Goal: Transaction & Acquisition: Subscribe to service/newsletter

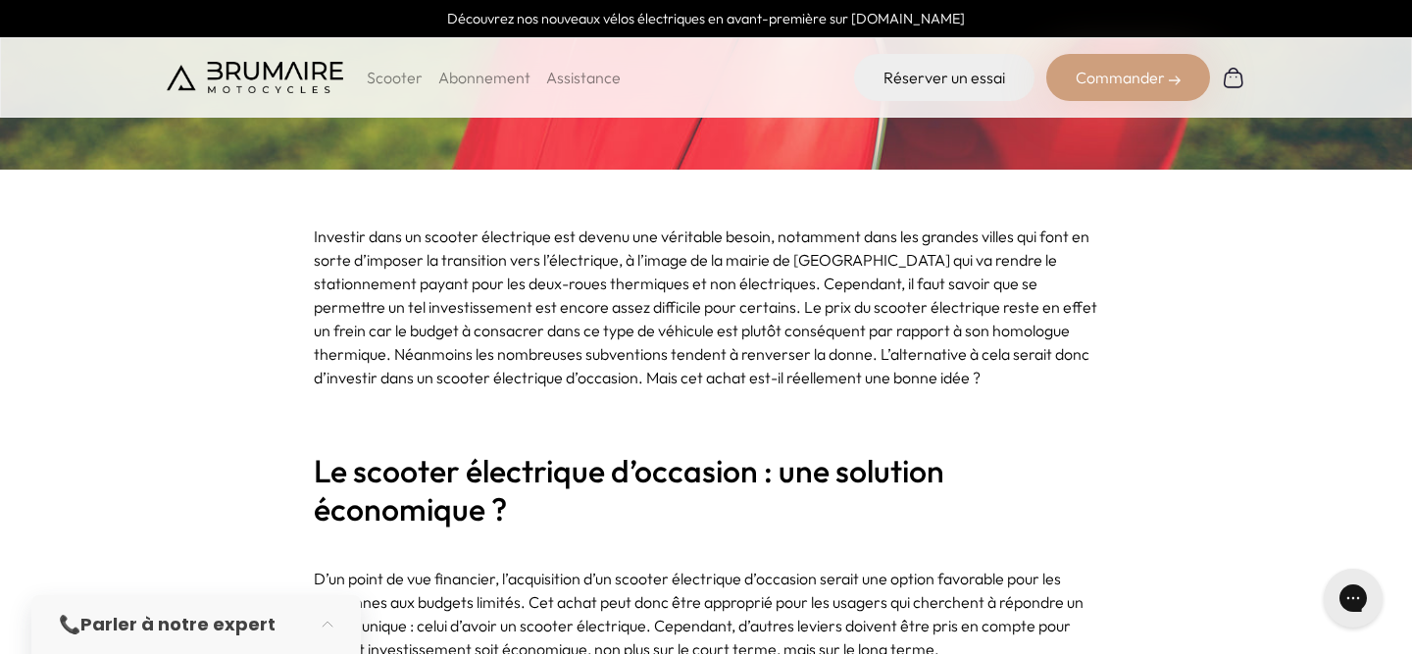
scroll to position [678, 0]
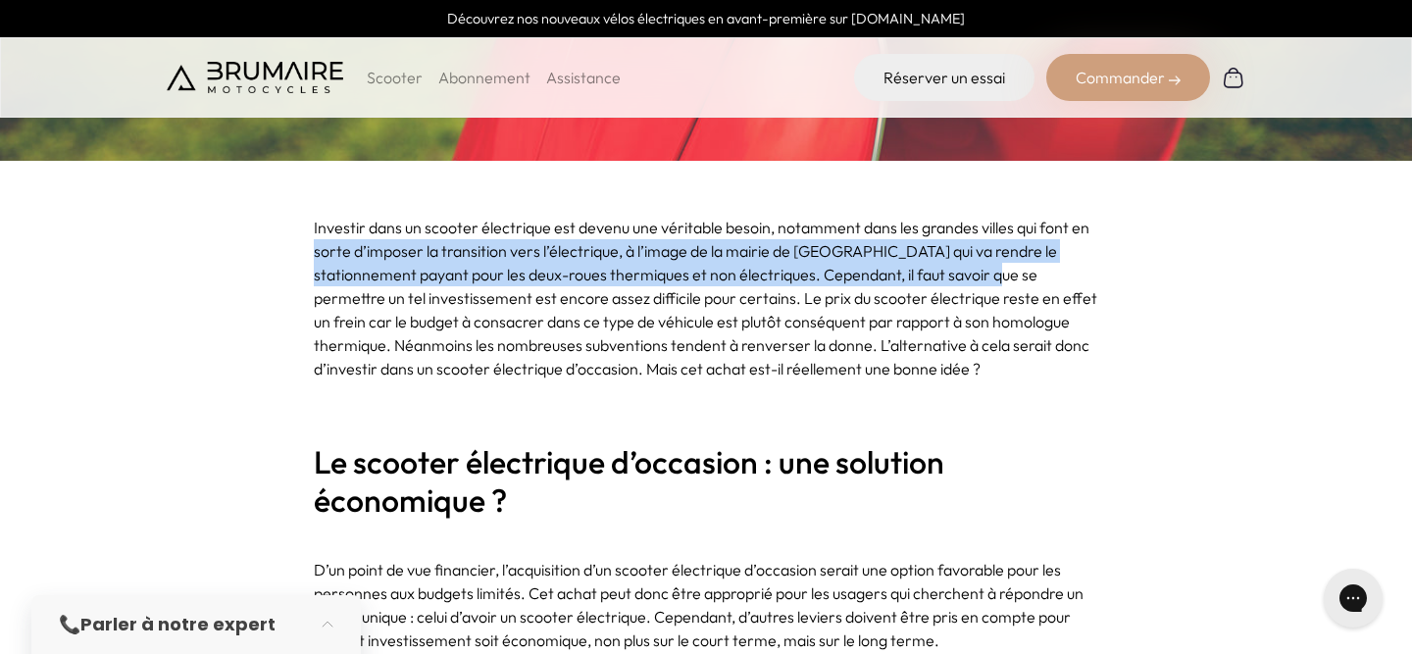
drag, startPoint x: 936, startPoint y: 265, endPoint x: 285, endPoint y: 249, distance: 651.2
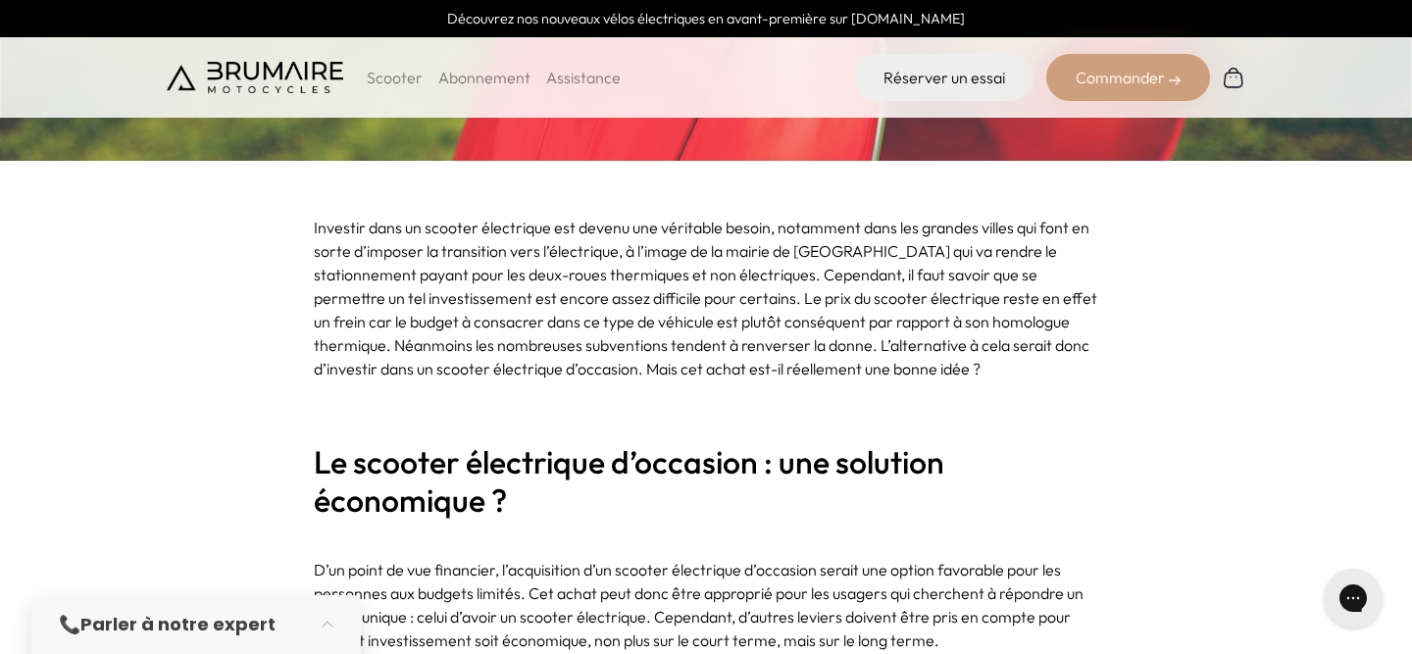
click at [438, 306] on p "Investir dans un scooter électrique est devenu une véritable besoin, notamment …" at bounding box center [706, 298] width 784 height 165
click at [365, 286] on p "Investir dans un scooter électrique est devenu une véritable besoin, notamment …" at bounding box center [706, 298] width 784 height 165
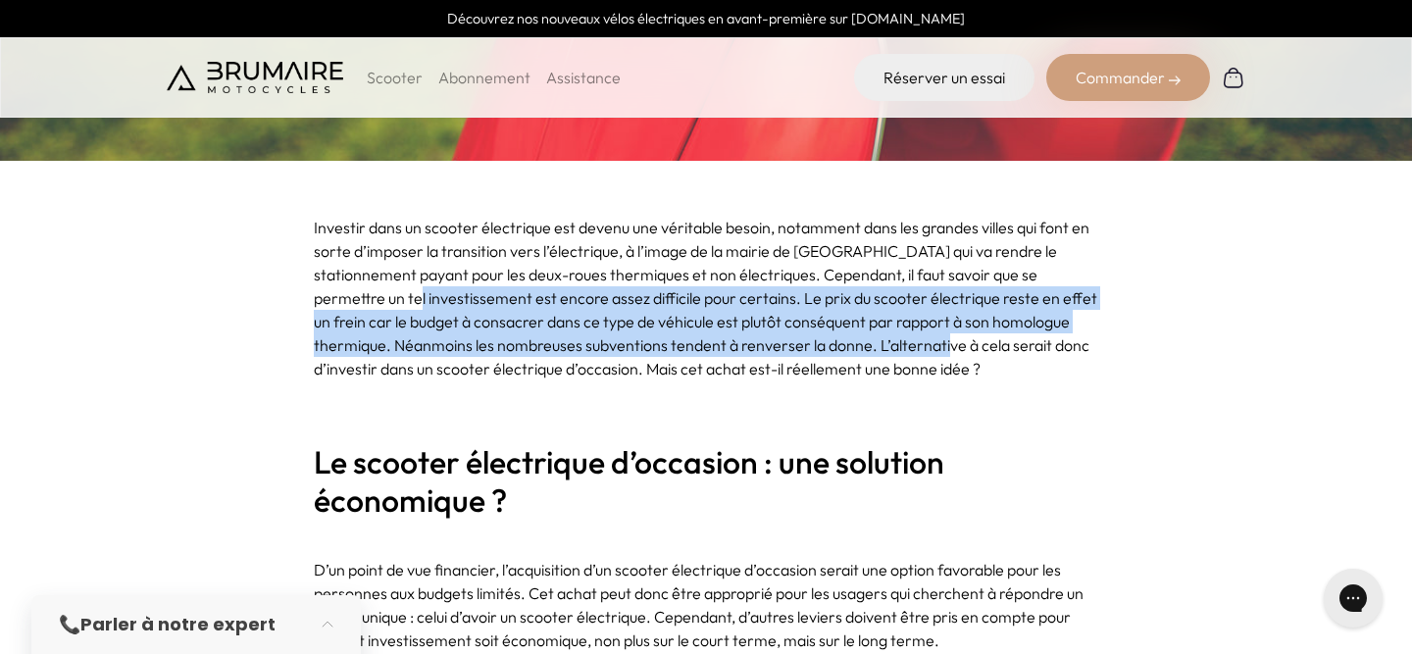
drag, startPoint x: 375, startPoint y: 297, endPoint x: 943, endPoint y: 350, distance: 571.1
click at [943, 350] on p "Investir dans un scooter électrique est devenu une véritable besoin, notamment …" at bounding box center [706, 298] width 784 height 165
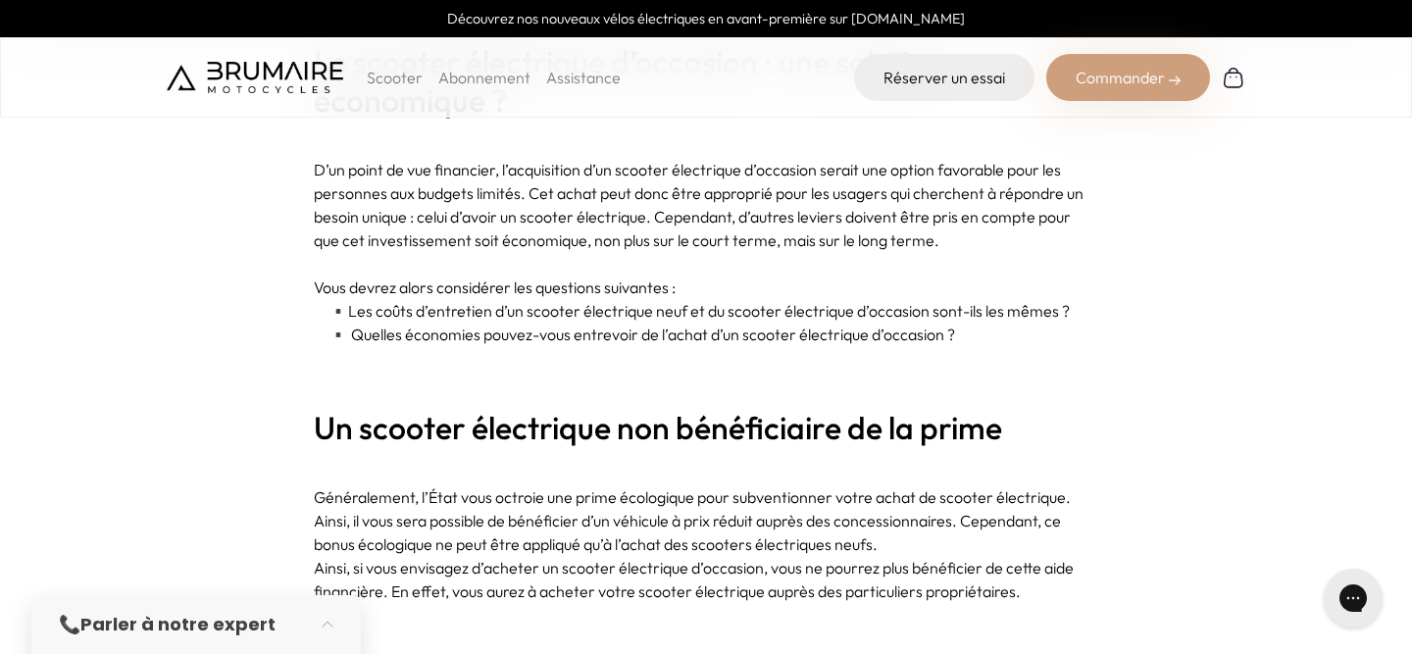
scroll to position [1085, 0]
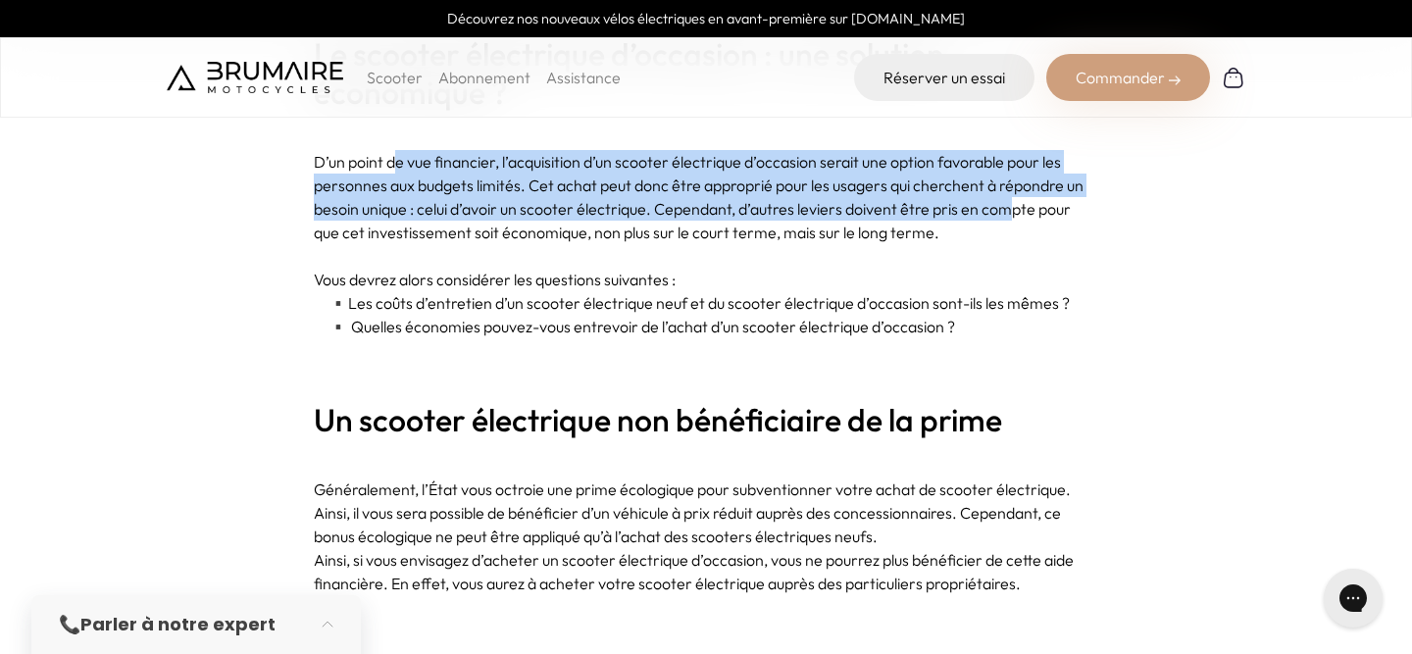
drag, startPoint x: 1006, startPoint y: 214, endPoint x: 399, endPoint y: 166, distance: 608.8
click at [399, 166] on p "D’un point de vue financier, l’acquisition d’un scooter électrique d’occasion s…" at bounding box center [706, 197] width 784 height 94
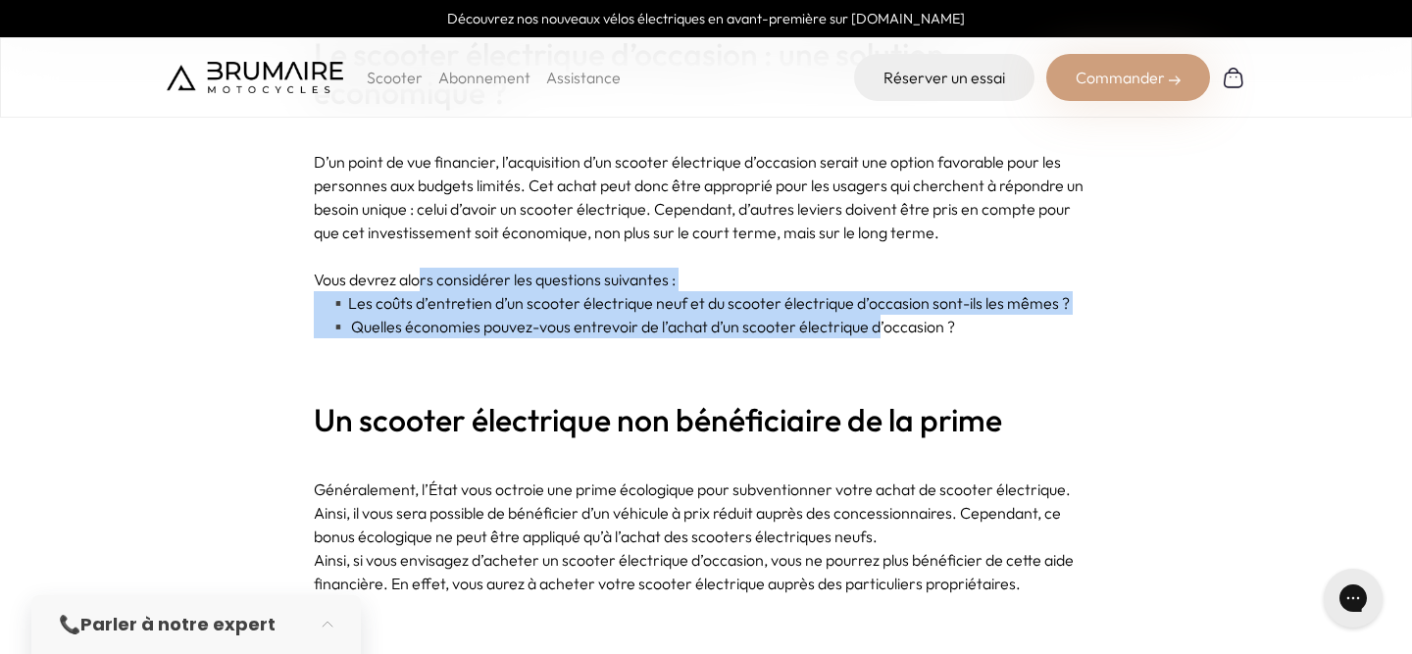
drag, startPoint x: 874, startPoint y: 323, endPoint x: 420, endPoint y: 290, distance: 455.1
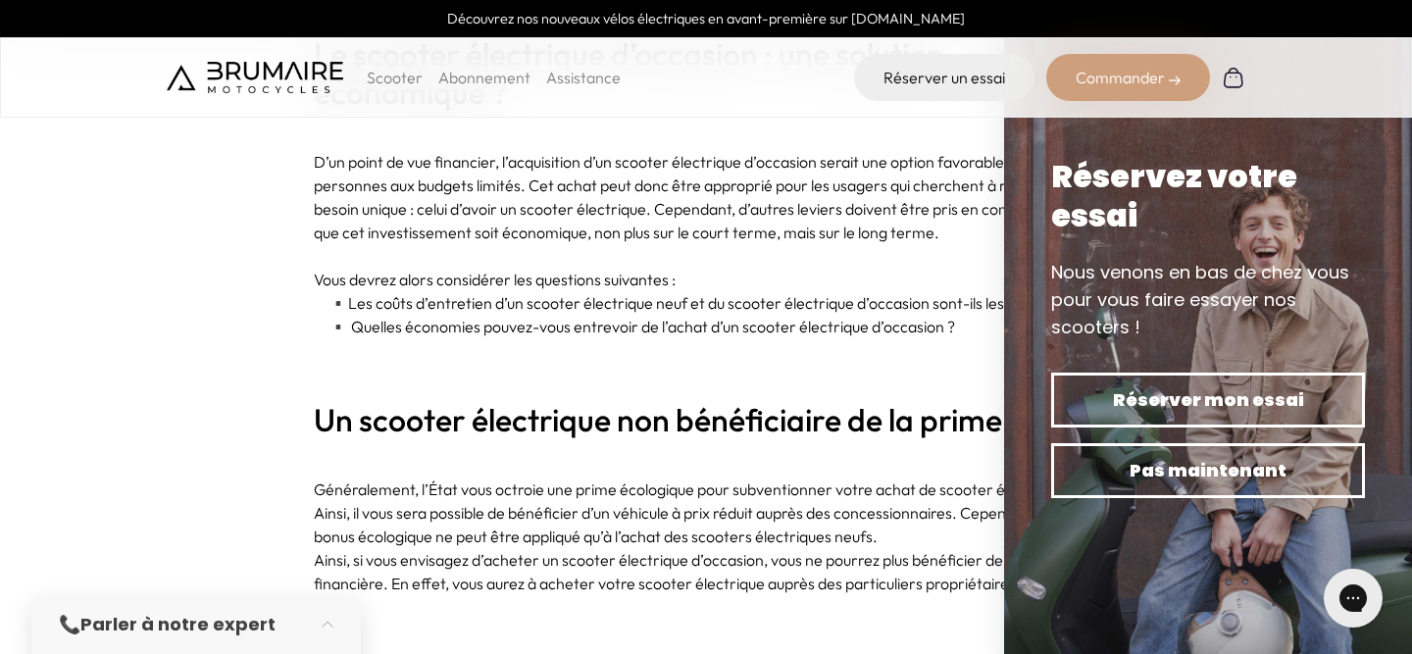
click at [876, 353] on p at bounding box center [706, 350] width 784 height 24
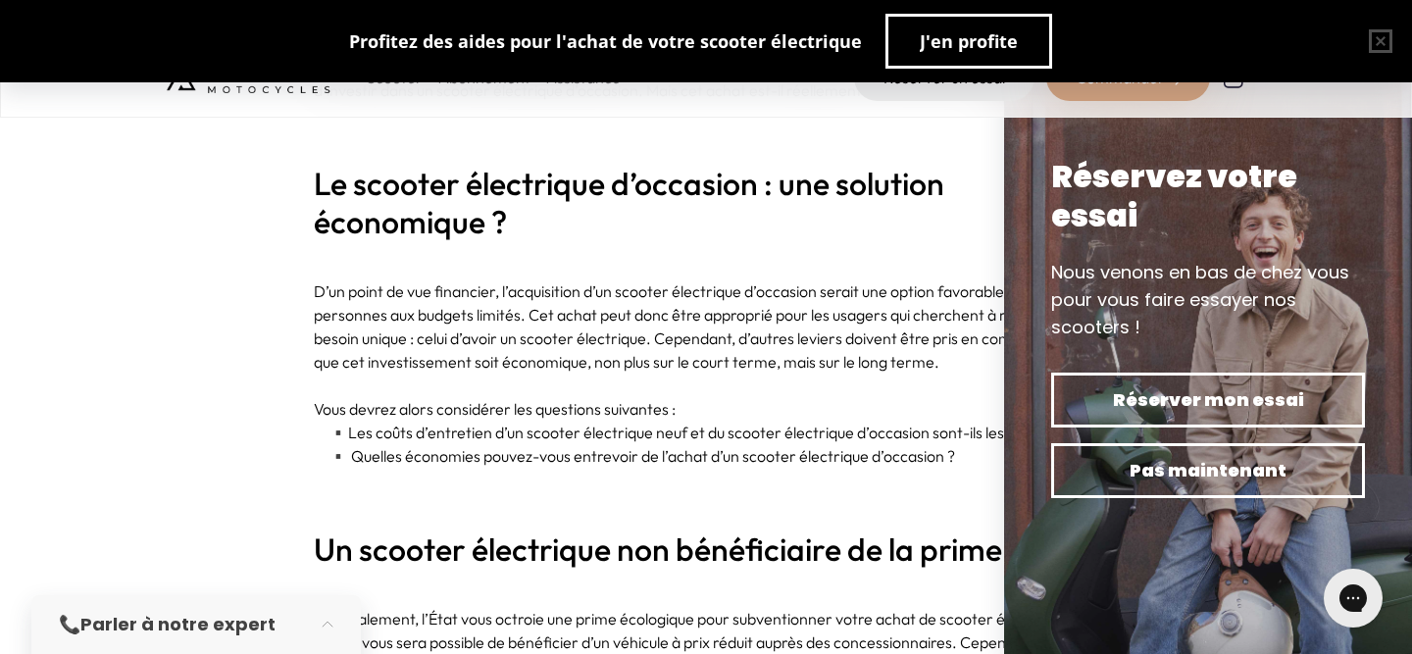
scroll to position [980, 0]
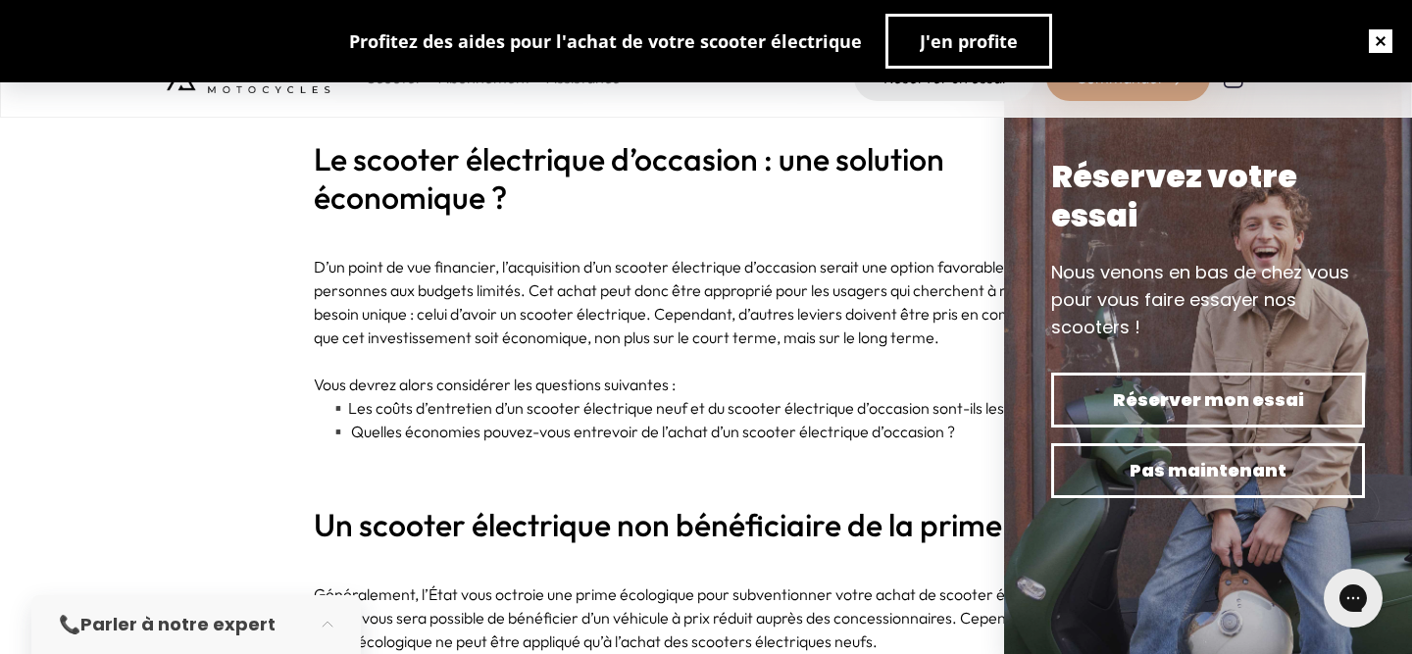
click at [1378, 37] on button "button" at bounding box center [1380, 41] width 63 height 63
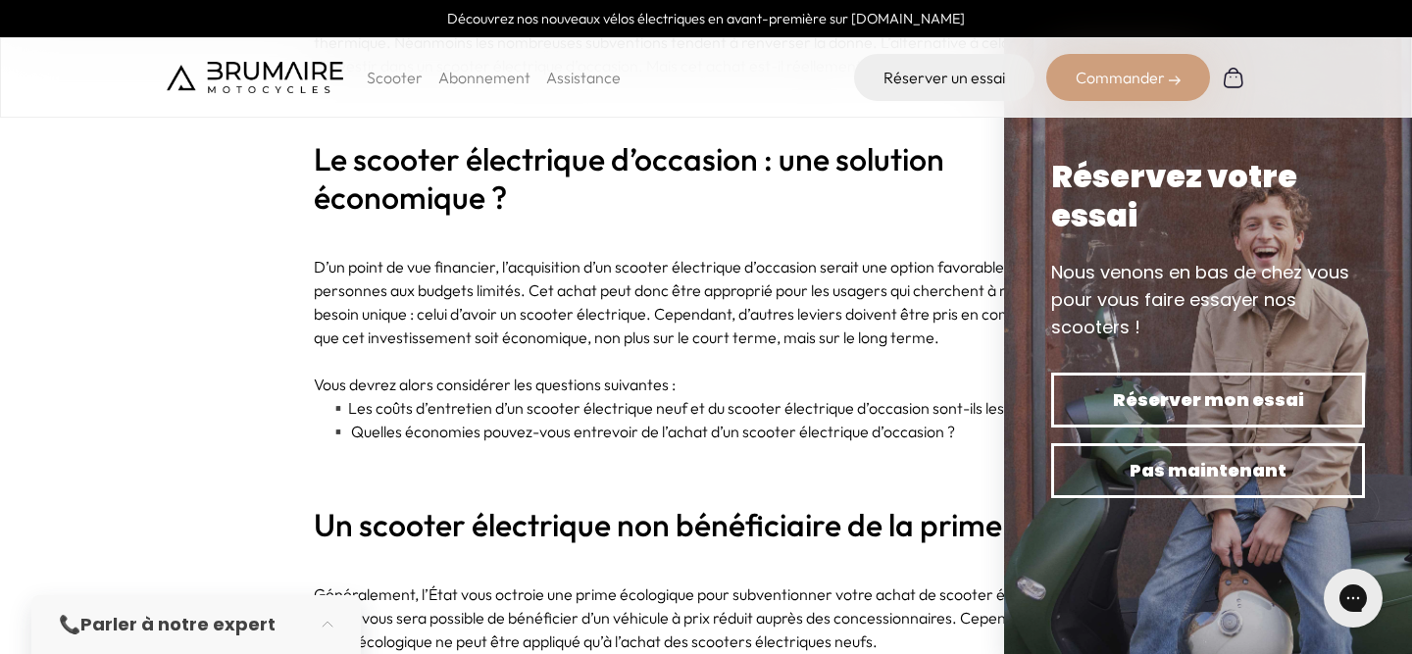
click at [1355, 142] on img at bounding box center [1208, 327] width 408 height 654
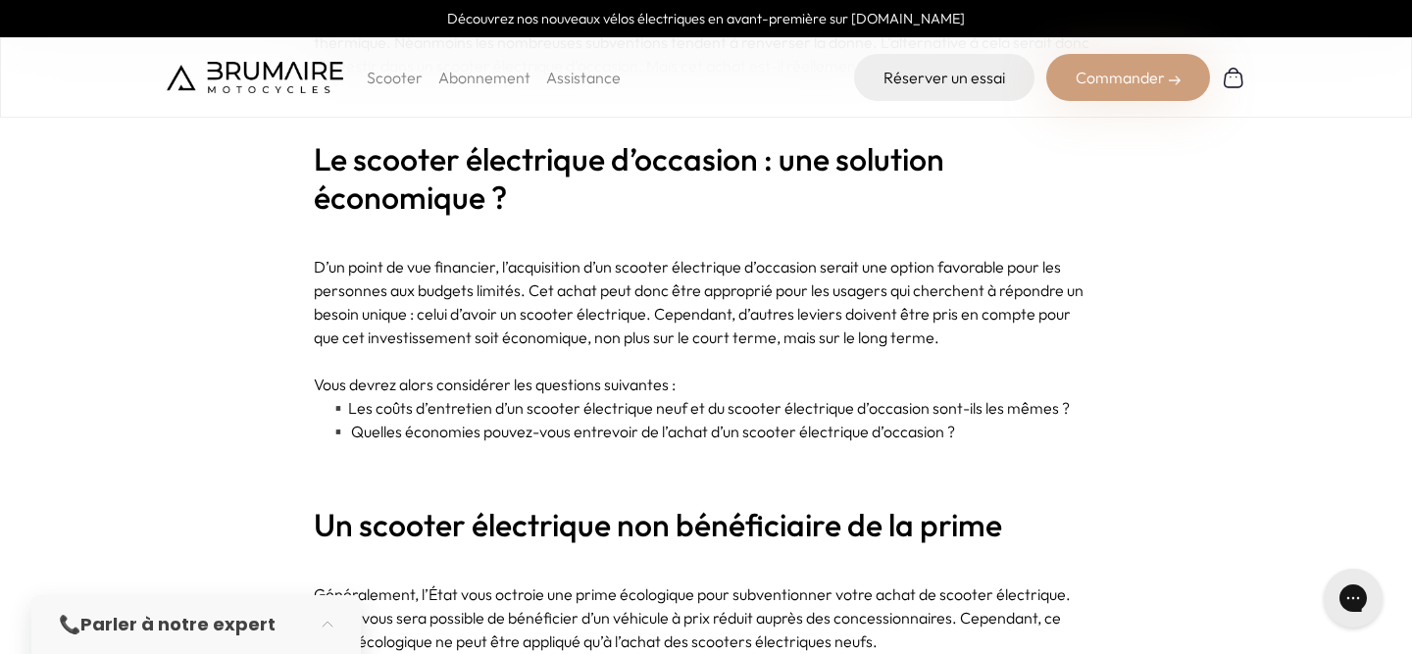
drag, startPoint x: 1355, startPoint y: 142, endPoint x: 1200, endPoint y: 188, distance: 161.6
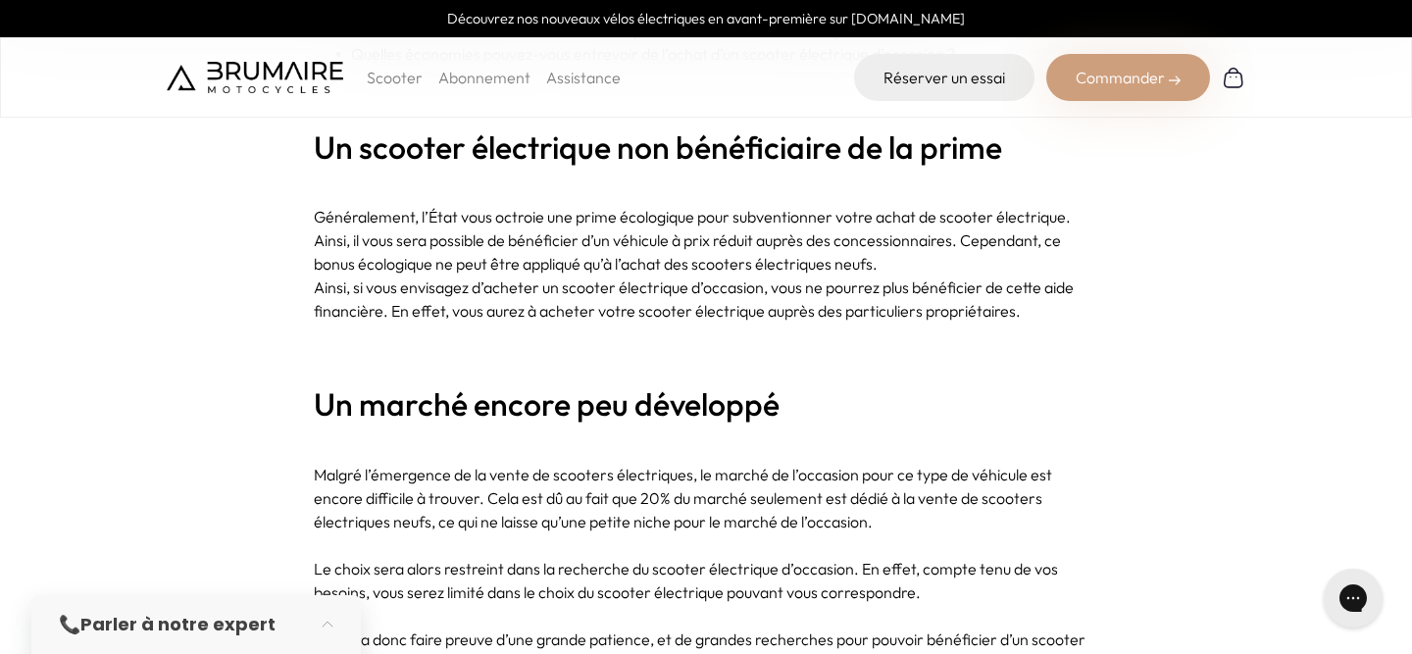
scroll to position [1349, 0]
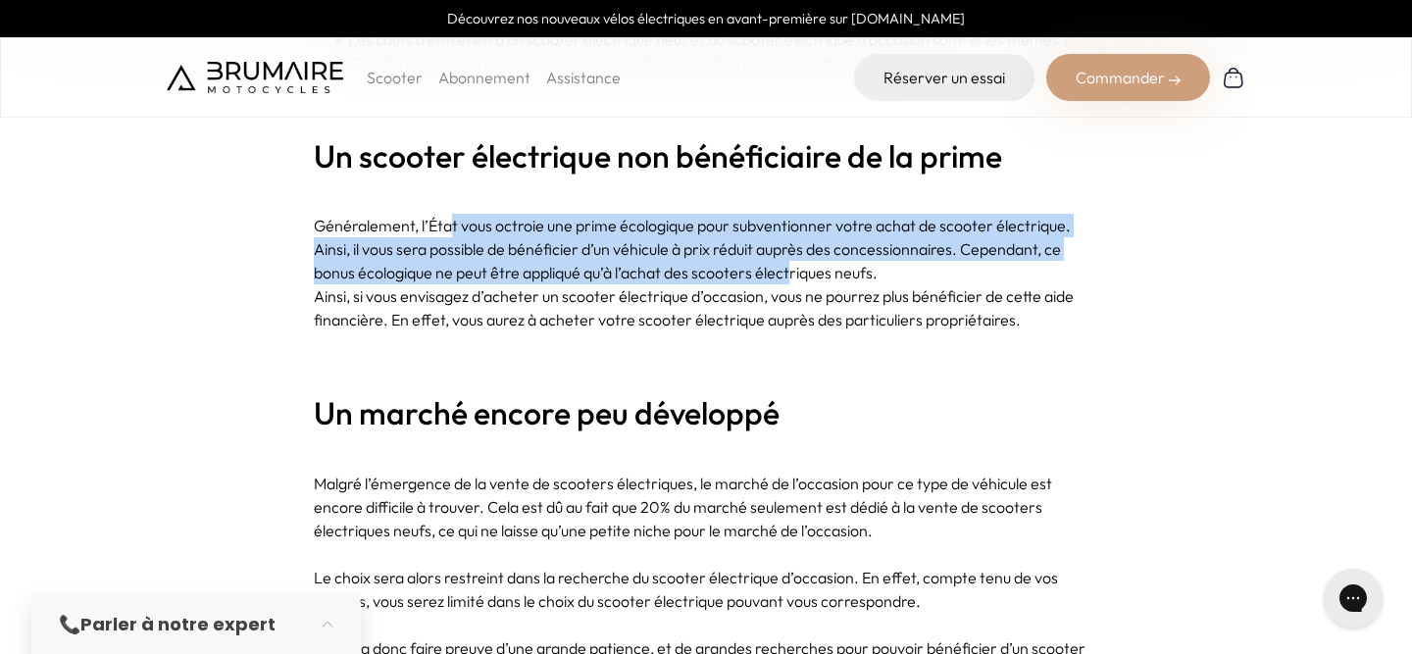
drag, startPoint x: 792, startPoint y: 276, endPoint x: 452, endPoint y: 222, distance: 344.5
click at [452, 222] on p "Généralement, l’État vous octroie une prime écologique pour subventionner votre…" at bounding box center [706, 249] width 784 height 71
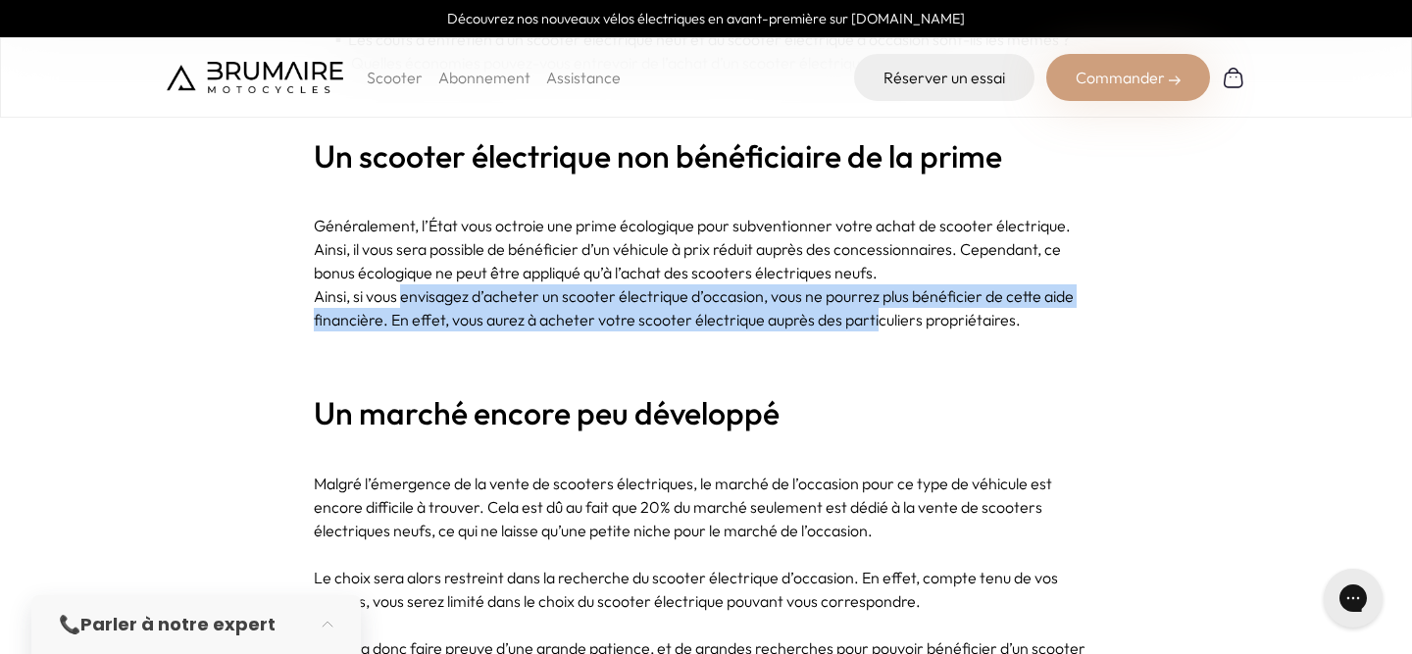
drag, startPoint x: 400, startPoint y: 299, endPoint x: 878, endPoint y: 322, distance: 479.0
click at [878, 322] on p "Ainsi, si vous envisagez d’acheter un scooter électrique d’occasion, vous ne po…" at bounding box center [706, 307] width 784 height 47
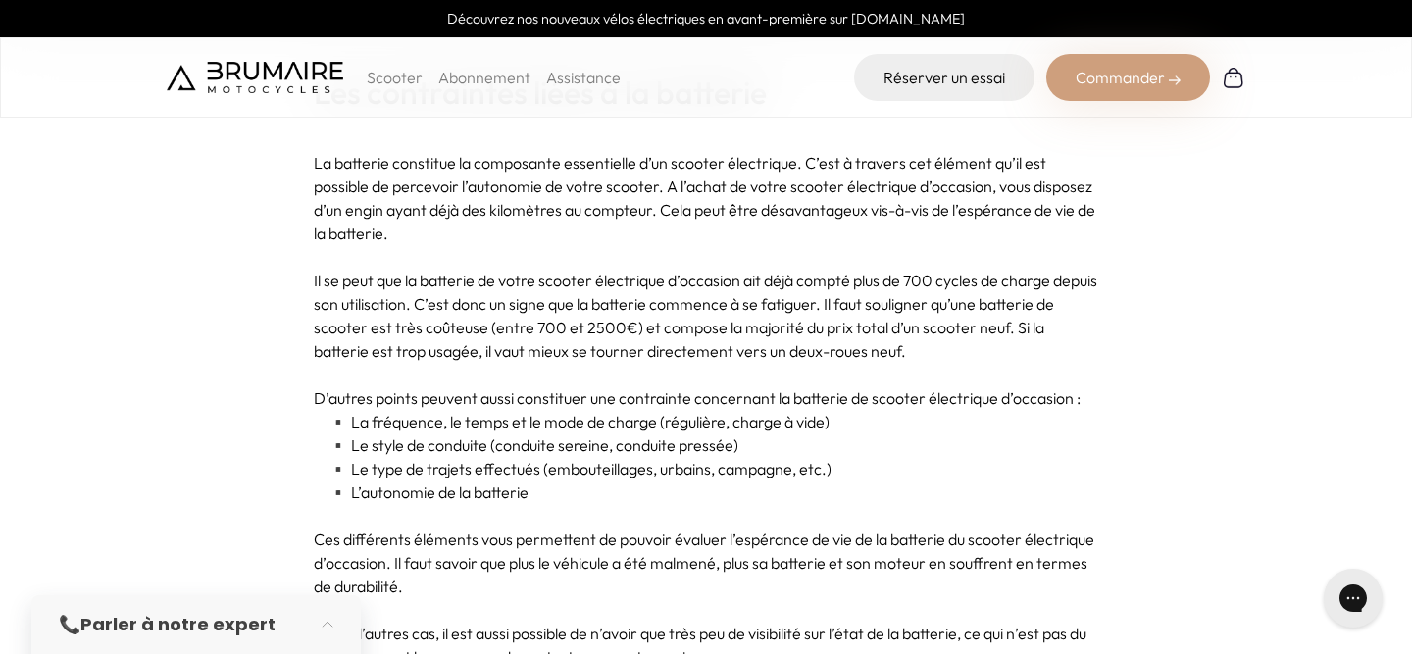
scroll to position [2751, 0]
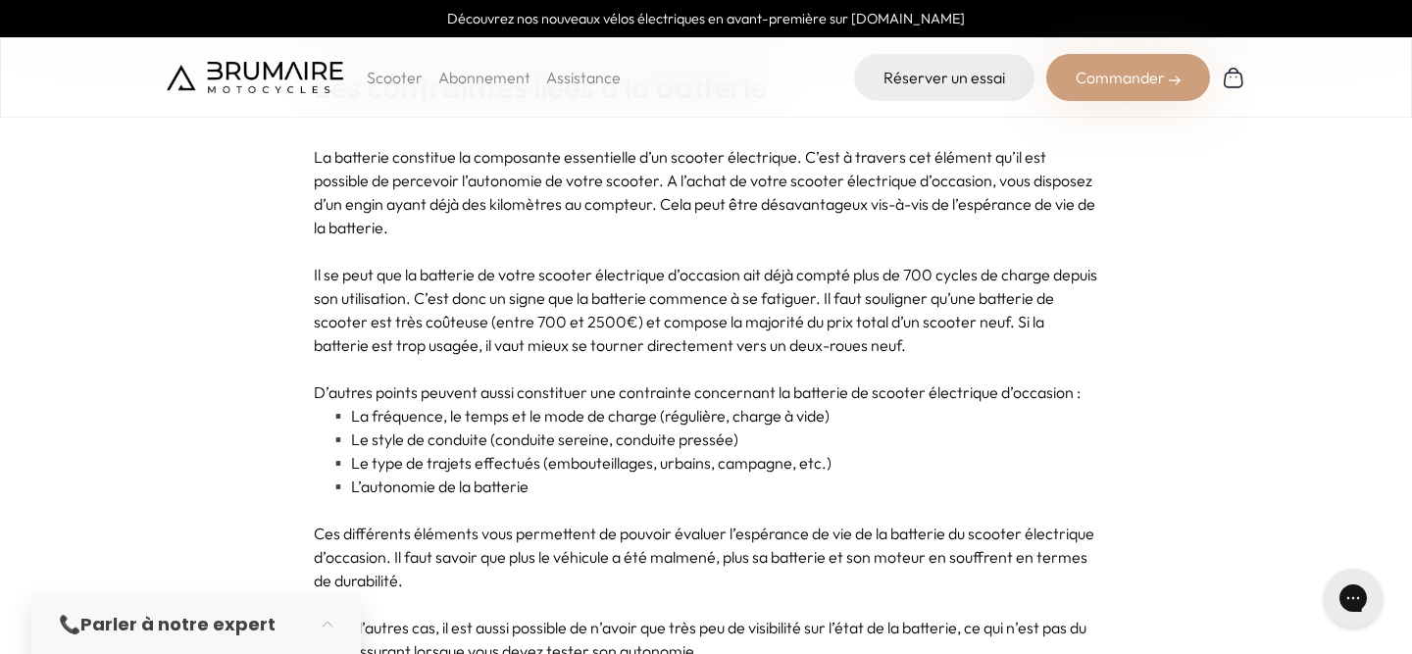
click at [796, 180] on p "La batterie constitue la composante essentielle d’un scooter électrique. C’est …" at bounding box center [706, 192] width 784 height 94
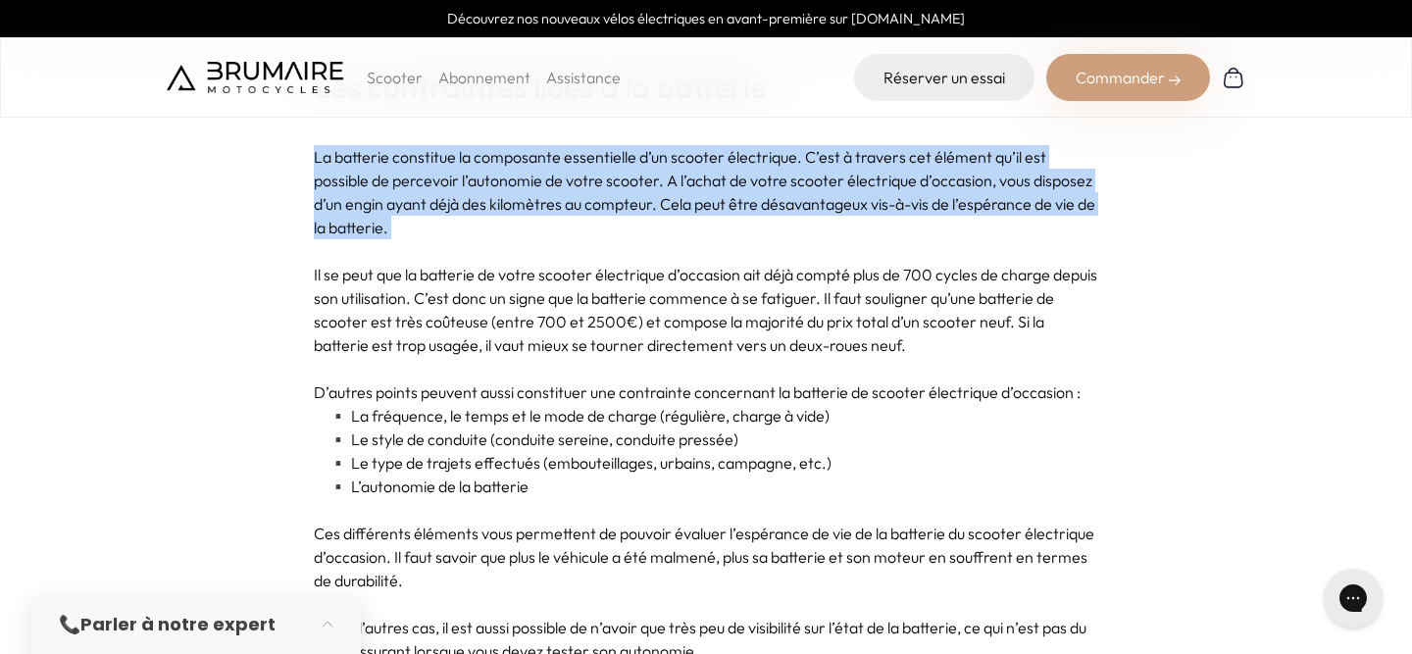
click at [796, 180] on p "La batterie constitue la composante essentielle d’un scooter électrique. C’est …" at bounding box center [706, 192] width 784 height 94
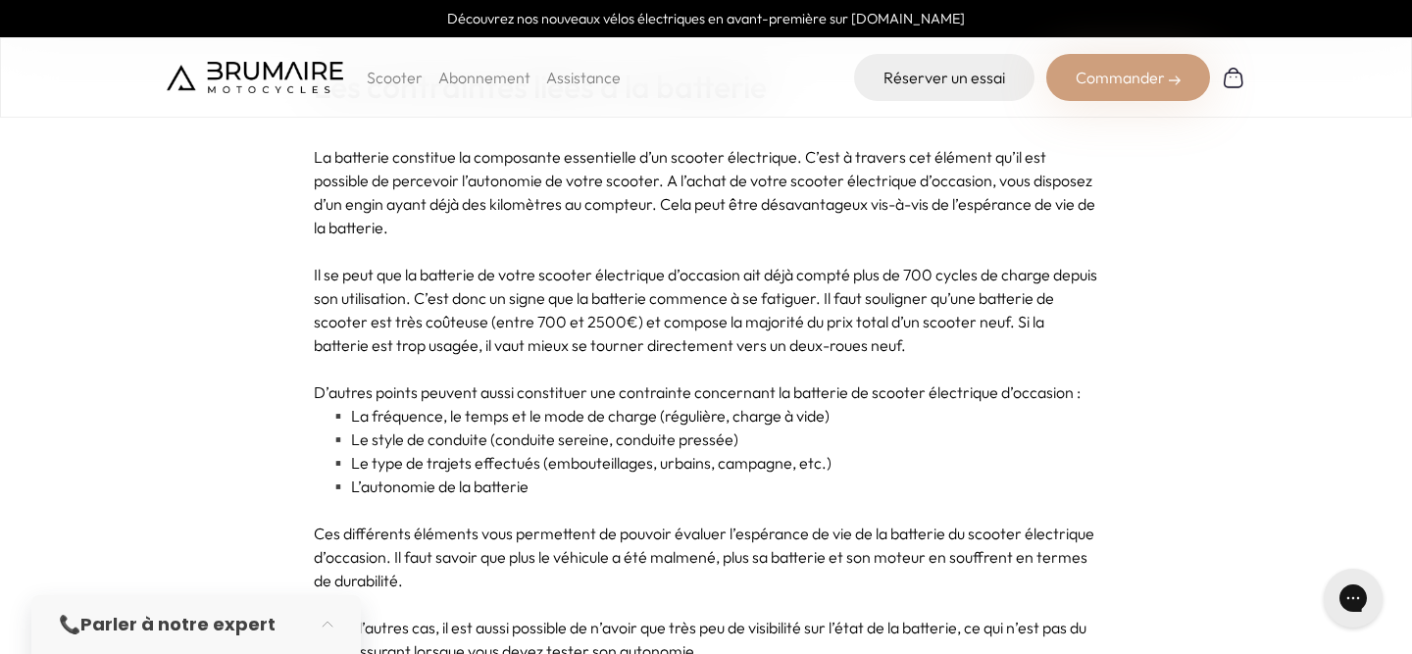
click at [738, 268] on p "Il se peut que la batterie de votre scooter électrique d’occasion ait déjà comp…" at bounding box center [706, 310] width 784 height 94
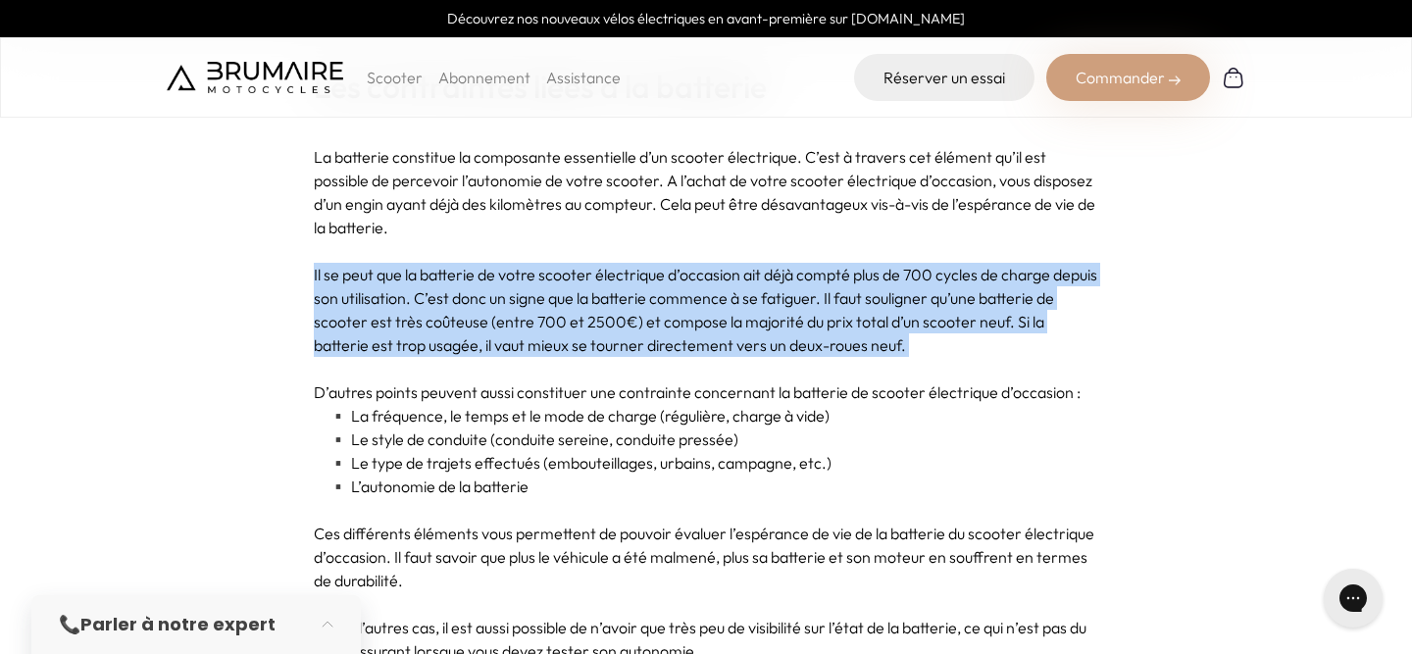
click at [738, 268] on p "Il se peut que la batterie de votre scooter électrique d’occasion ait déjà comp…" at bounding box center [706, 310] width 784 height 94
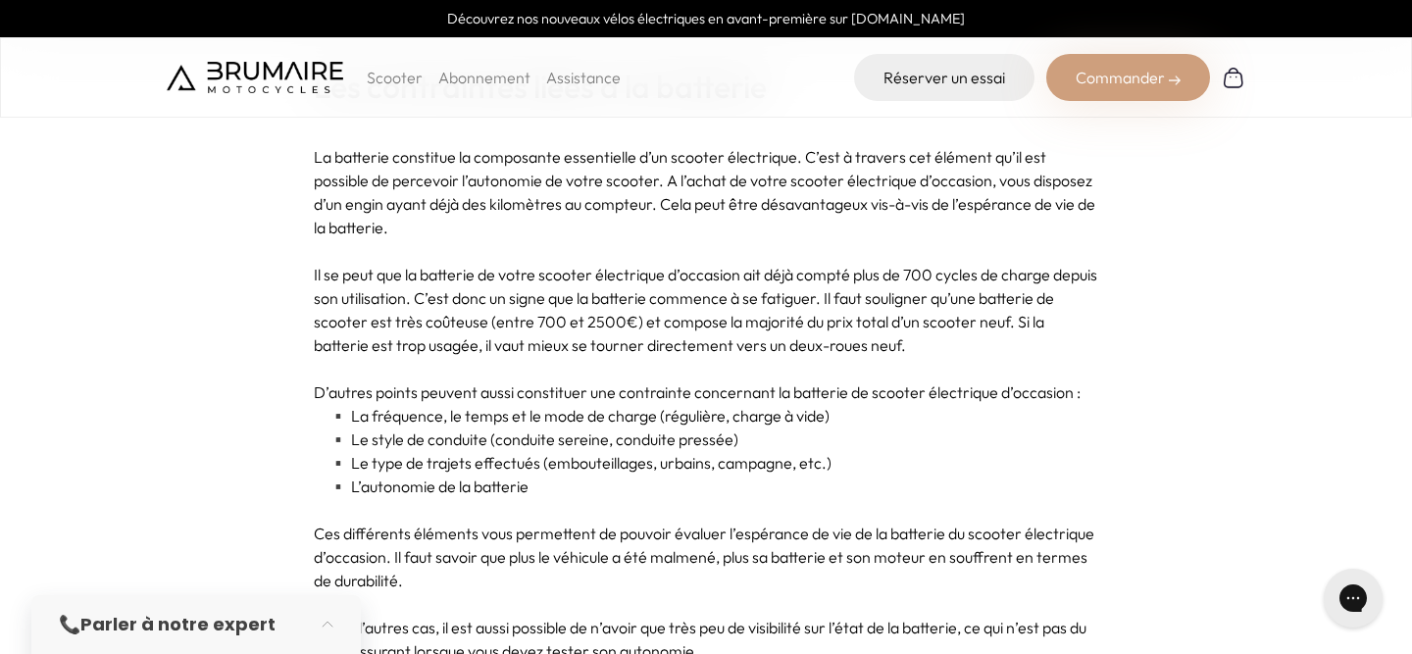
click at [763, 225] on p "La batterie constitue la composante essentielle d’un scooter électrique. C’est …" at bounding box center [706, 192] width 784 height 94
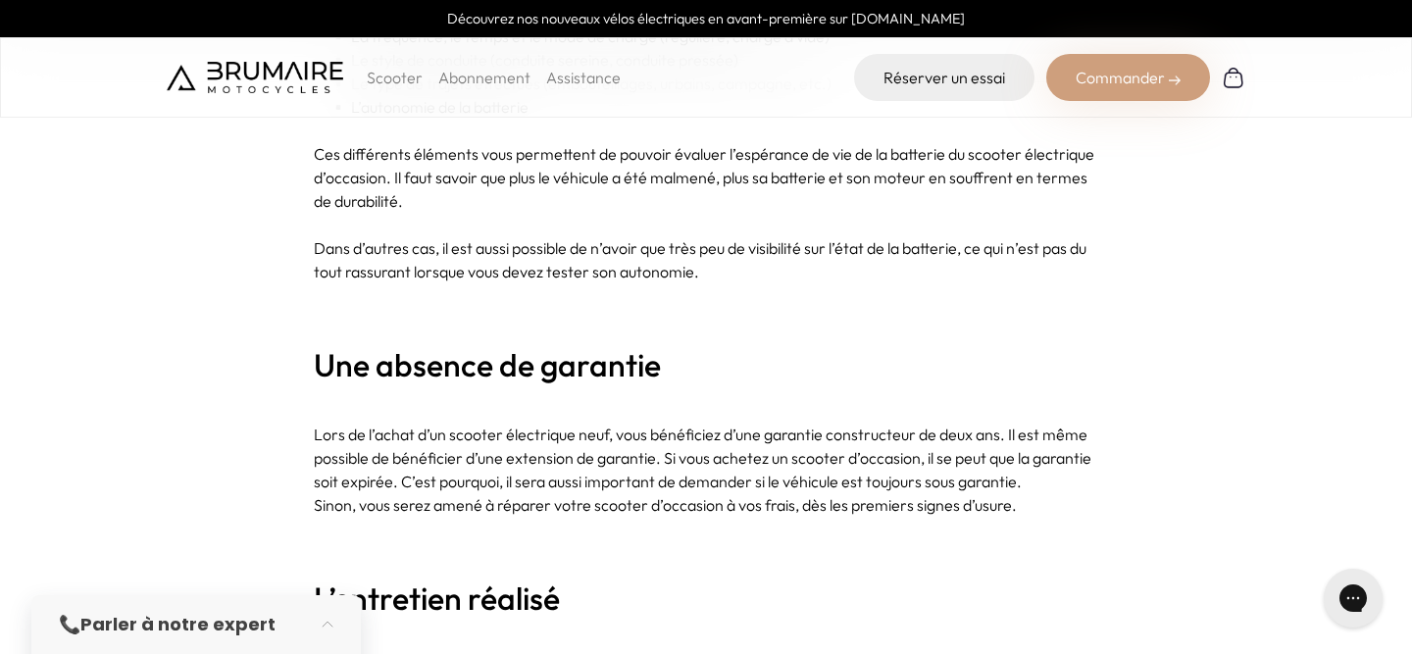
scroll to position [3133, 0]
click at [812, 155] on p "Ces différents éléments vous permettent de pouvoir évaluer l’espérance de vie d…" at bounding box center [706, 175] width 784 height 71
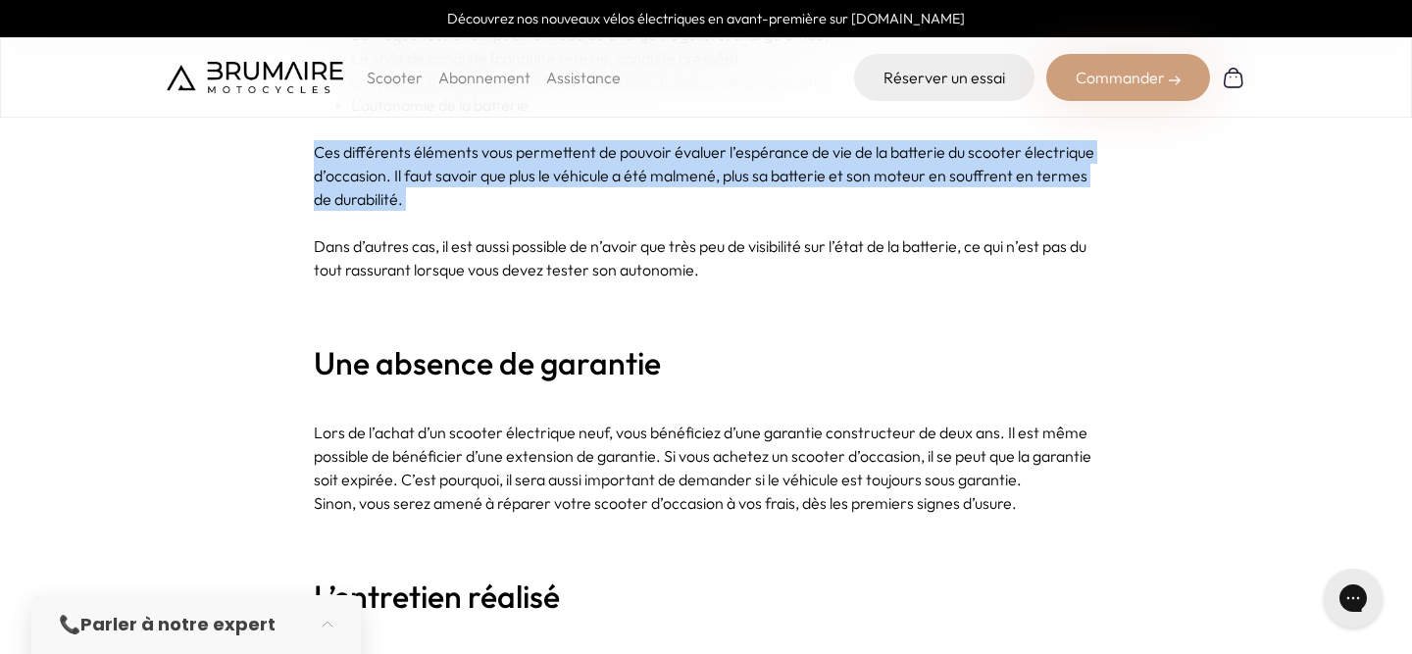
click at [812, 155] on p "Ces différents éléments vous permettent de pouvoir évaluer l’espérance de vie d…" at bounding box center [706, 175] width 784 height 71
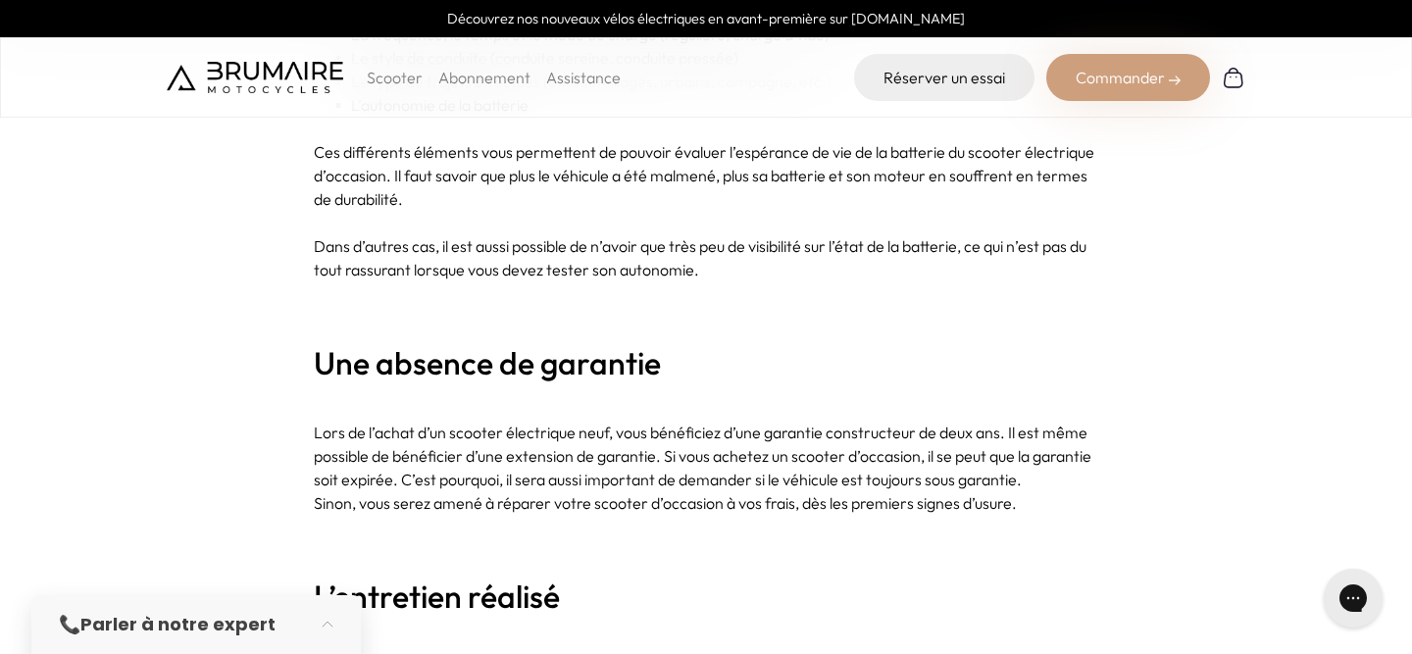
click at [780, 269] on p "Dans d’autres cas, il est aussi possible de n’avoir que très peu de visibilité …" at bounding box center [706, 257] width 784 height 47
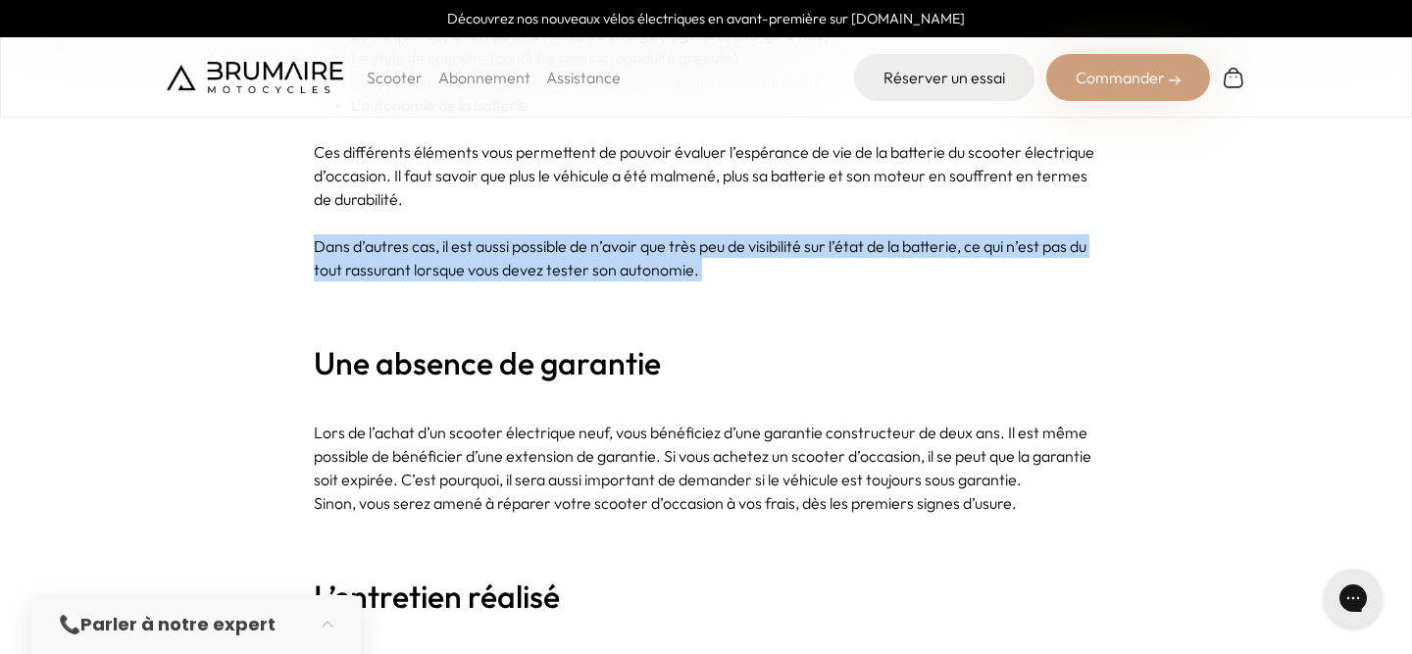
click at [780, 269] on p "Dans d’autres cas, il est aussi possible de n’avoir que très peu de visibilité …" at bounding box center [706, 257] width 784 height 47
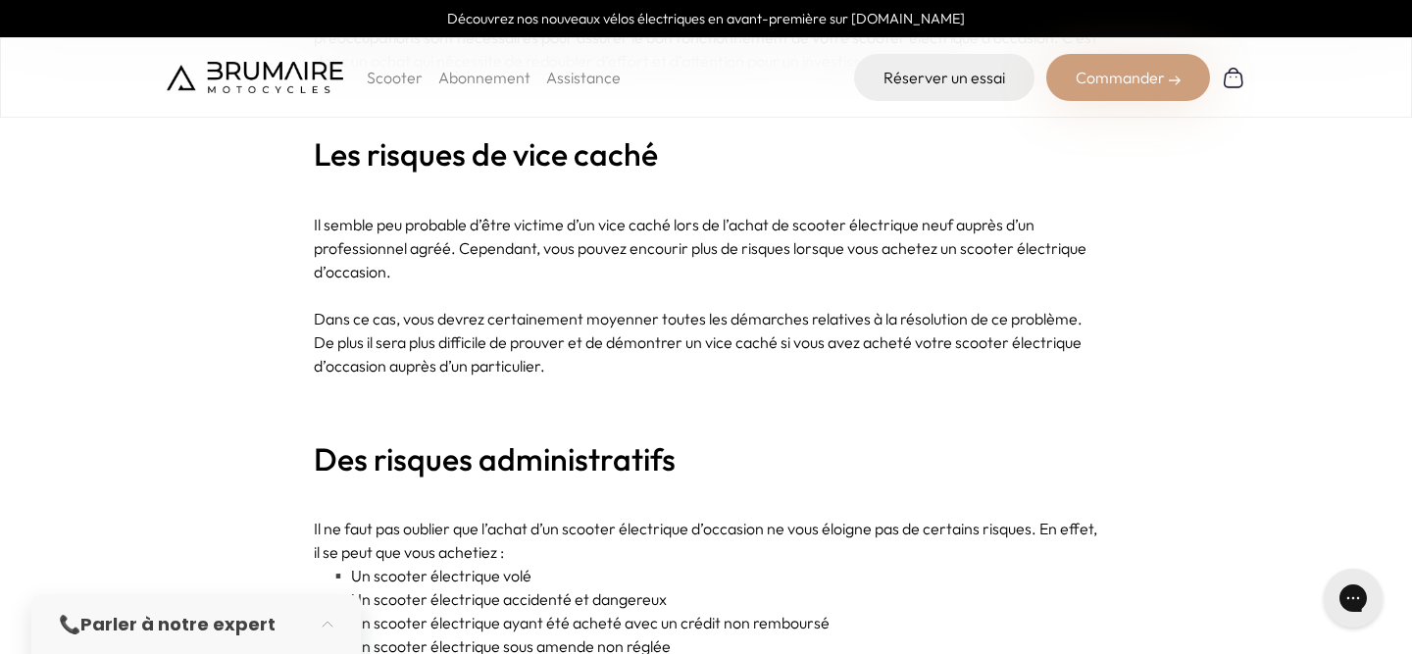
scroll to position [4040, 0]
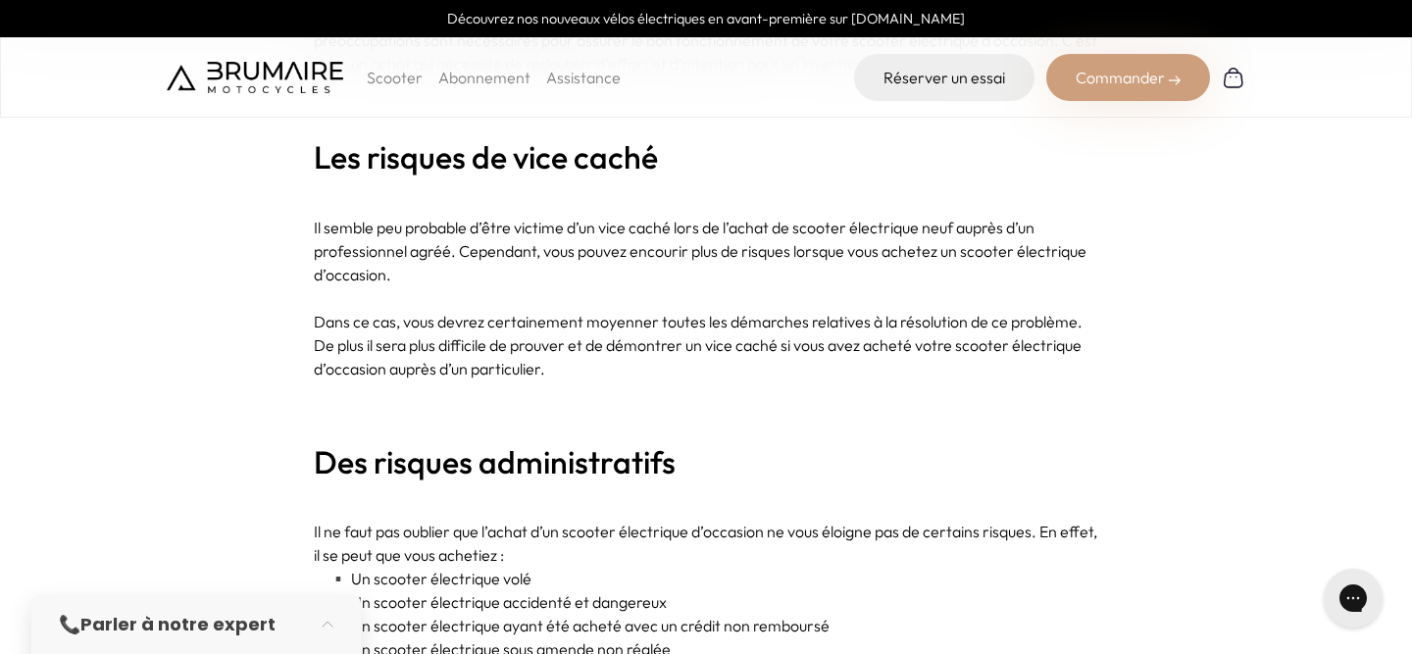
click at [766, 253] on p "Il semble peu probable d’être victime d’un vice caché lors de l’achat de scoote…" at bounding box center [706, 251] width 784 height 71
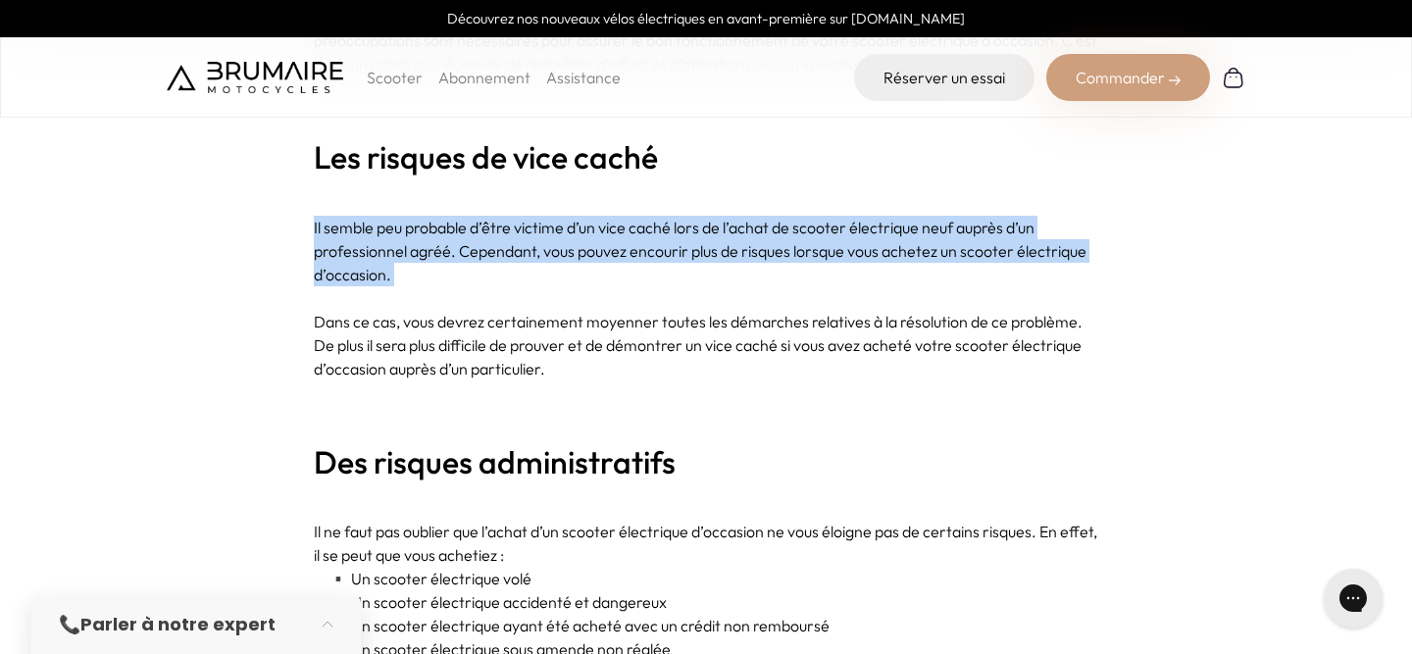
click at [766, 253] on p "Il semble peu probable d’être victime d’un vice caché lors de l’achat de scoote…" at bounding box center [706, 251] width 784 height 71
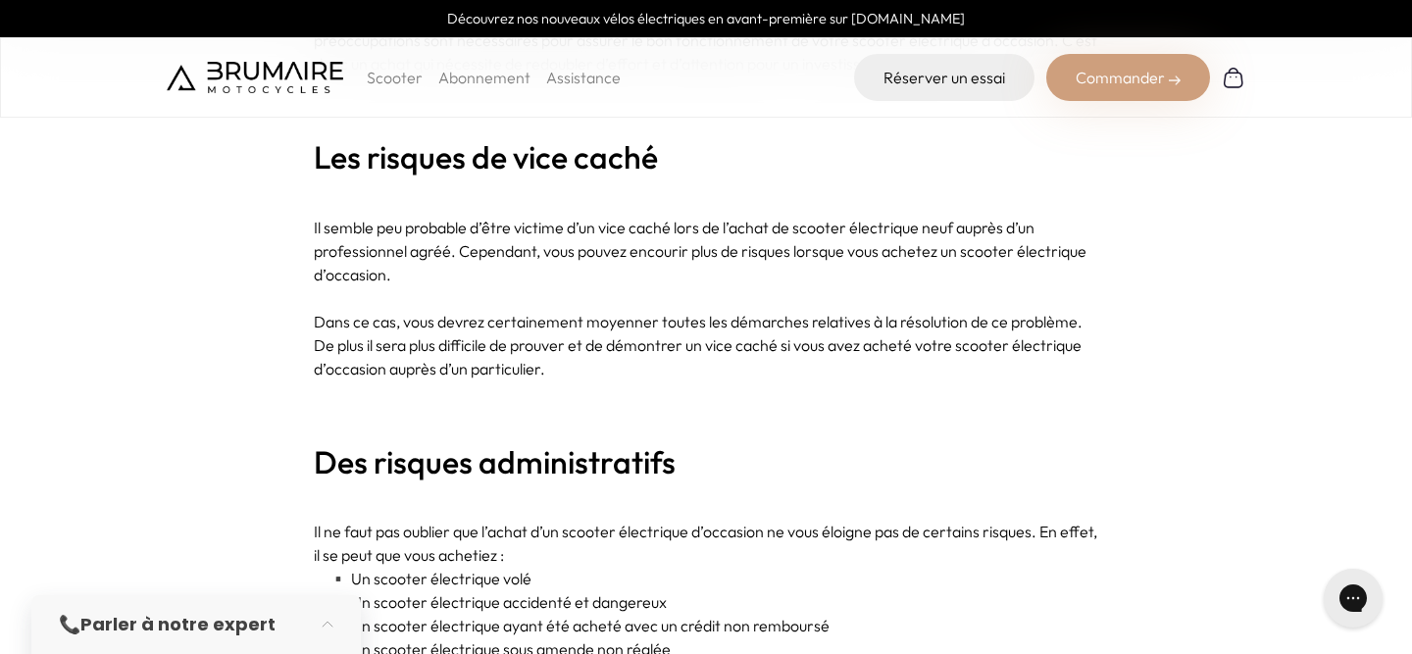
click at [721, 353] on p "Dans ce cas, vous devrez certainement moyenner toutes les démarches relatives à…" at bounding box center [706, 345] width 784 height 71
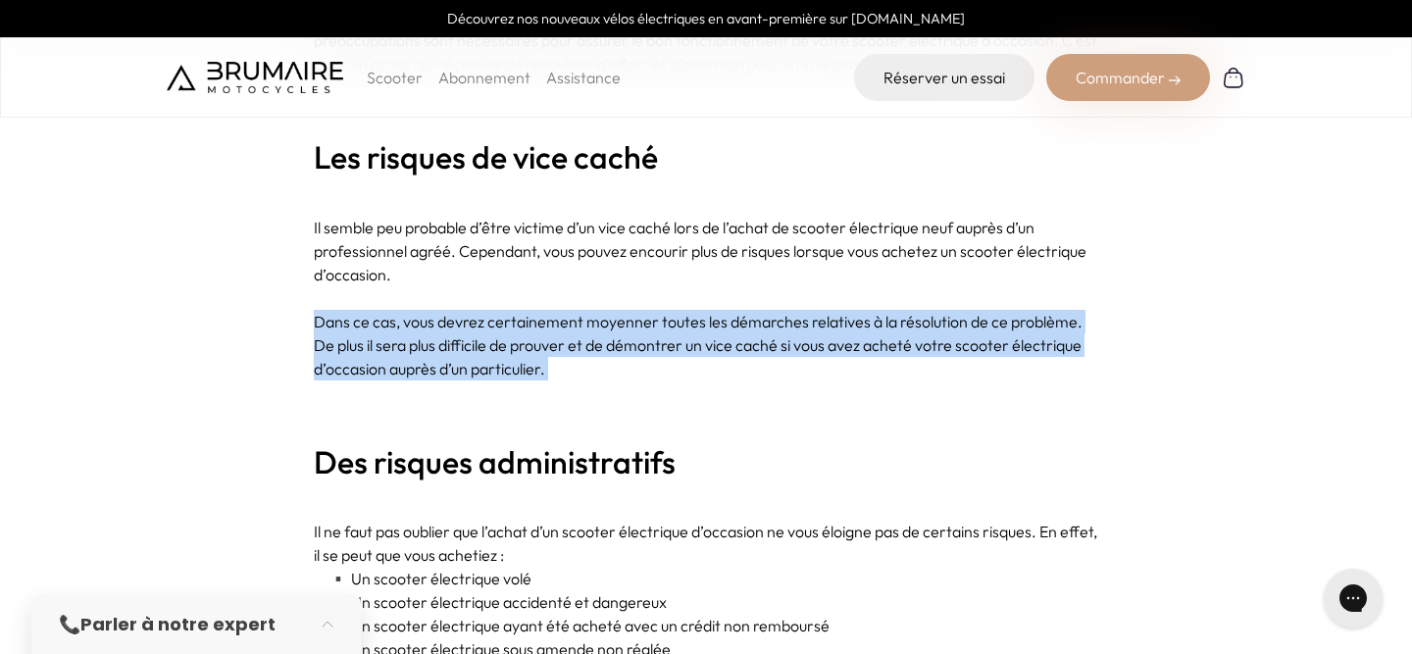
click at [721, 353] on p "Dans ce cas, vous devrez certainement moyenner toutes les démarches relatives à…" at bounding box center [706, 345] width 784 height 71
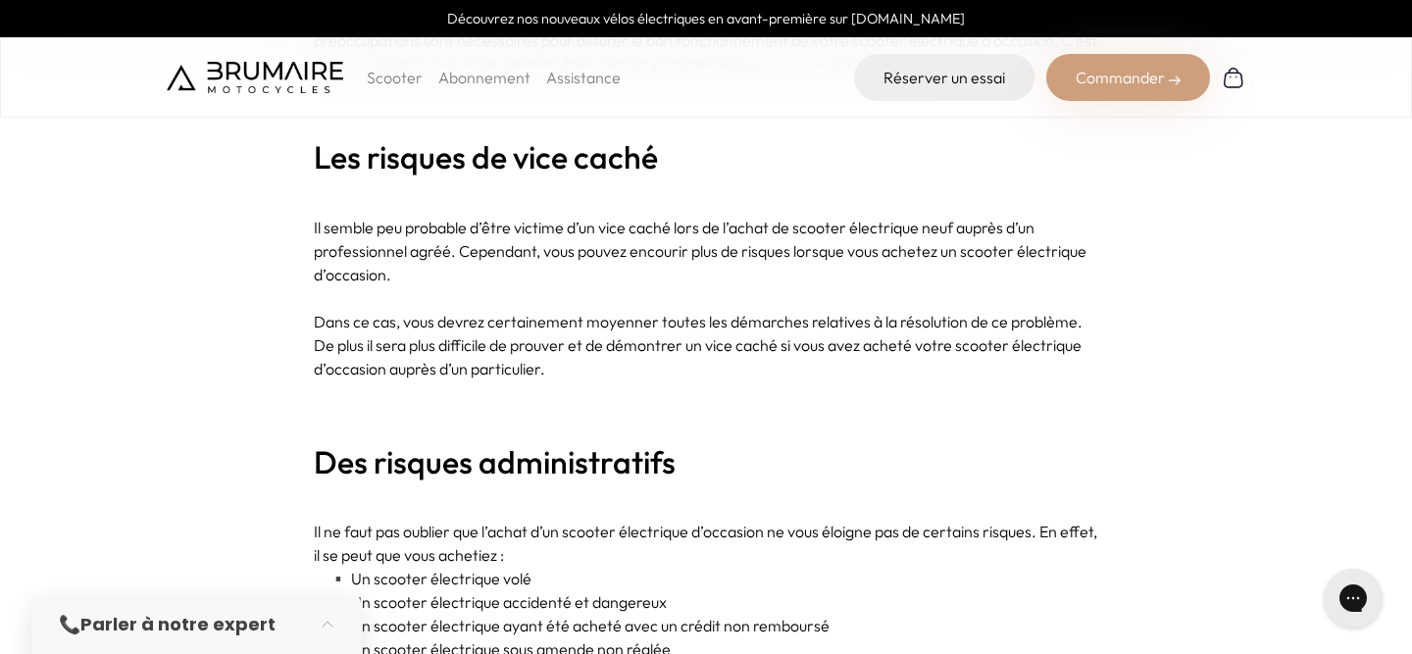
click at [780, 277] on p "Il semble peu probable d’être victime d’un vice caché lors de l’achat de scoote…" at bounding box center [706, 251] width 784 height 71
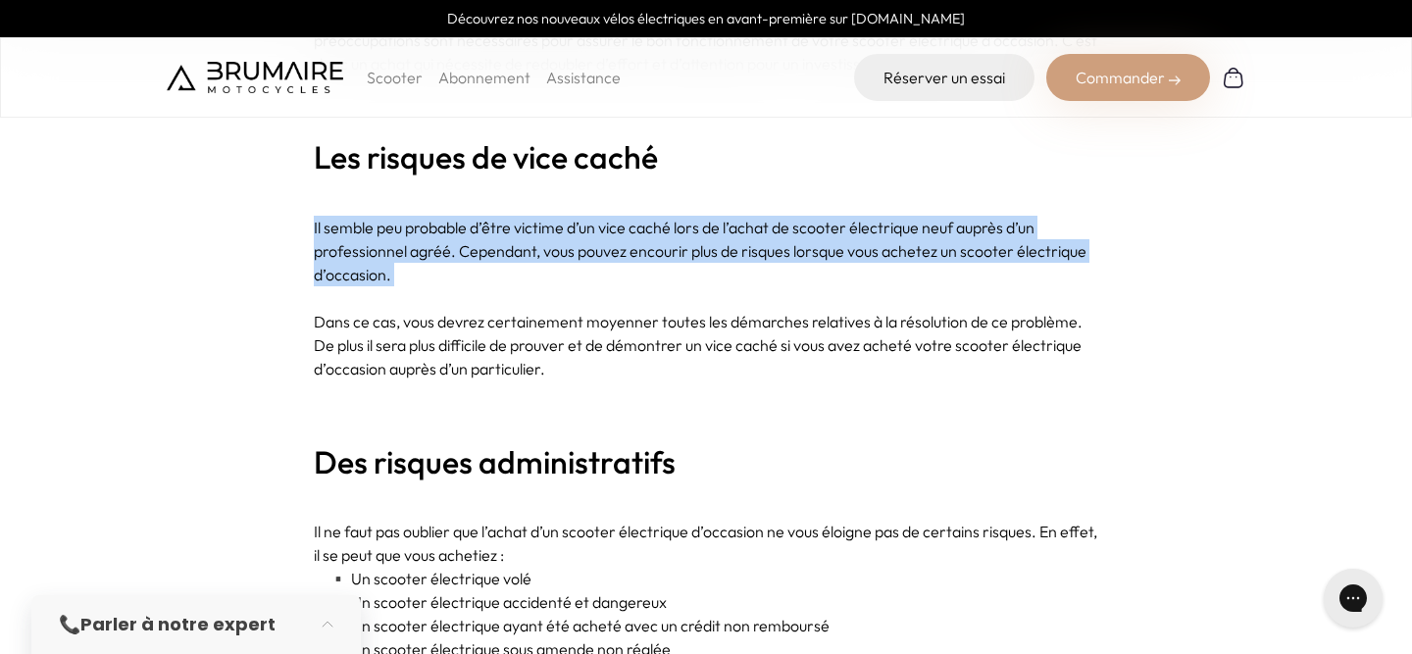
click at [780, 277] on p "Il semble peu probable d’être victime d’un vice caché lors de l’achat de scoote…" at bounding box center [706, 251] width 784 height 71
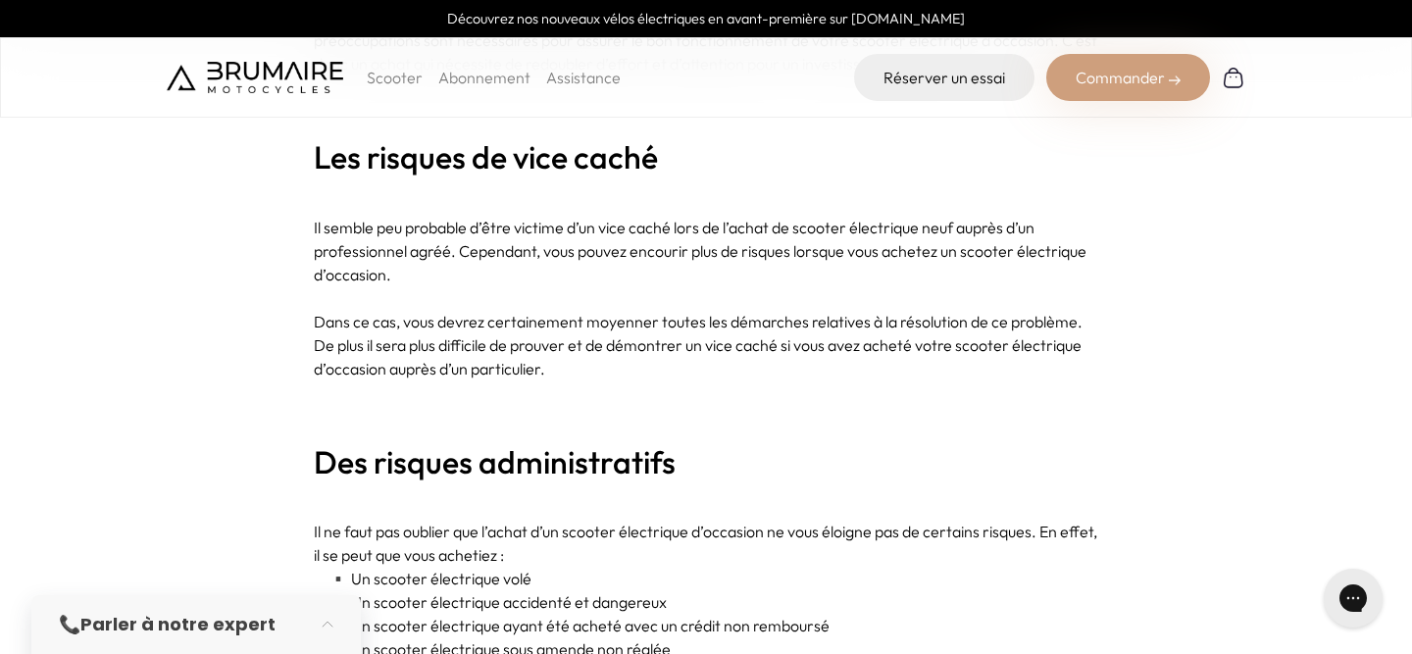
click at [811, 261] on p "Il semble peu probable d’être victime d’un vice caché lors de l’achat de scoote…" at bounding box center [706, 251] width 784 height 71
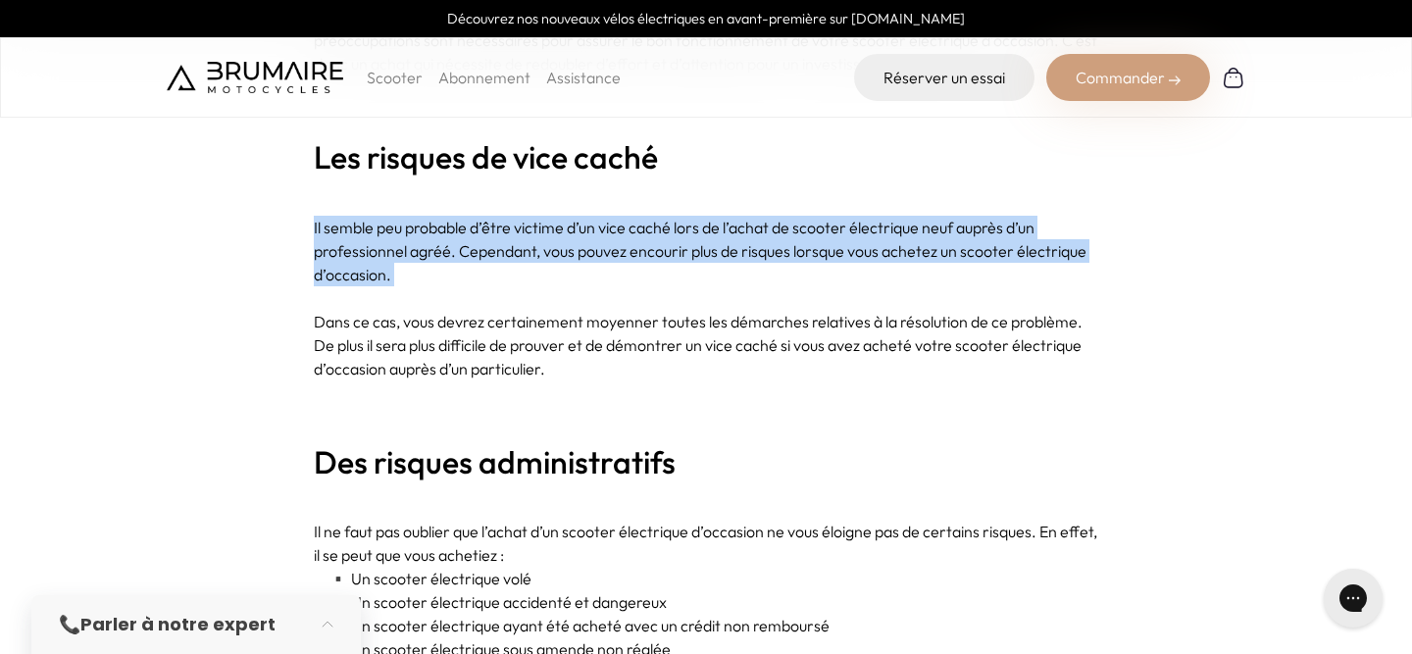
click at [811, 261] on p "Il semble peu probable d’être victime d’un vice caché lors de l’achat de scoote…" at bounding box center [706, 251] width 784 height 71
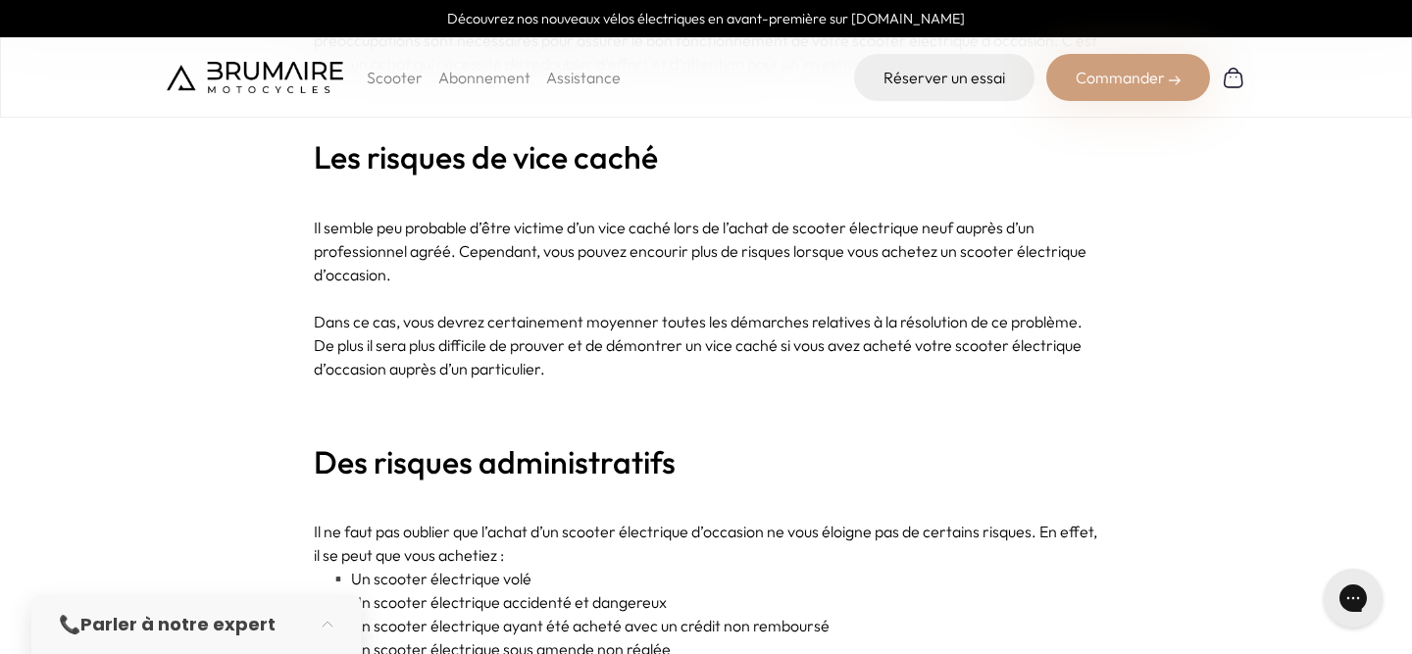
click at [767, 333] on p "Dans ce cas, vous devrez certainement moyenner toutes les démarches relatives à…" at bounding box center [706, 345] width 784 height 71
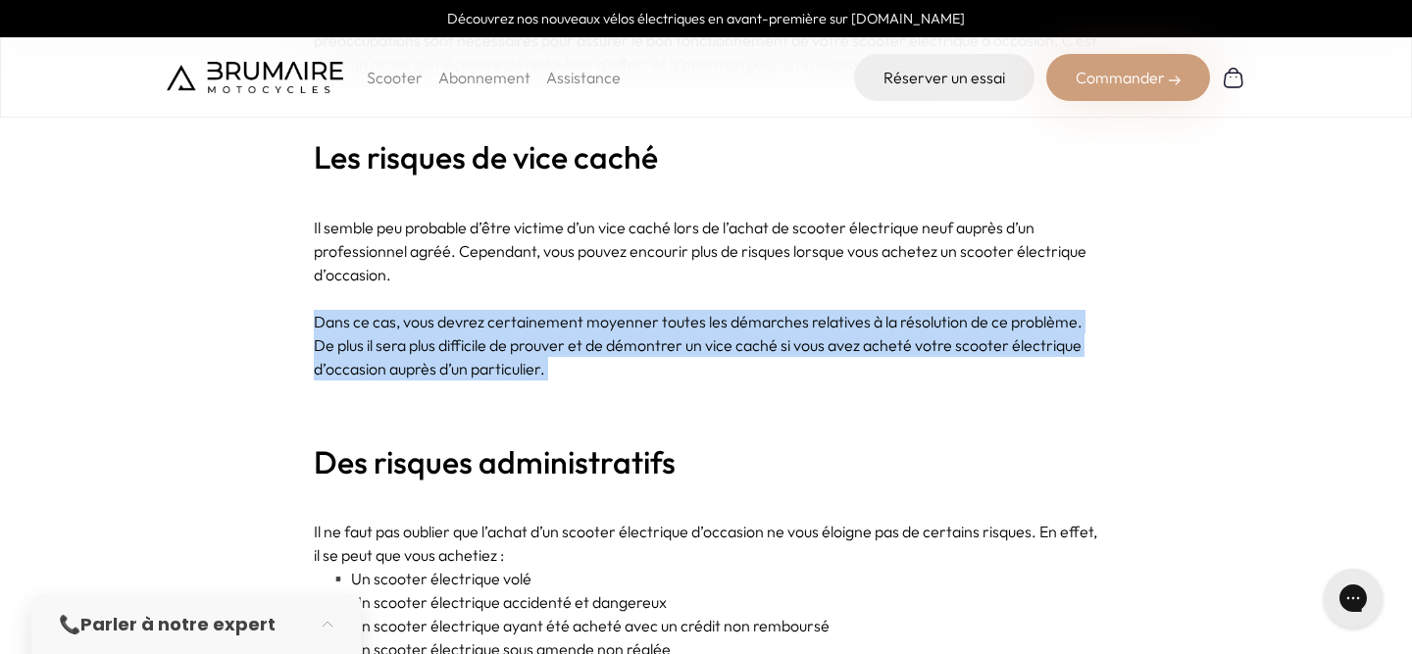
click at [767, 333] on p "Dans ce cas, vous devrez certainement moyenner toutes les démarches relatives à…" at bounding box center [706, 345] width 784 height 71
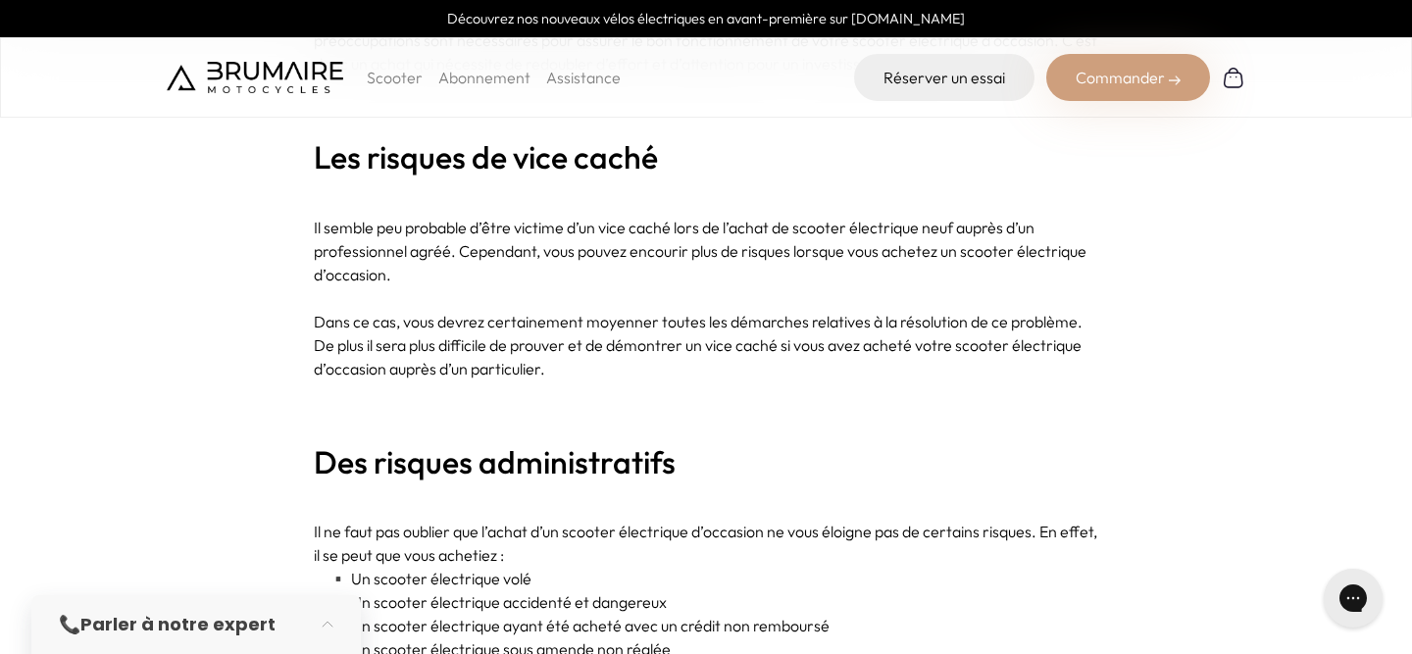
click at [819, 260] on p "Il semble peu probable d’être victime d’un vice caché lors de l’achat de scoote…" at bounding box center [706, 251] width 784 height 71
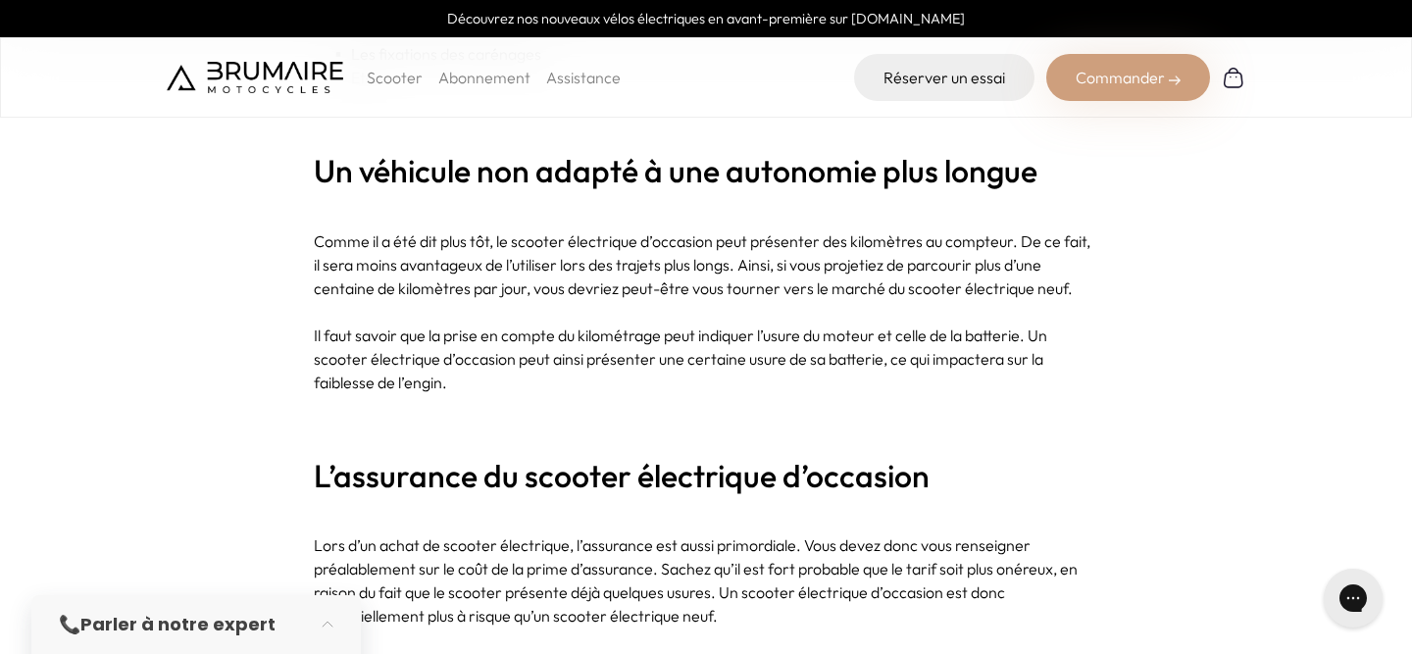
scroll to position [5524, 0]
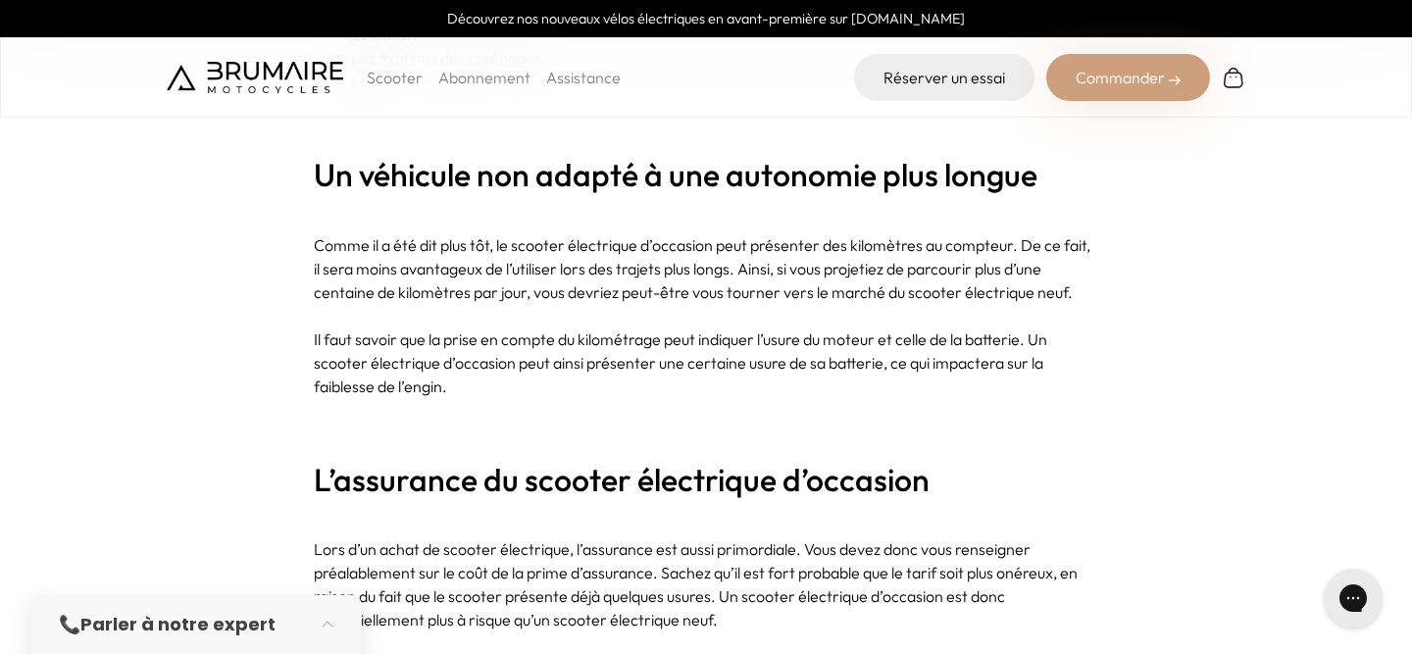
click at [266, 90] on img at bounding box center [255, 77] width 176 height 31
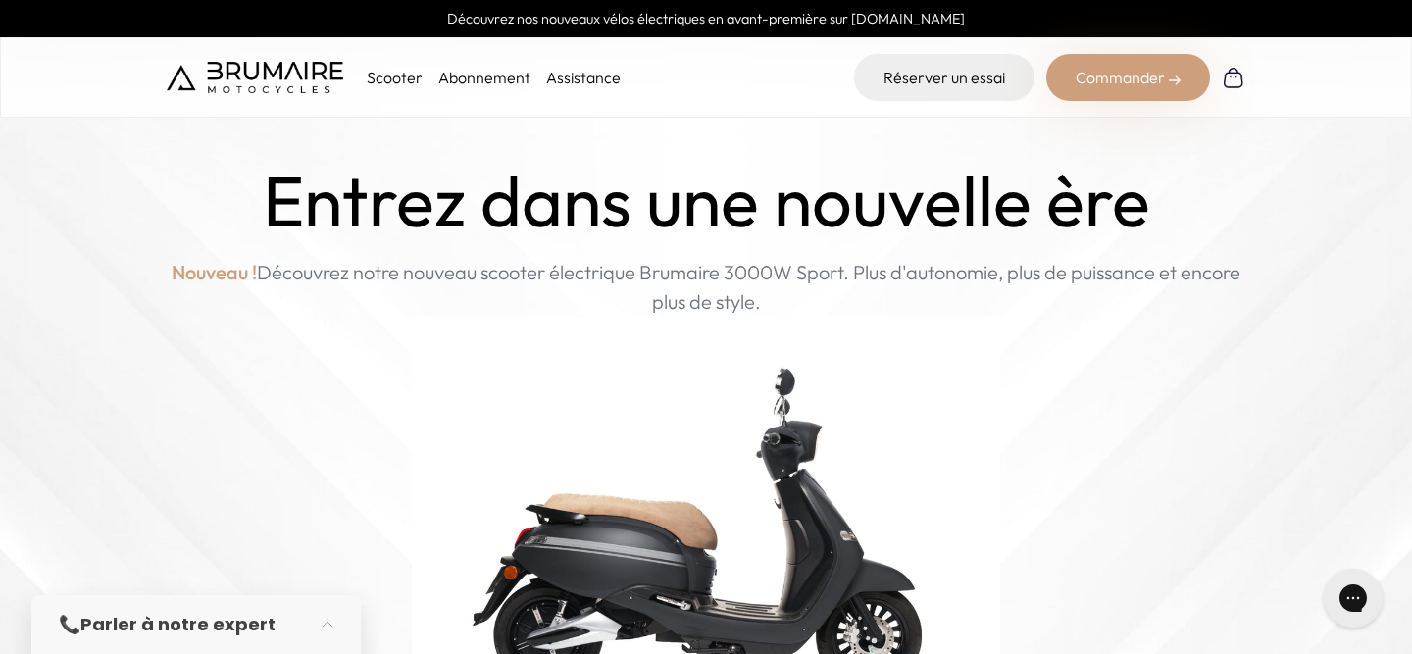
click at [724, 295] on p "Nouveau ! Découvrez notre nouveau scooter électrique Brumaire 3000W Sport. Plus…" at bounding box center [706, 287] width 1079 height 59
click at [723, 295] on p "Nouveau ! Découvrez notre nouveau scooter électrique Brumaire 3000W Sport. Plus…" at bounding box center [706, 287] width 1079 height 59
click at [600, 344] on img at bounding box center [706, 527] width 588 height 421
click at [394, 76] on p "Scooter" at bounding box center [395, 78] width 56 height 24
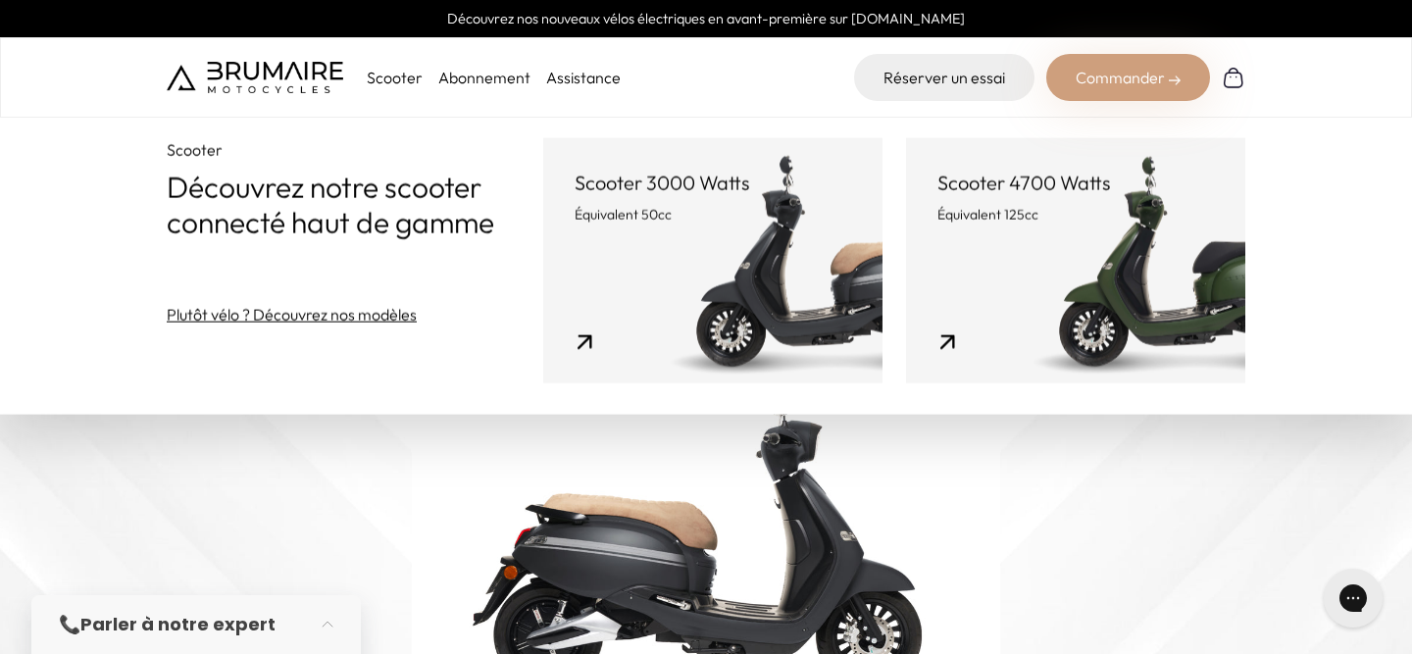
click at [474, 70] on link "Abonnement" at bounding box center [484, 78] width 92 height 20
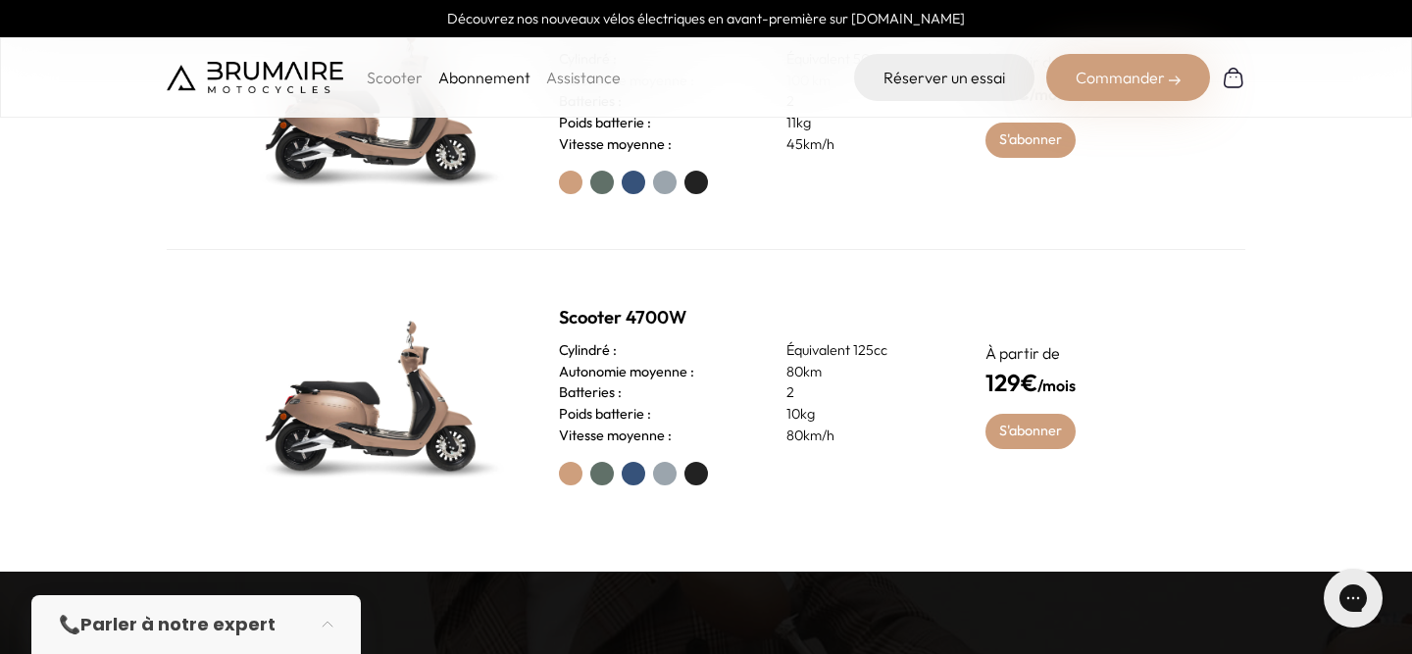
scroll to position [891, 0]
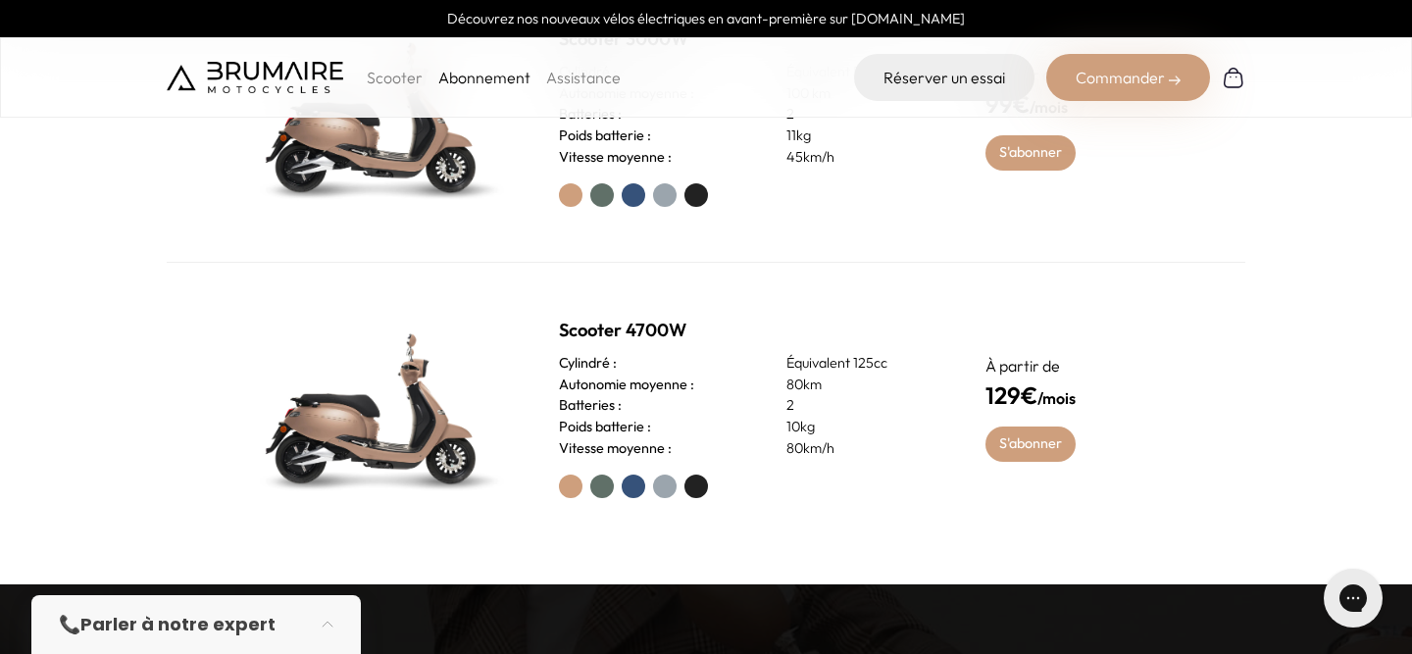
click at [624, 494] on label at bounding box center [634, 487] width 24 height 24
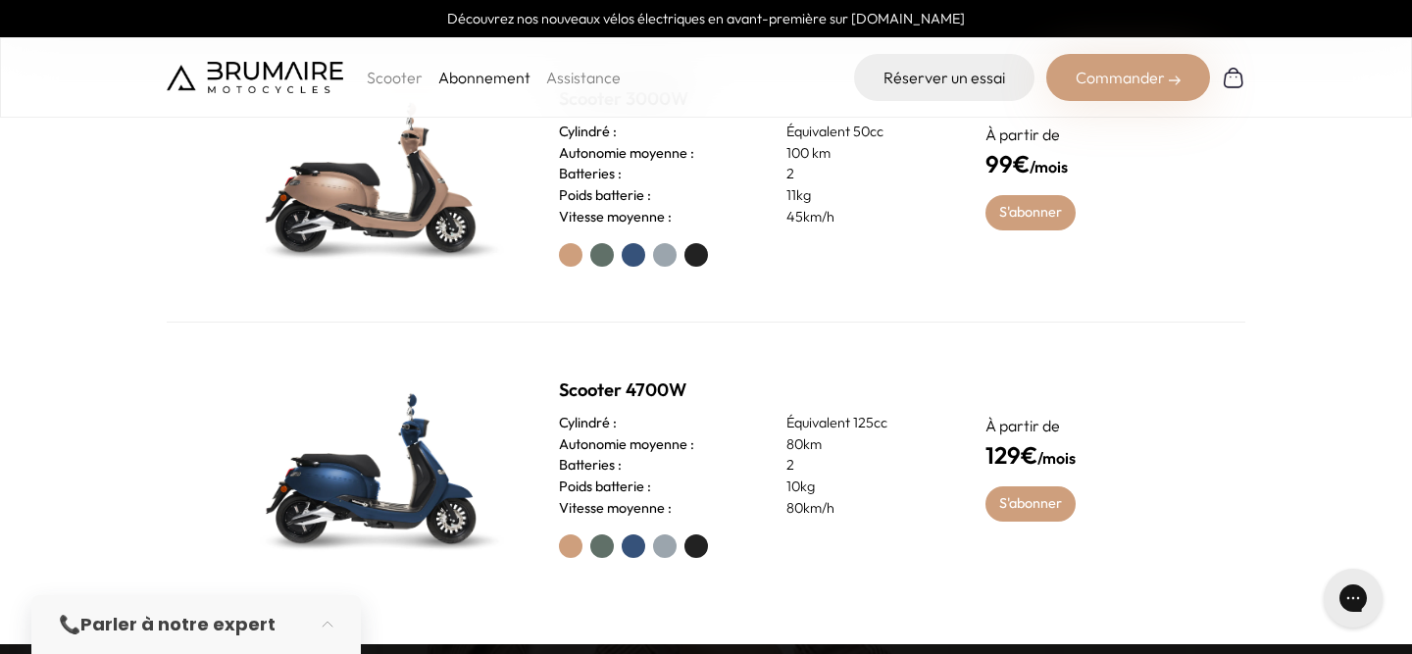
scroll to position [834, 0]
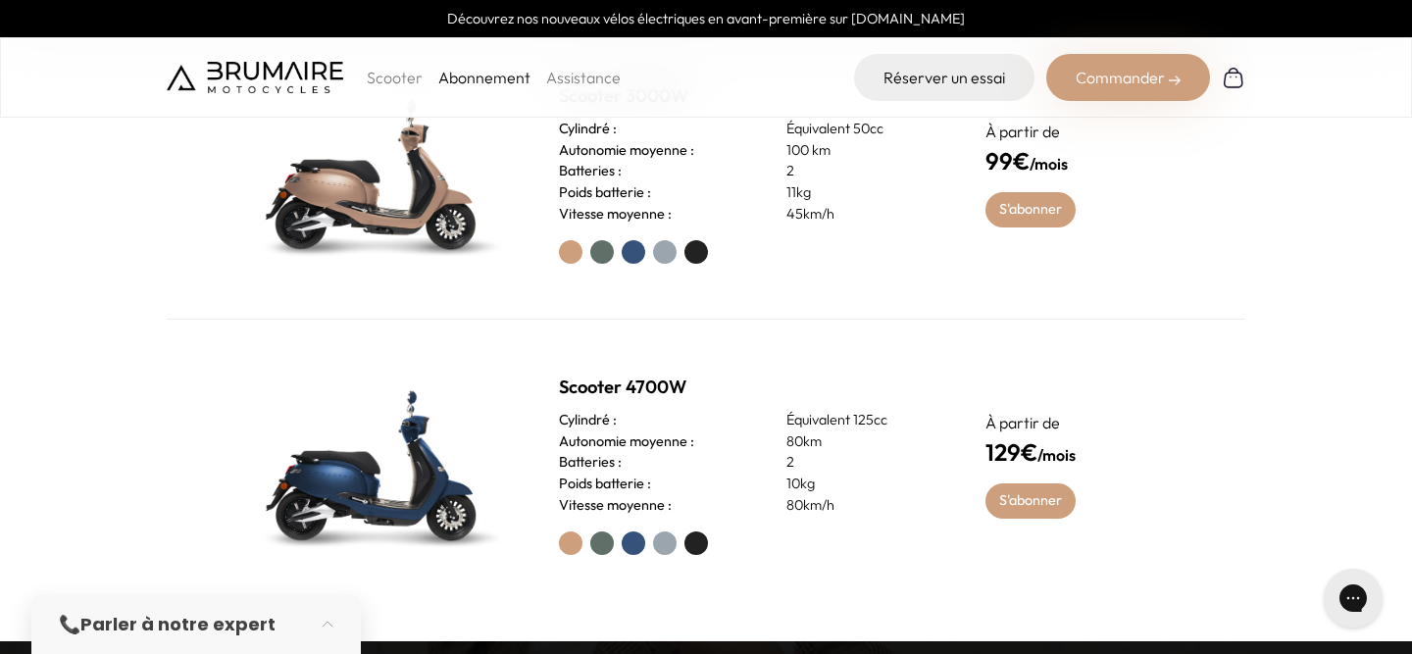
click at [668, 548] on label at bounding box center [665, 543] width 24 height 24
click at [638, 543] on label at bounding box center [634, 543] width 24 height 24
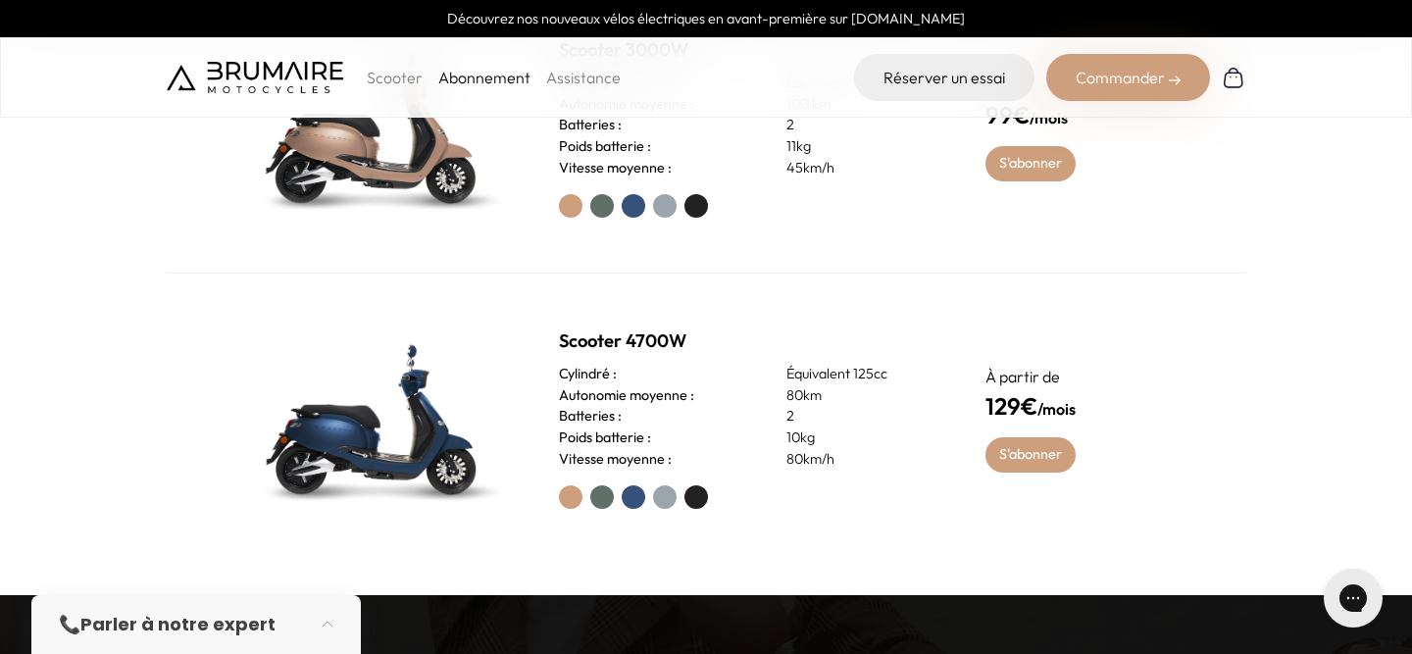
scroll to position [822, 0]
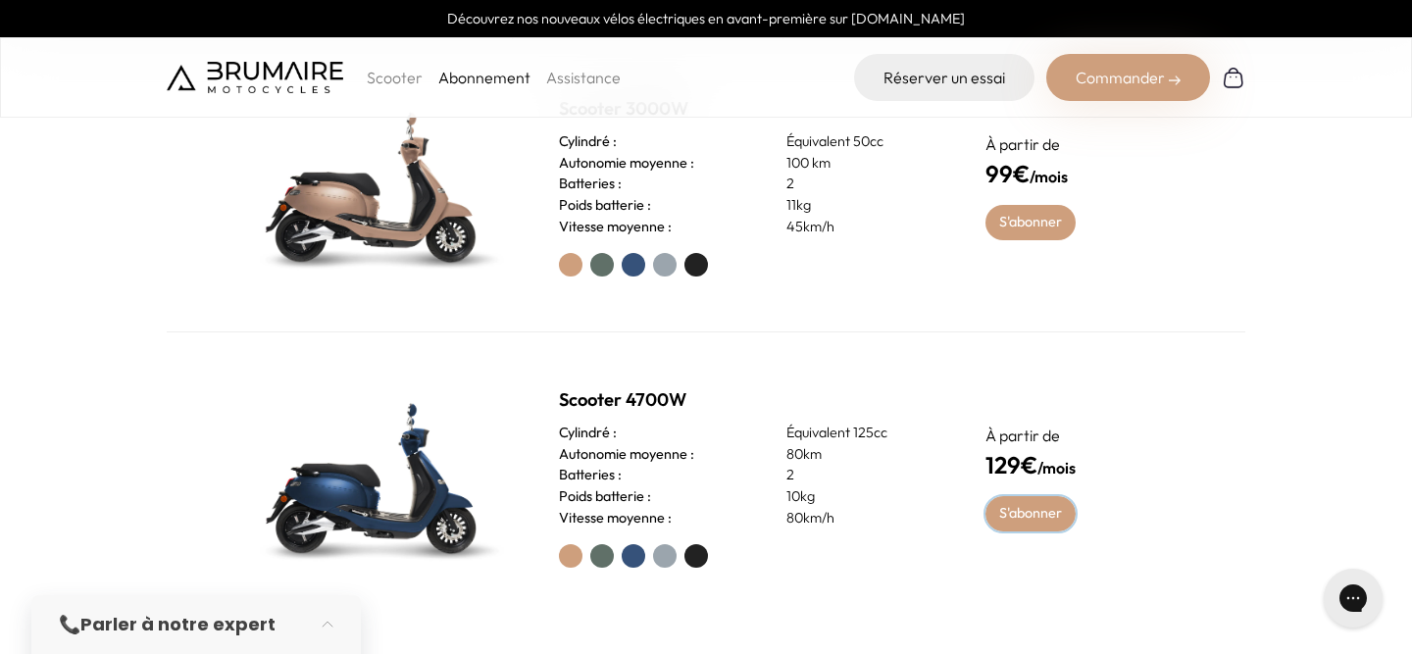
click at [1030, 513] on link "S'abonner" at bounding box center [1030, 513] width 91 height 35
click at [663, 558] on label at bounding box center [665, 556] width 24 height 24
click at [599, 566] on label at bounding box center [602, 556] width 24 height 24
click at [628, 564] on label at bounding box center [634, 556] width 24 height 24
click at [604, 563] on label at bounding box center [602, 556] width 24 height 24
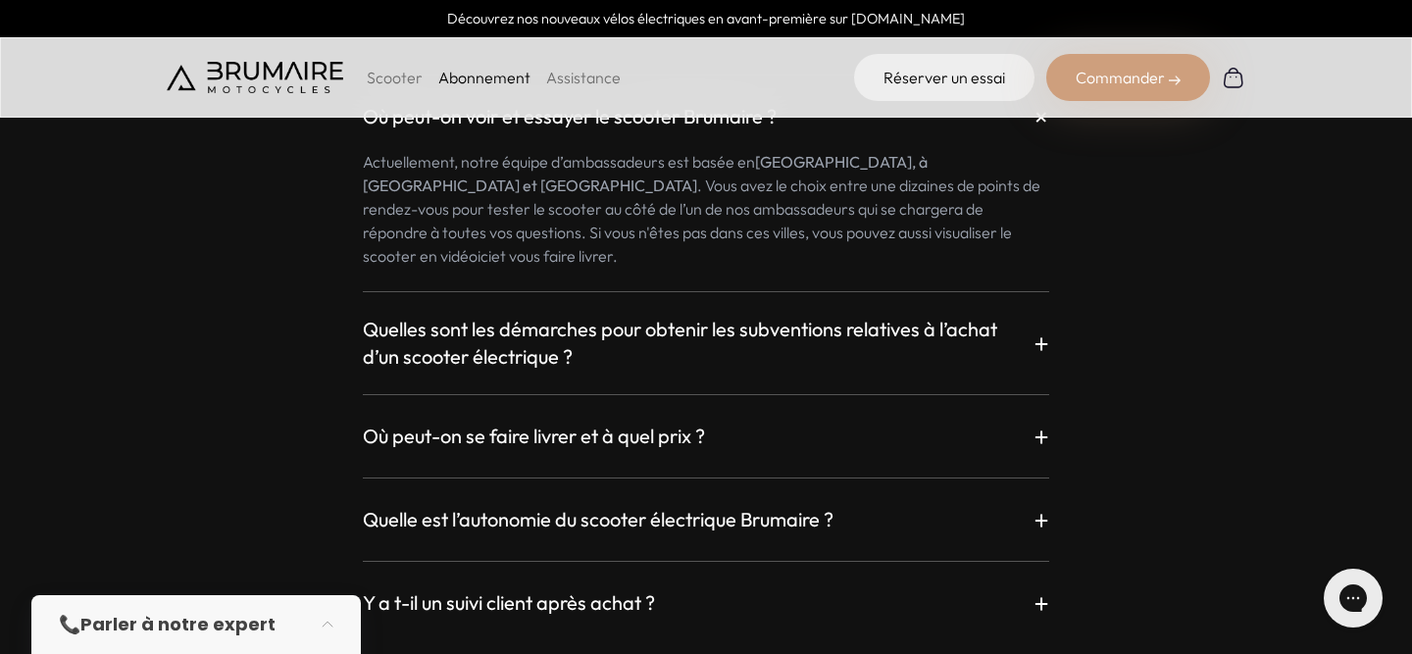
scroll to position [3348, 0]
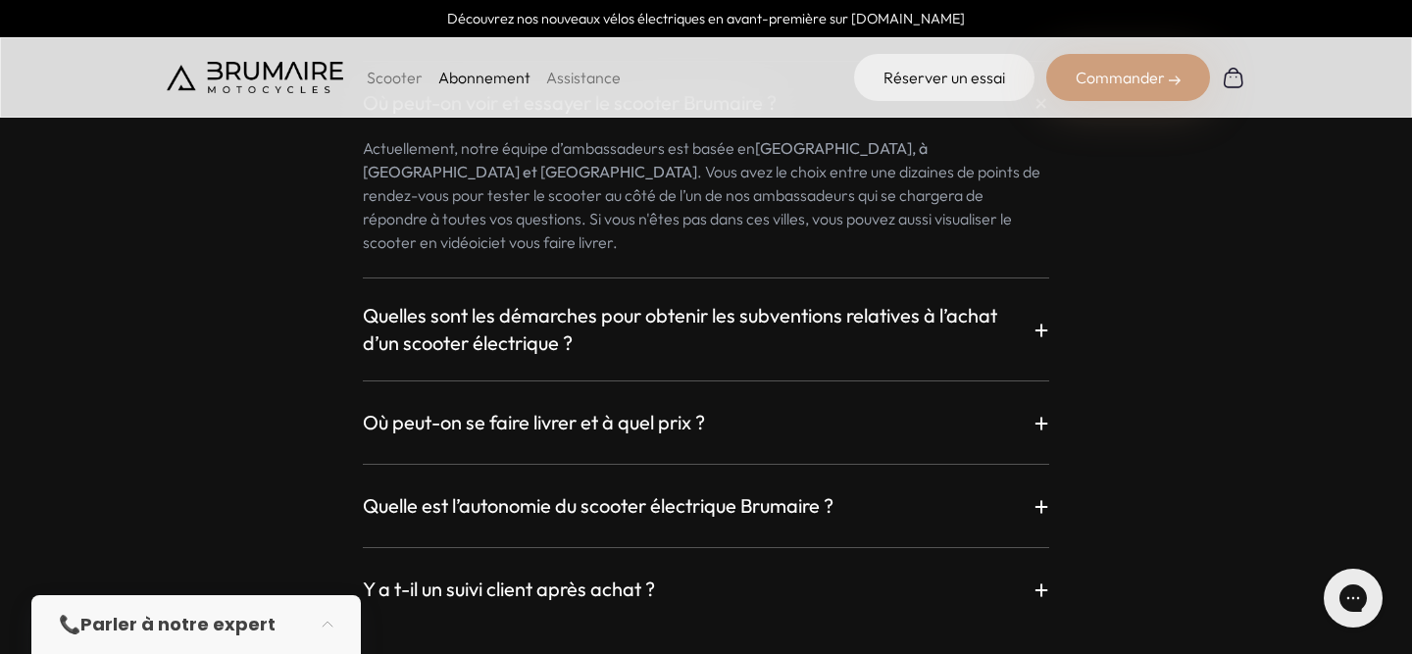
click at [838, 310] on h3 "Quelles sont les démarches pour obtenir les subventions relatives à l’achat d’u…" at bounding box center [698, 329] width 671 height 55
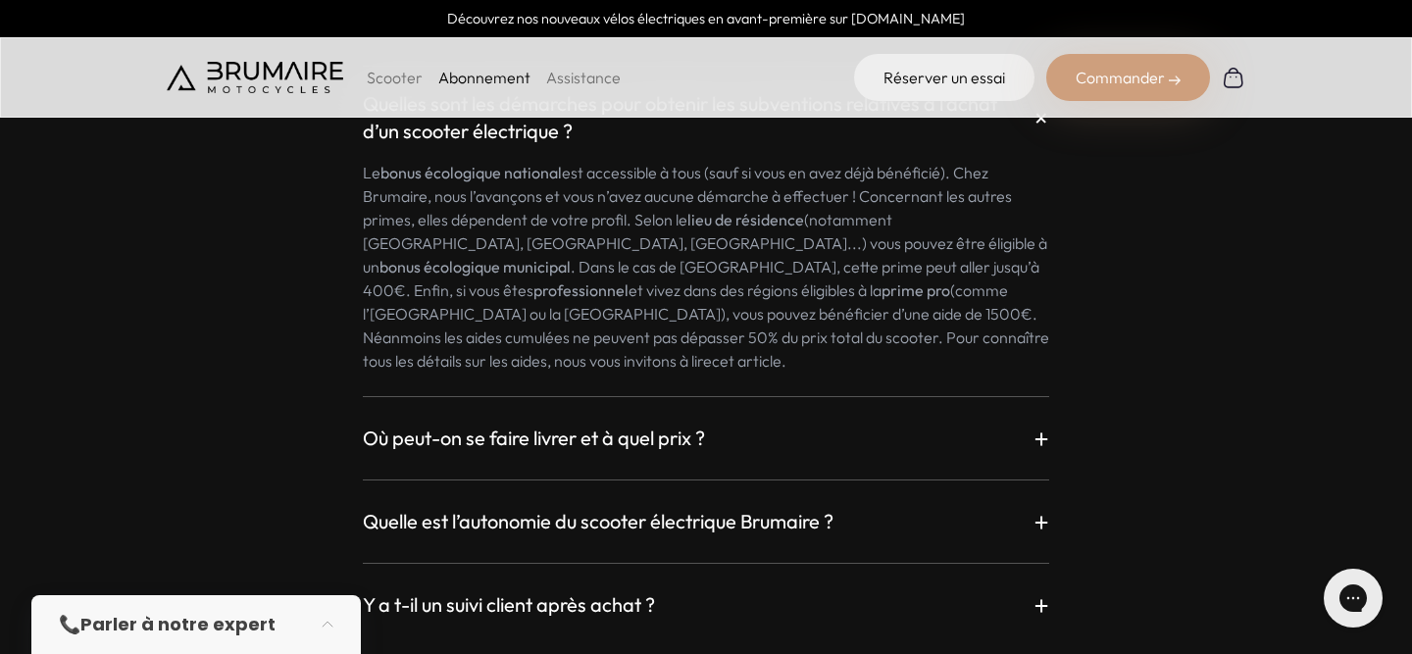
scroll to position [3561, 0]
click at [802, 420] on div "Où peut-on se faire livrer et à quel prix ? +" at bounding box center [706, 437] width 686 height 35
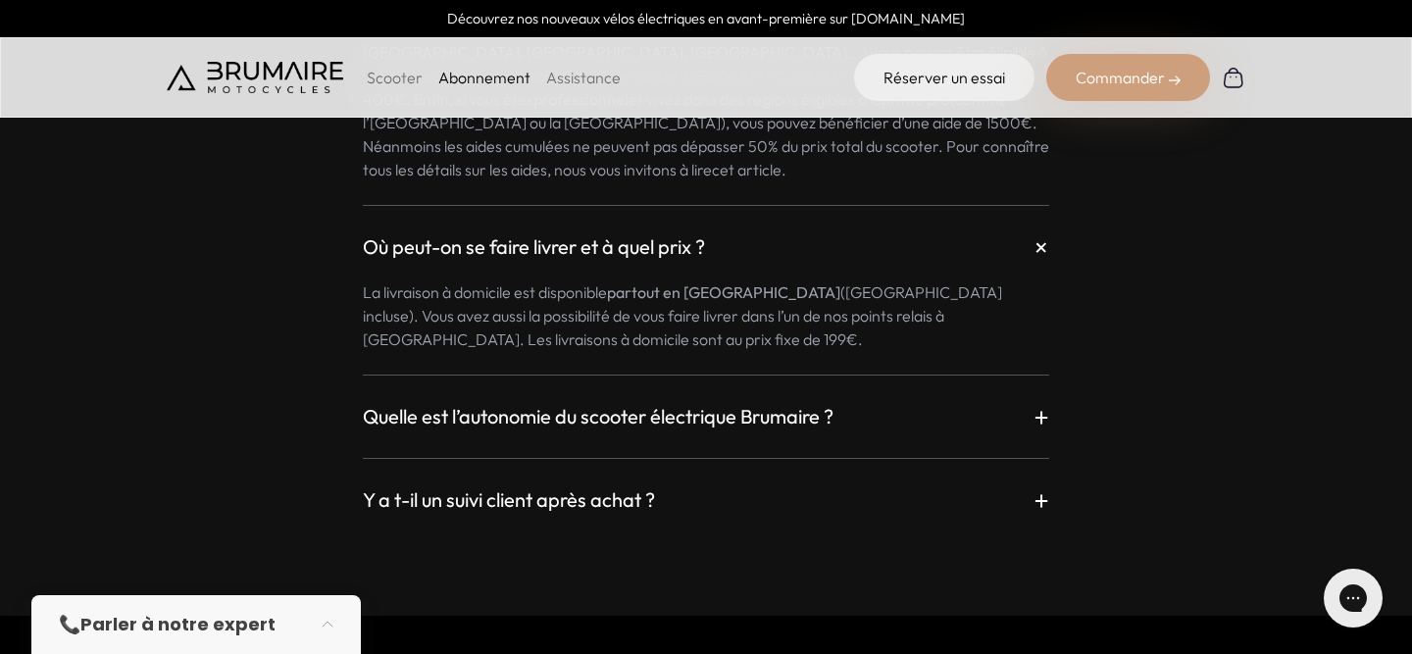
scroll to position [3754, 0]
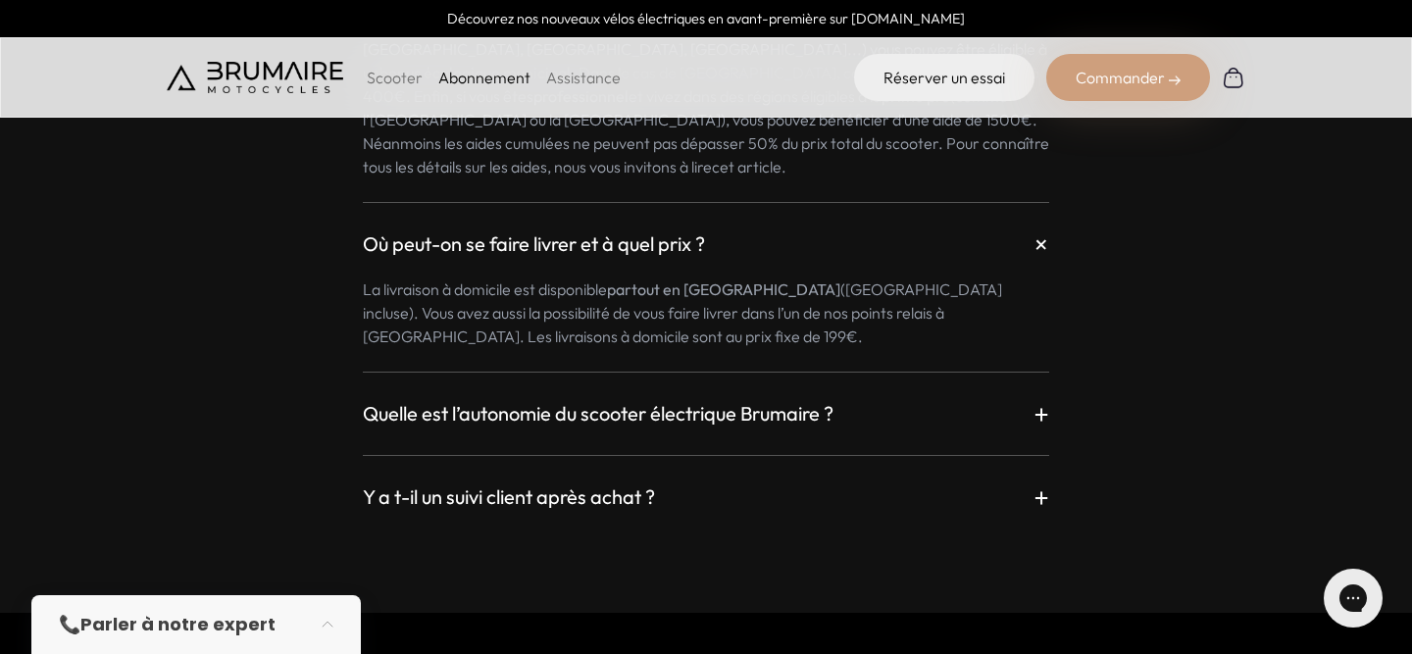
click at [824, 372] on div "Quelle est l’autonomie du scooter électrique Brumaire ? + Le scooter Brumaire e…" at bounding box center [706, 402] width 686 height 60
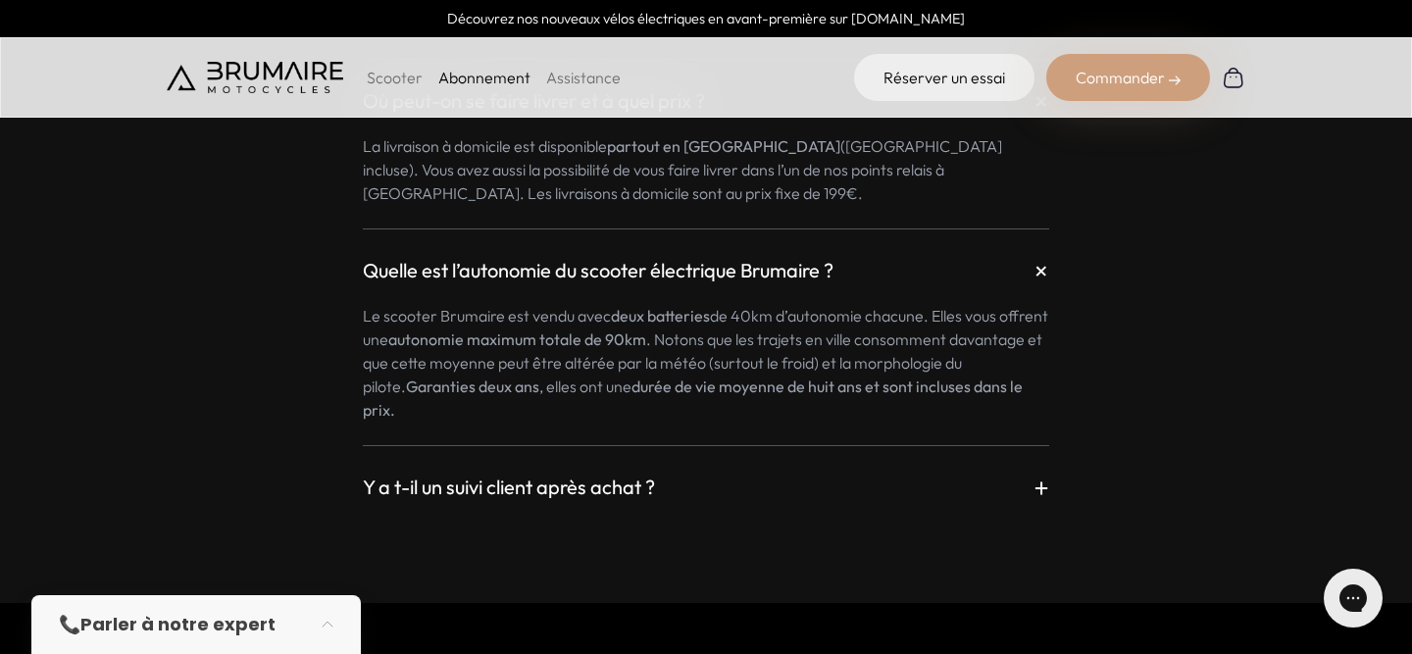
scroll to position [3915, 0]
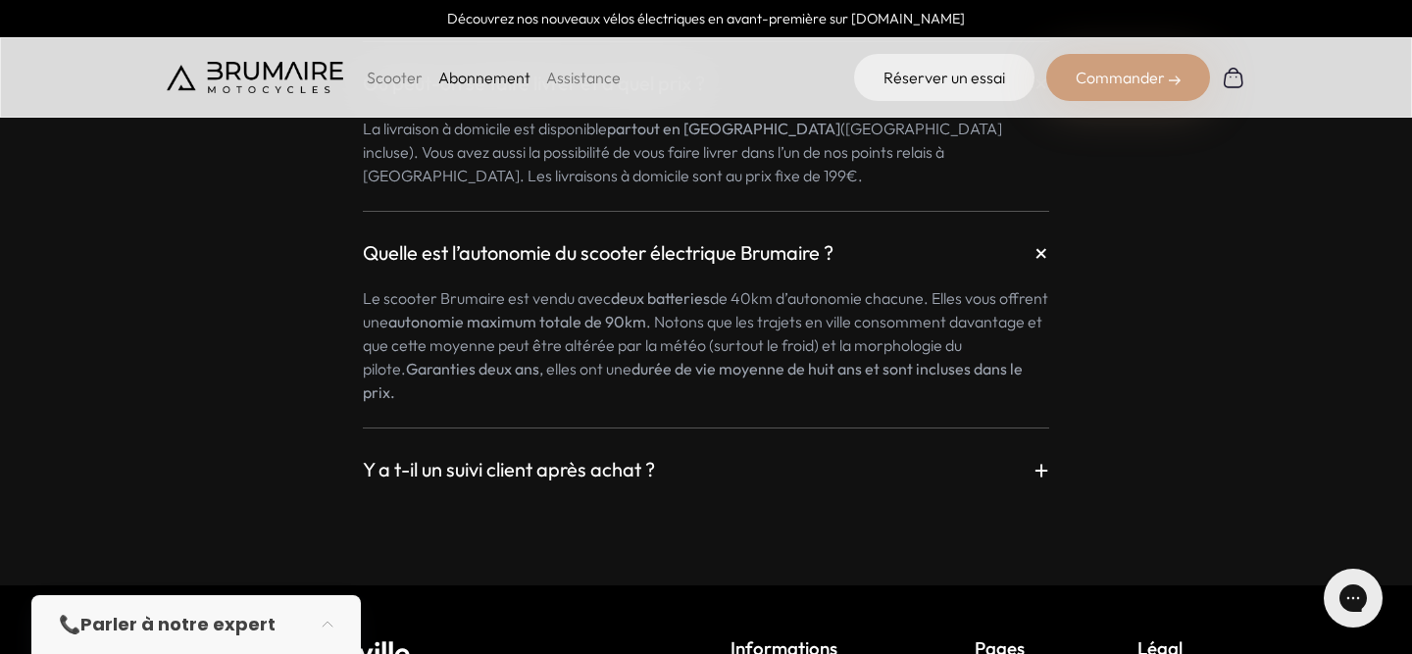
click at [791, 452] on div "Y a t-il un suivi client après achat ? +" at bounding box center [706, 469] width 686 height 35
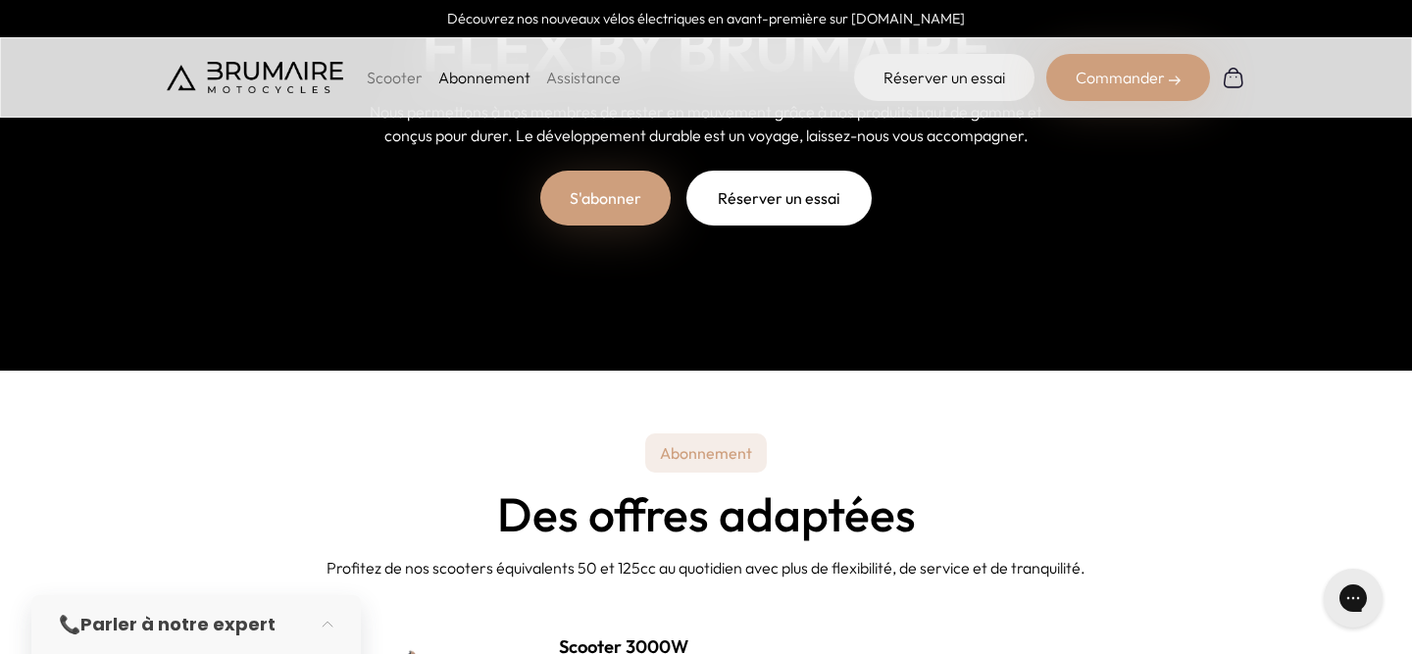
scroll to position [0, 0]
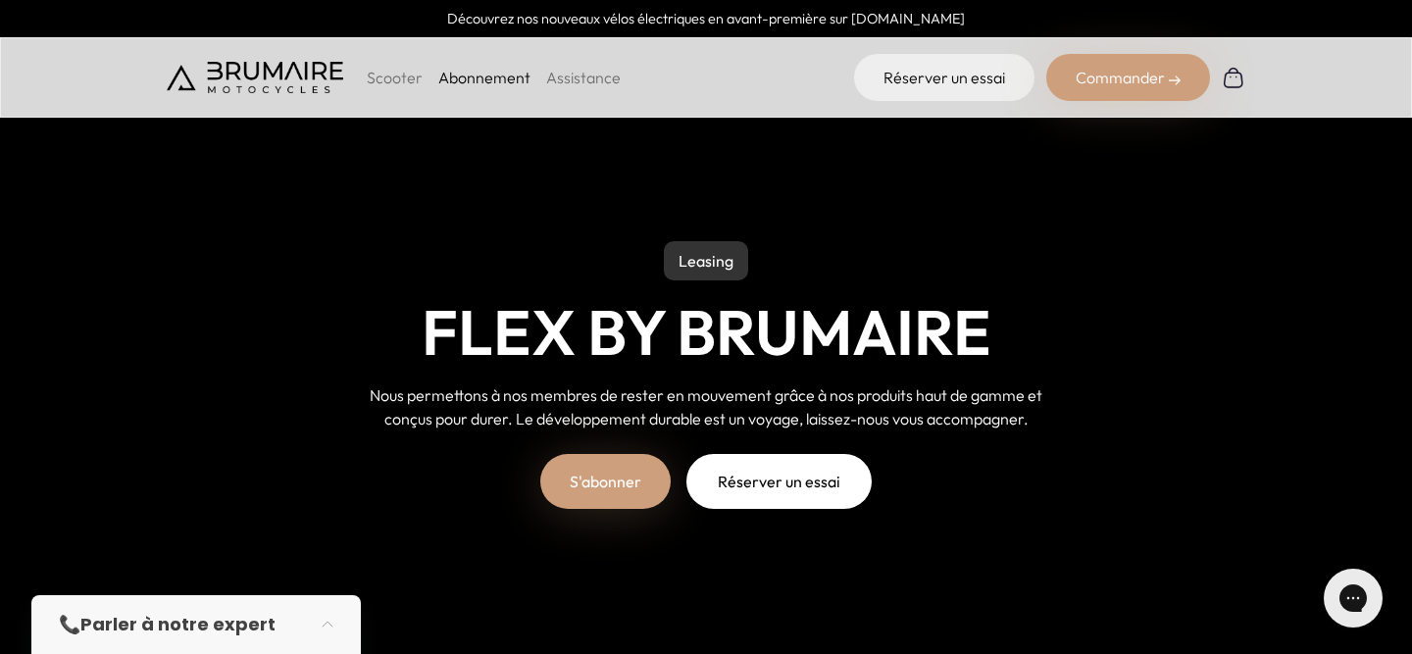
click at [566, 476] on link "S'abonner" at bounding box center [605, 481] width 130 height 55
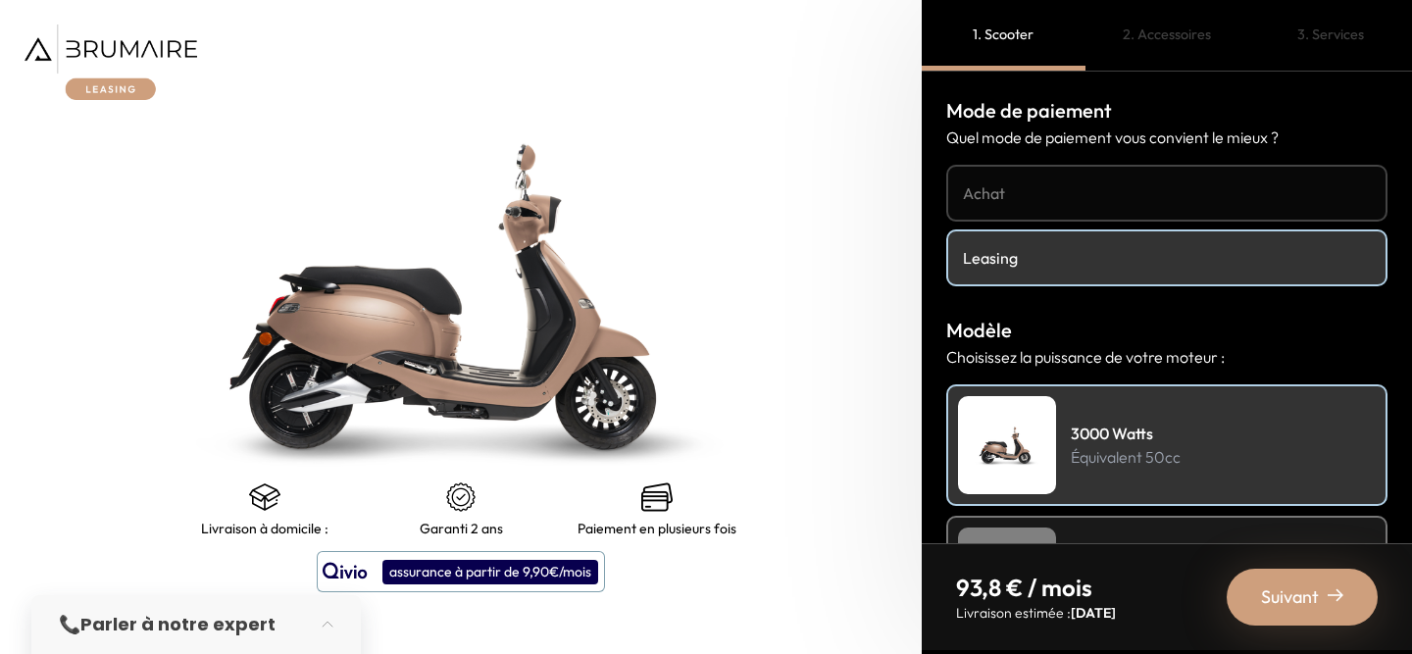
click at [1067, 250] on h4 "Leasing" at bounding box center [1167, 258] width 408 height 24
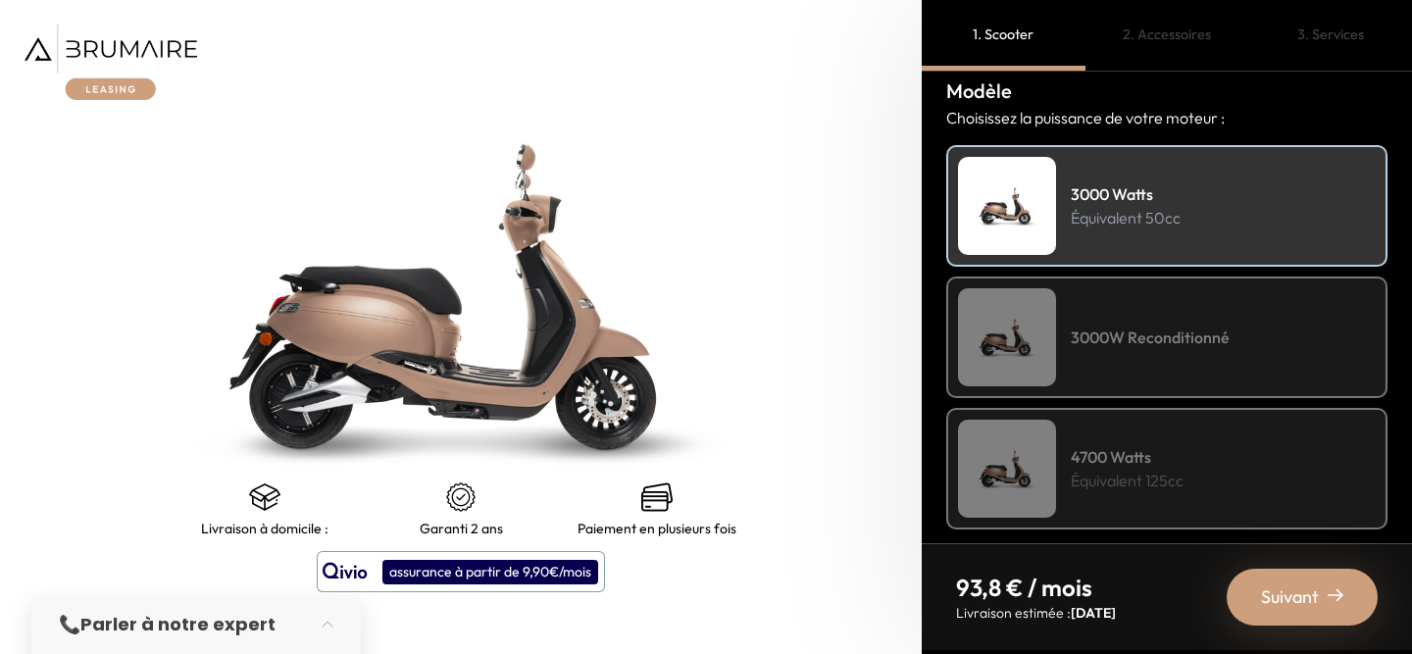
scroll to position [253, 0]
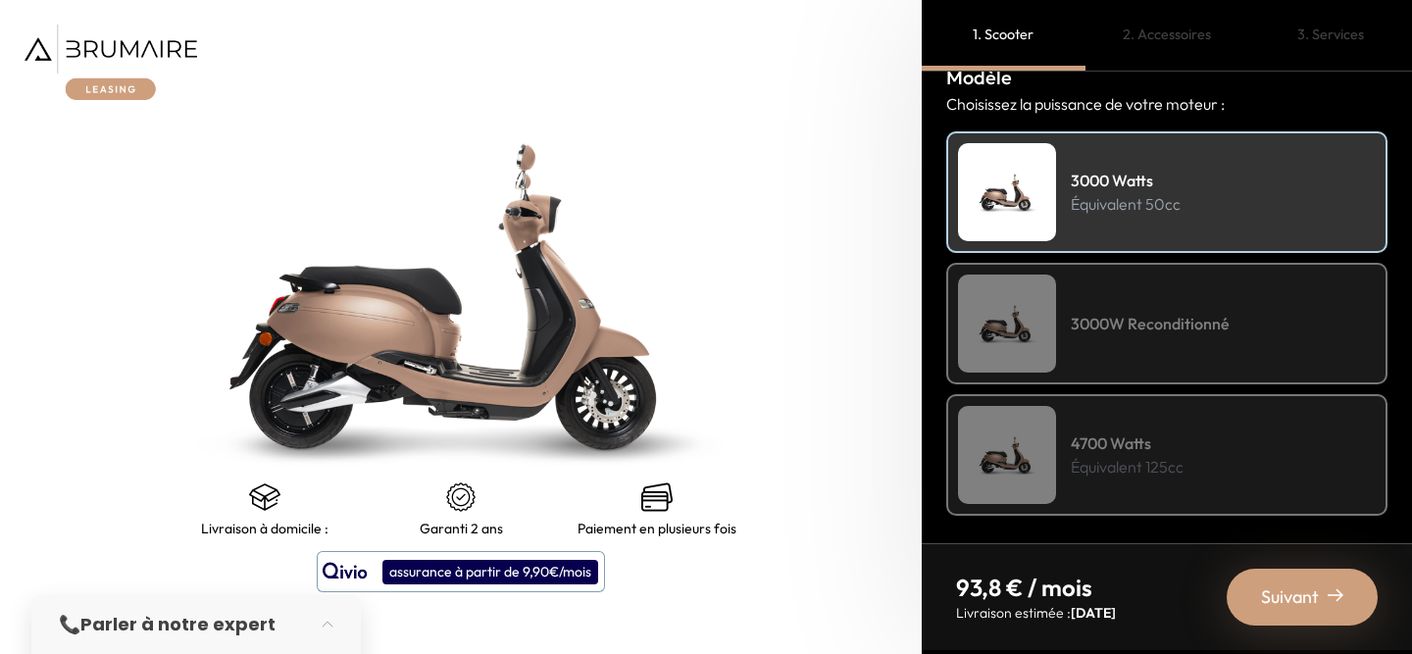
click at [1081, 305] on div "3000W Reconditionné" at bounding box center [1166, 324] width 441 height 122
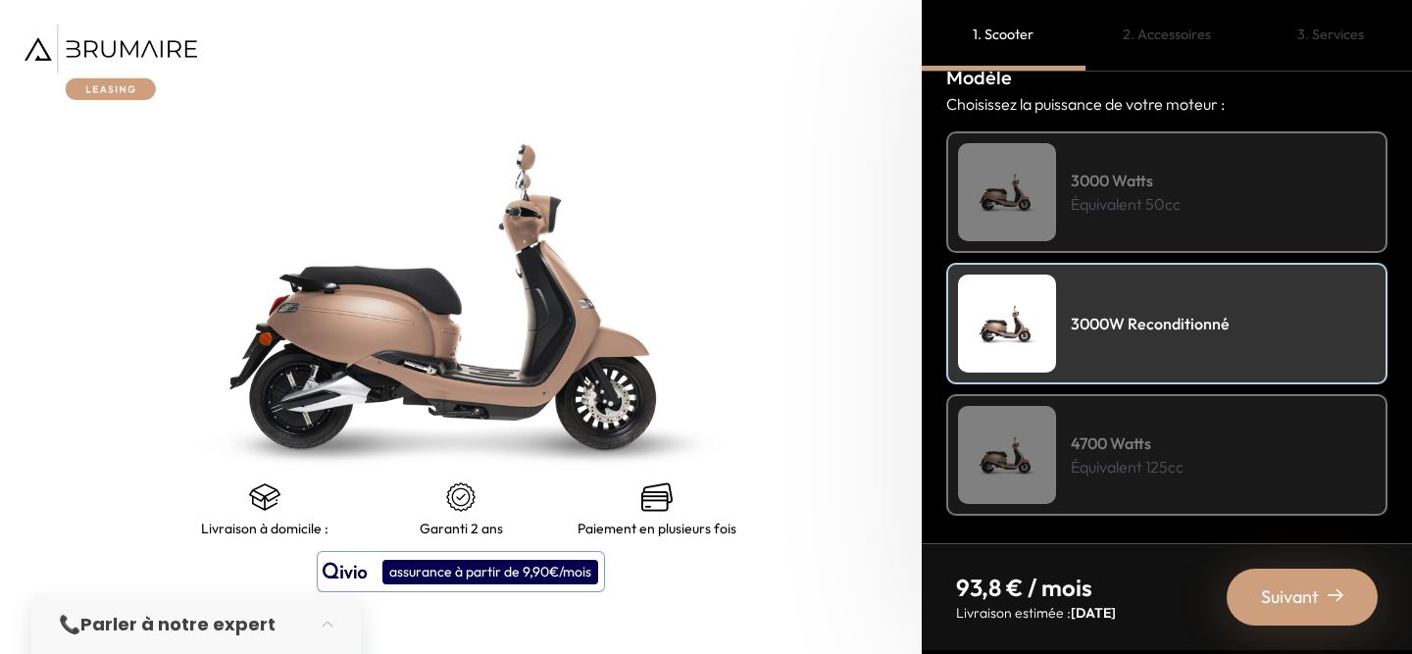
click at [1130, 200] on p "Équivalent 50cc" at bounding box center [1126, 204] width 110 height 24
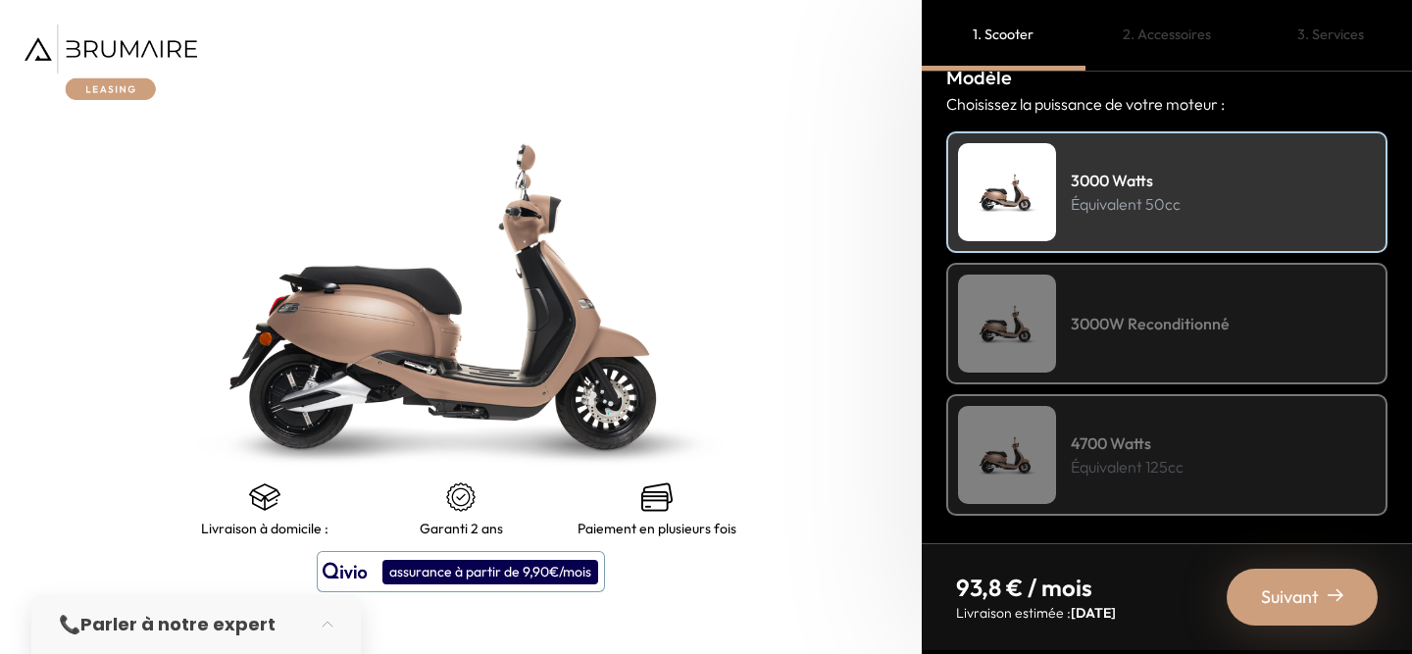
click at [1123, 312] on h4 "3000W Reconditionné" at bounding box center [1150, 324] width 159 height 24
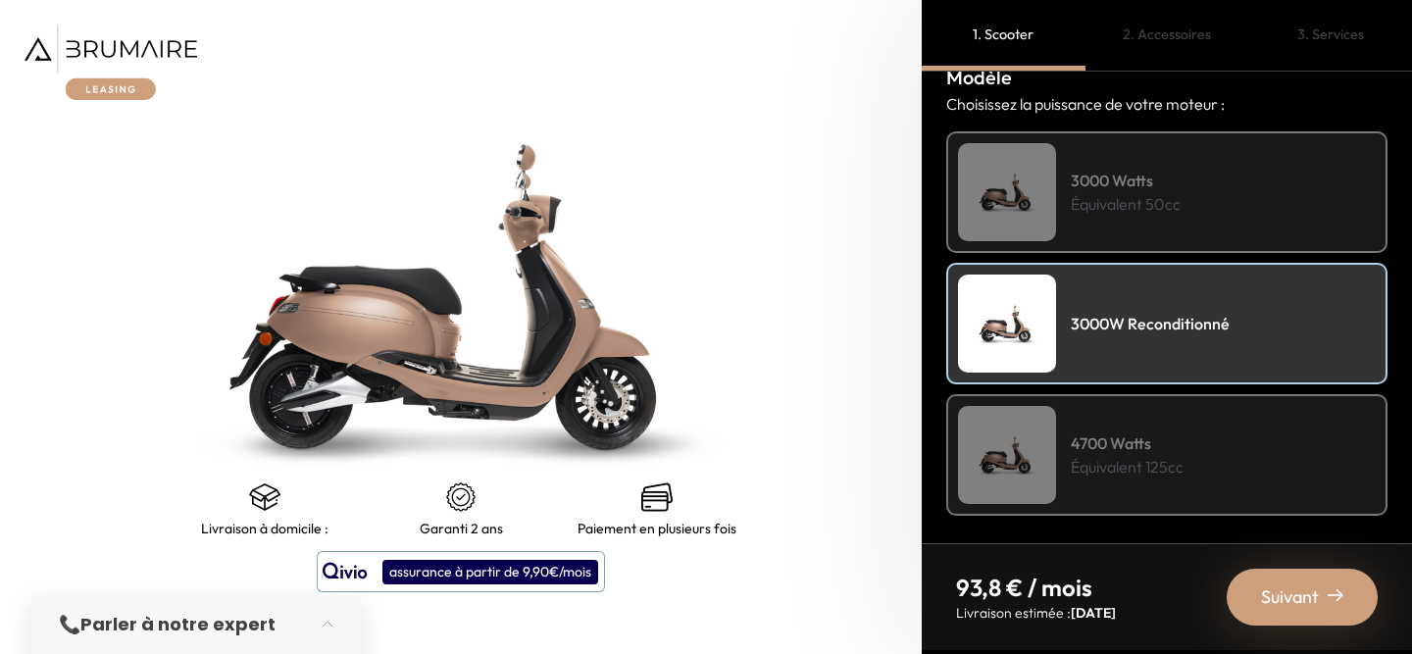
click at [1139, 432] on h4 "4700 Watts" at bounding box center [1127, 443] width 113 height 24
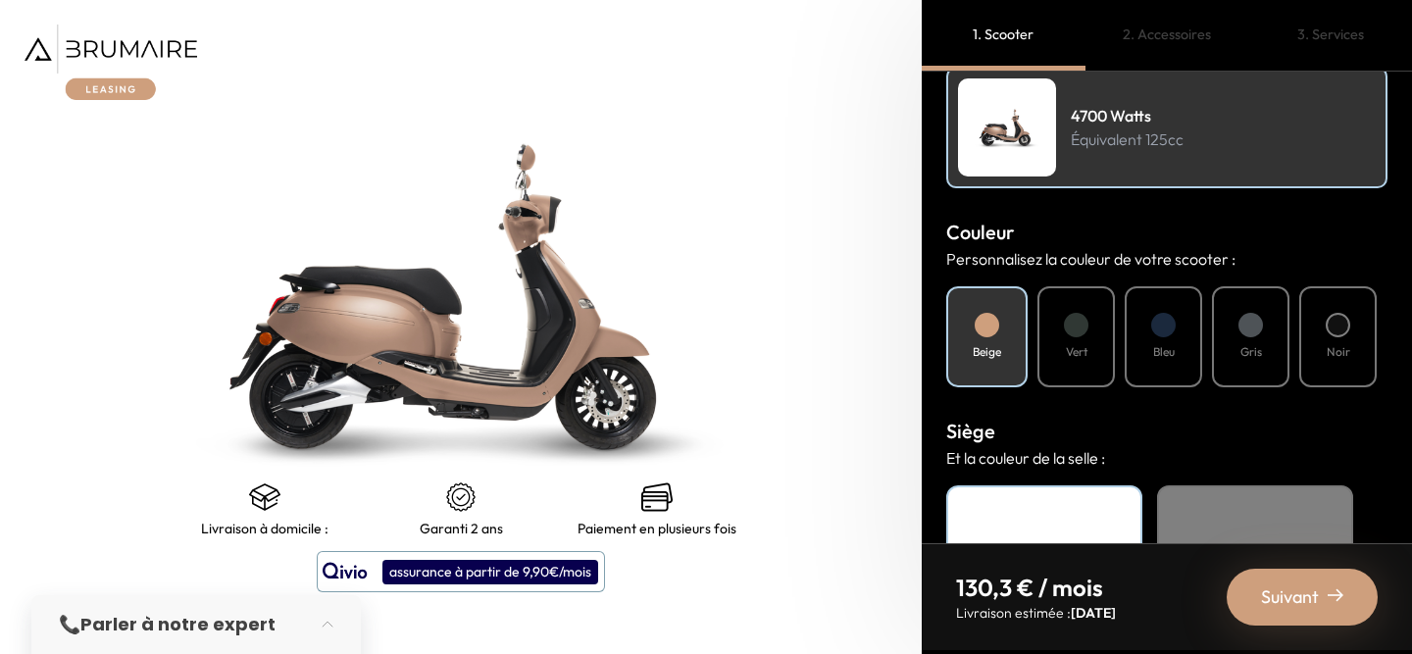
scroll to position [585, 0]
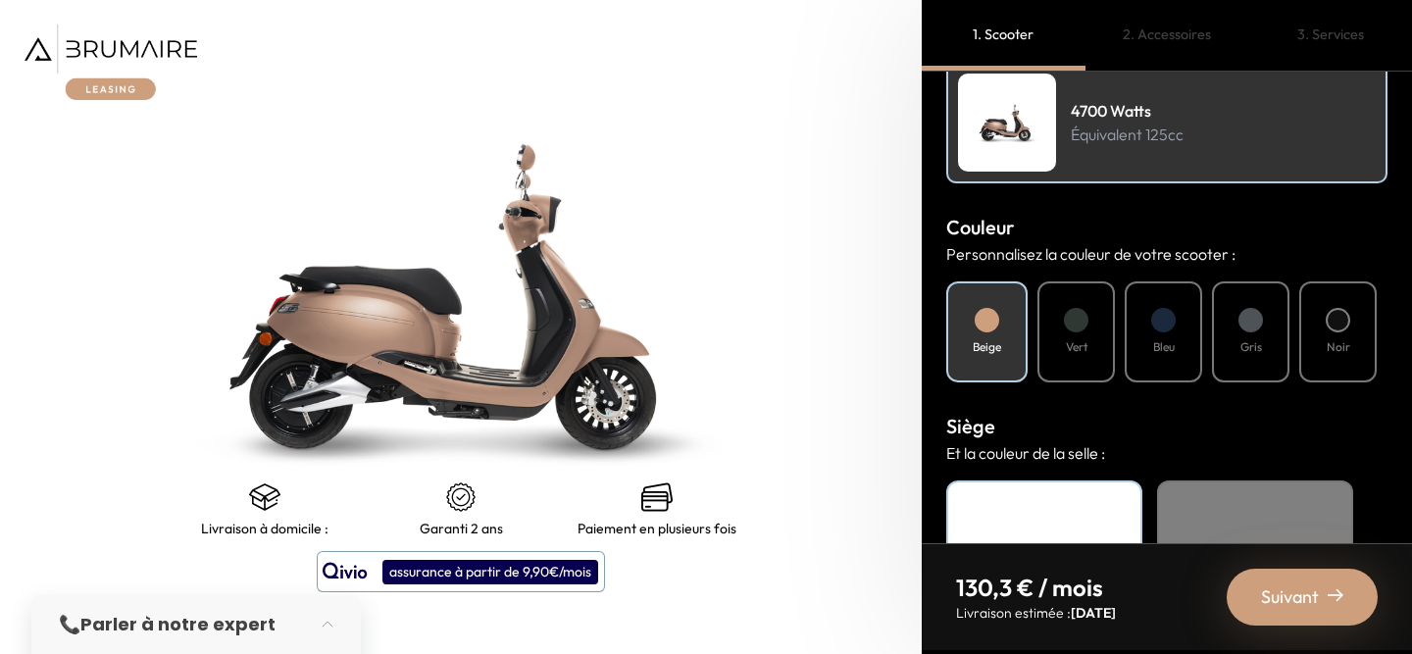
click at [1054, 312] on div "Vert" at bounding box center [1075, 331] width 77 height 101
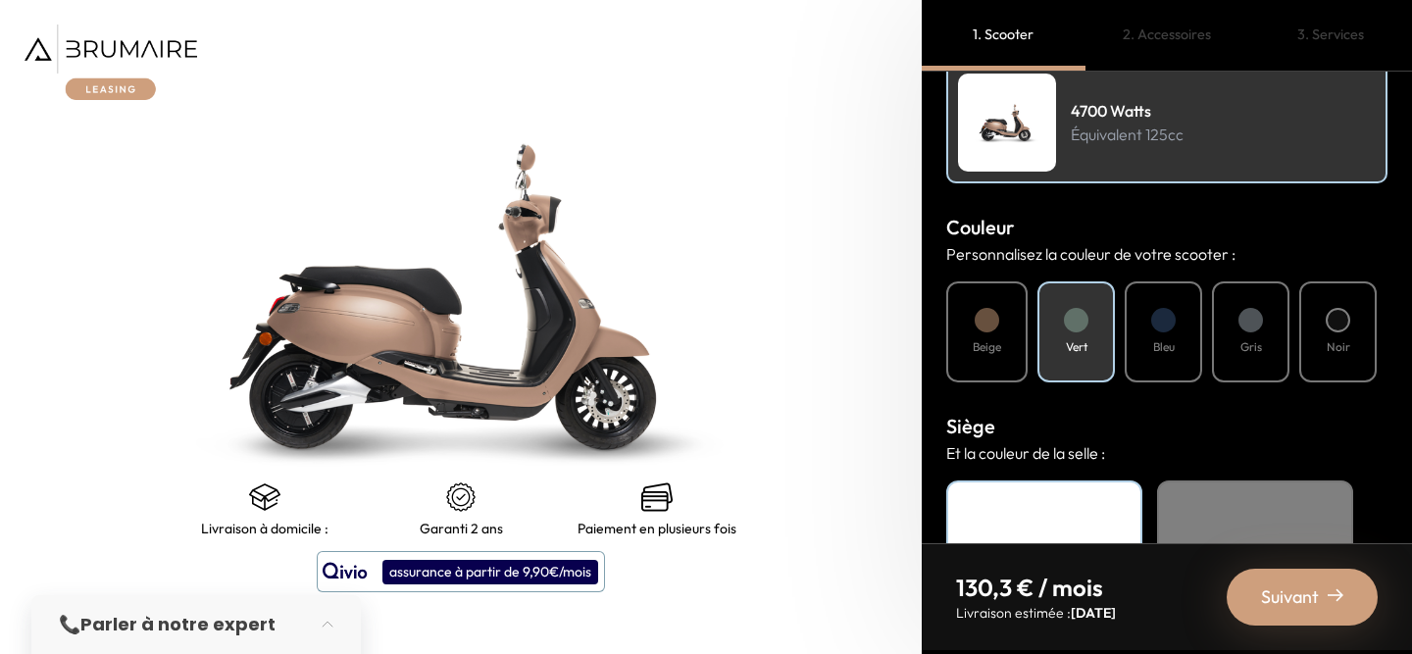
click at [1160, 287] on div "Bleu" at bounding box center [1163, 331] width 77 height 101
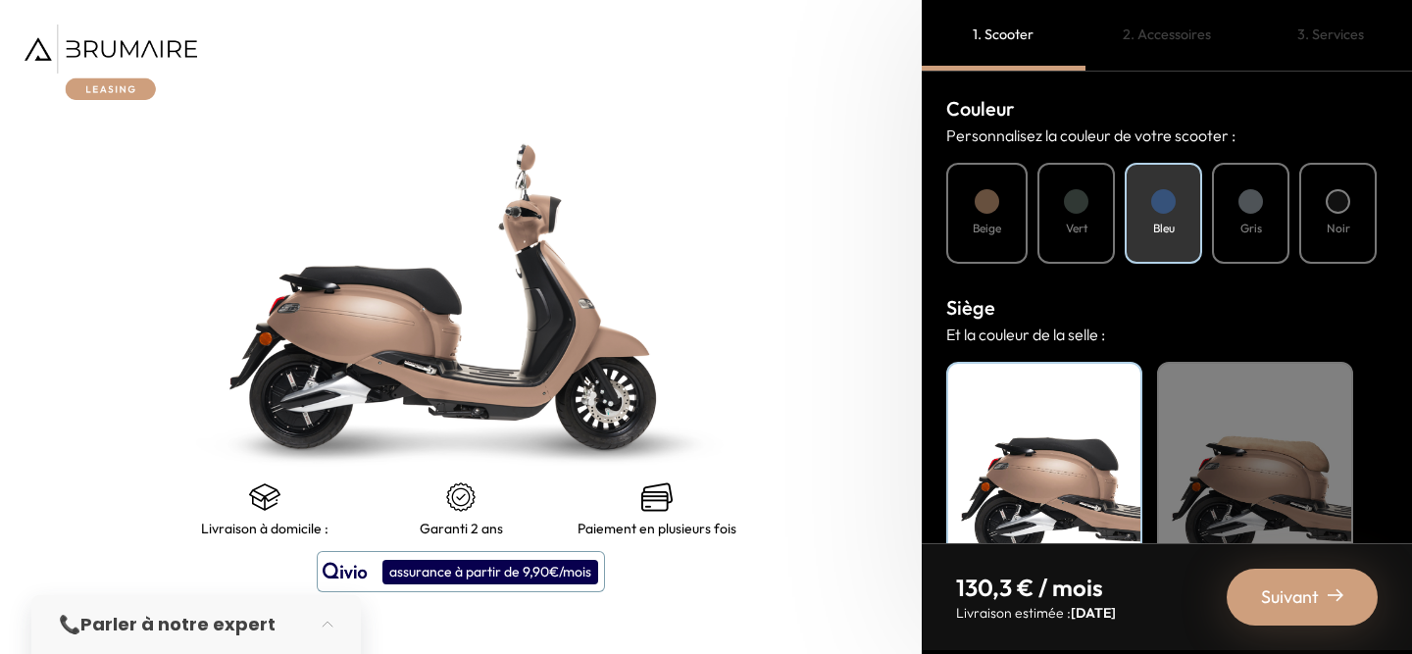
scroll to position [792, 0]
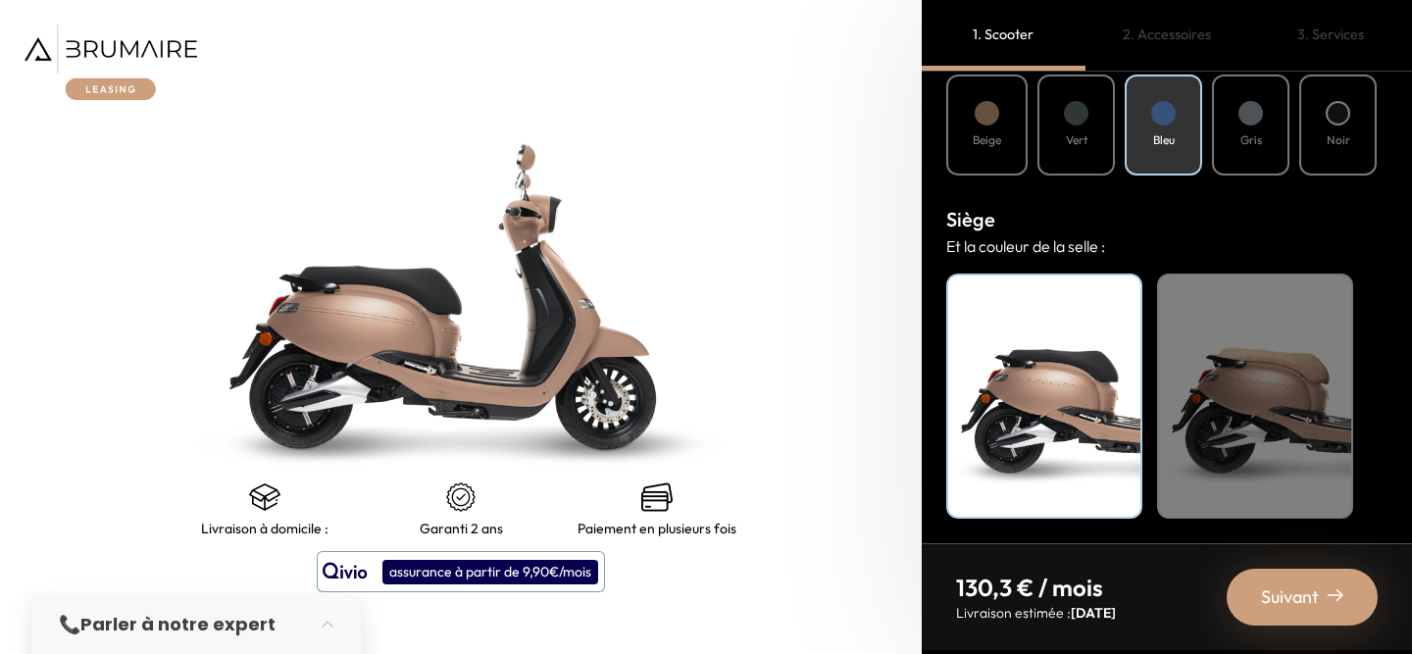
click at [1236, 121] on div "Gris" at bounding box center [1250, 125] width 77 height 101
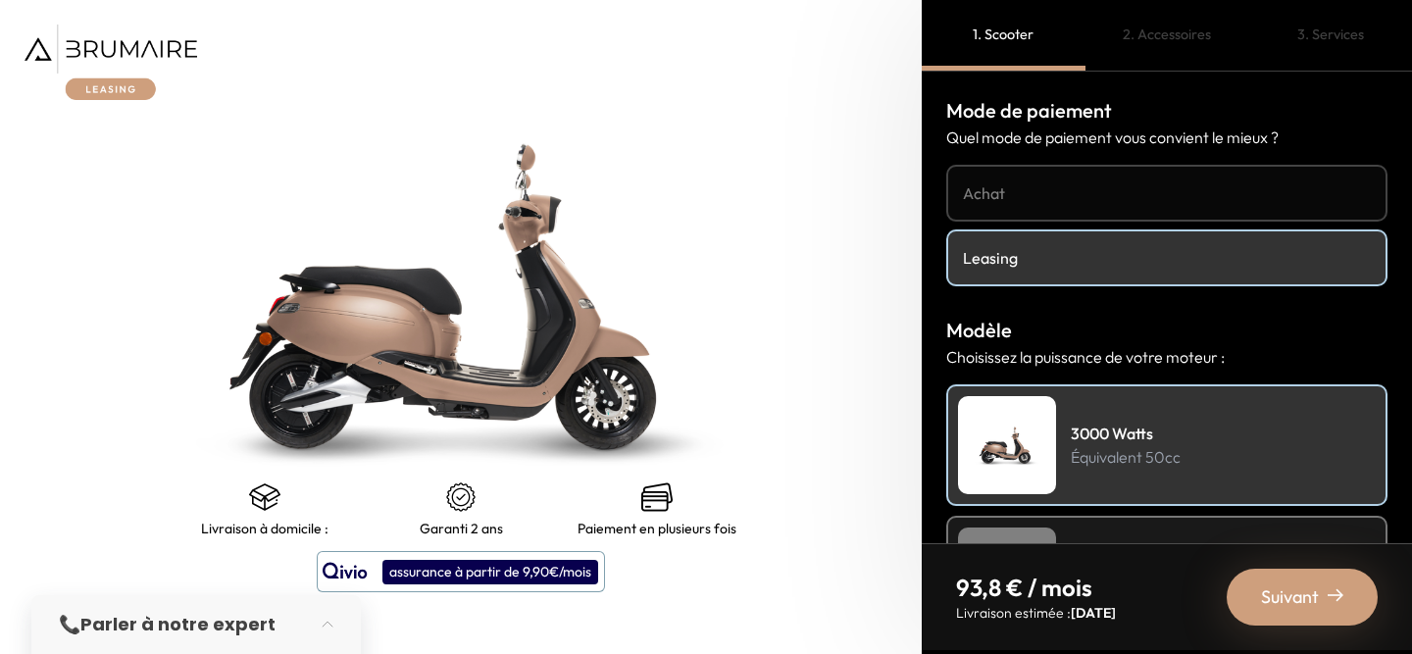
click at [1174, 35] on div "2. Accessoires" at bounding box center [1167, 35] width 164 height 71
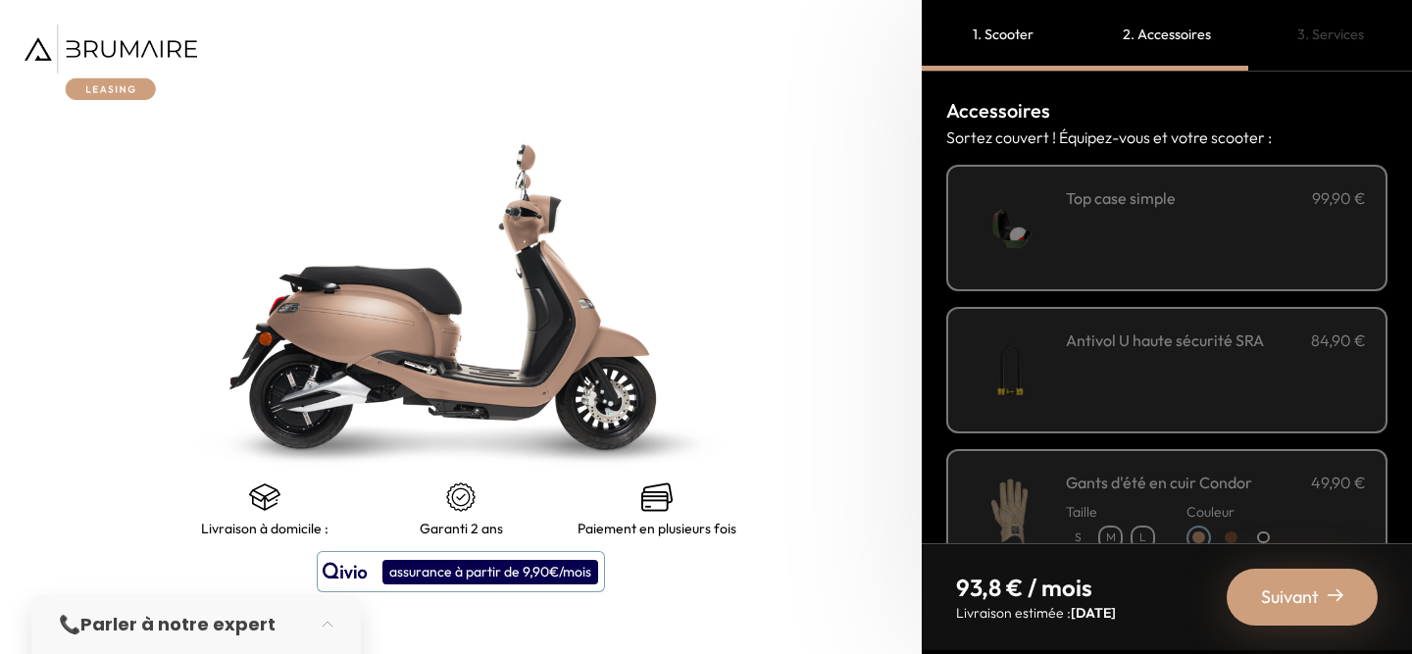
click at [1334, 36] on div "3. Services" at bounding box center [1330, 35] width 164 height 71
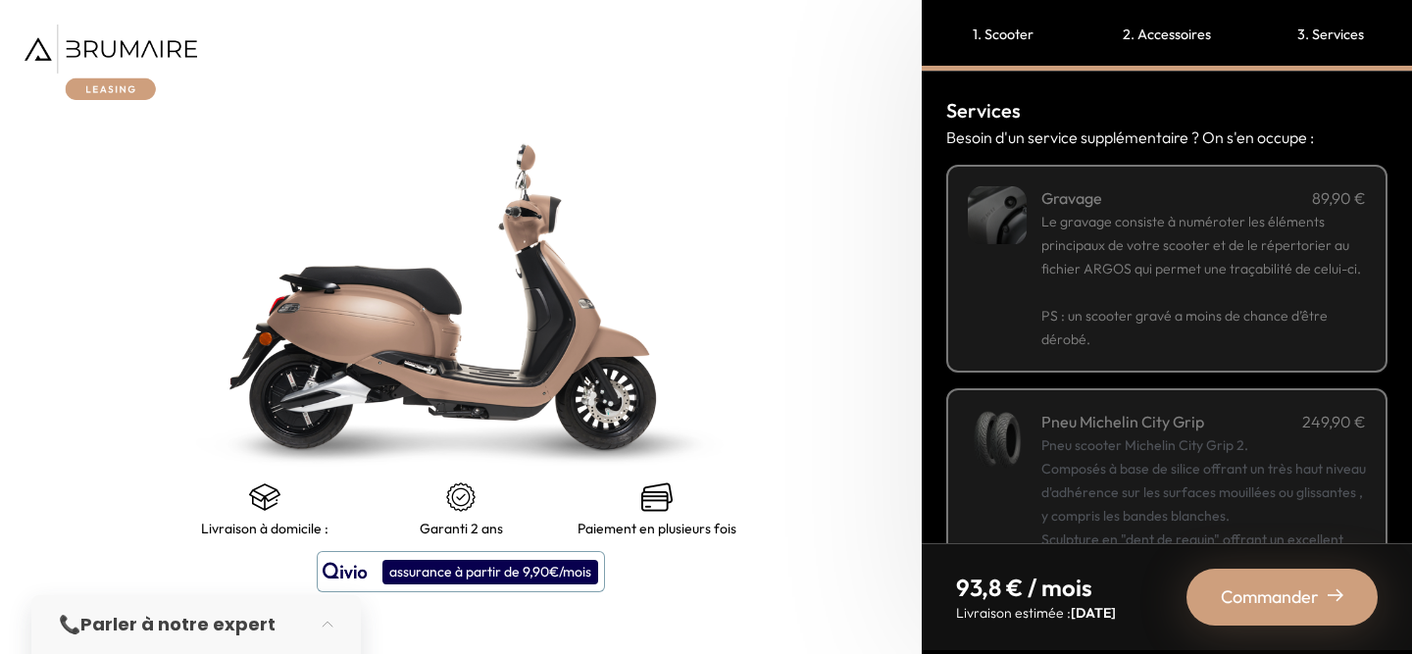
click at [998, 32] on div "1. Scooter" at bounding box center [1004, 35] width 164 height 71
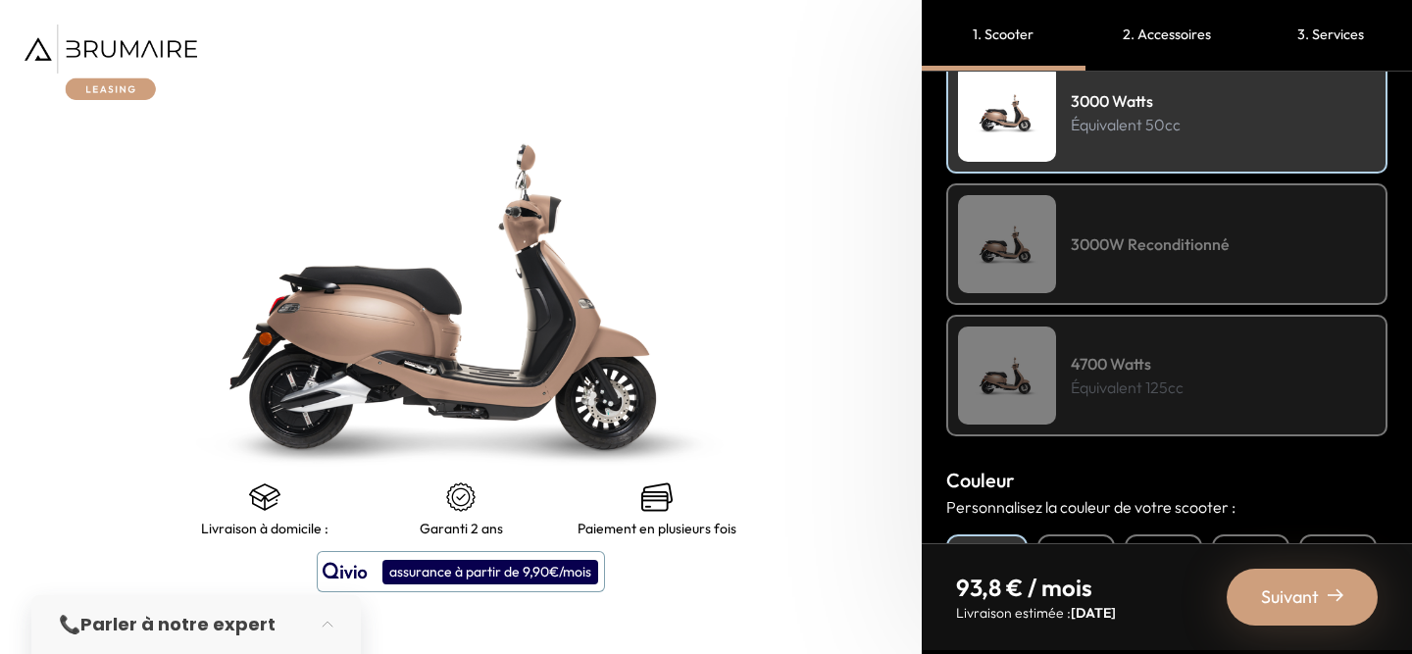
click at [1154, 380] on p "Équivalent 125cc" at bounding box center [1127, 388] width 113 height 24
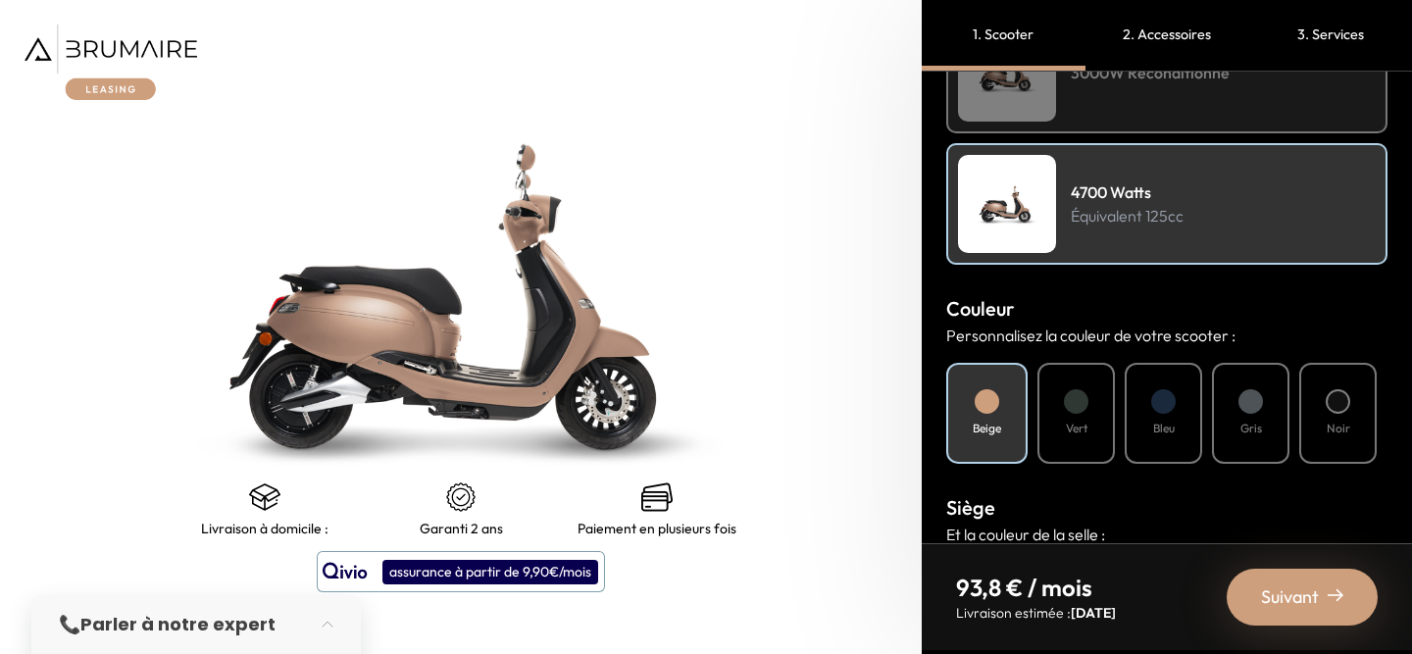
scroll to position [792, 0]
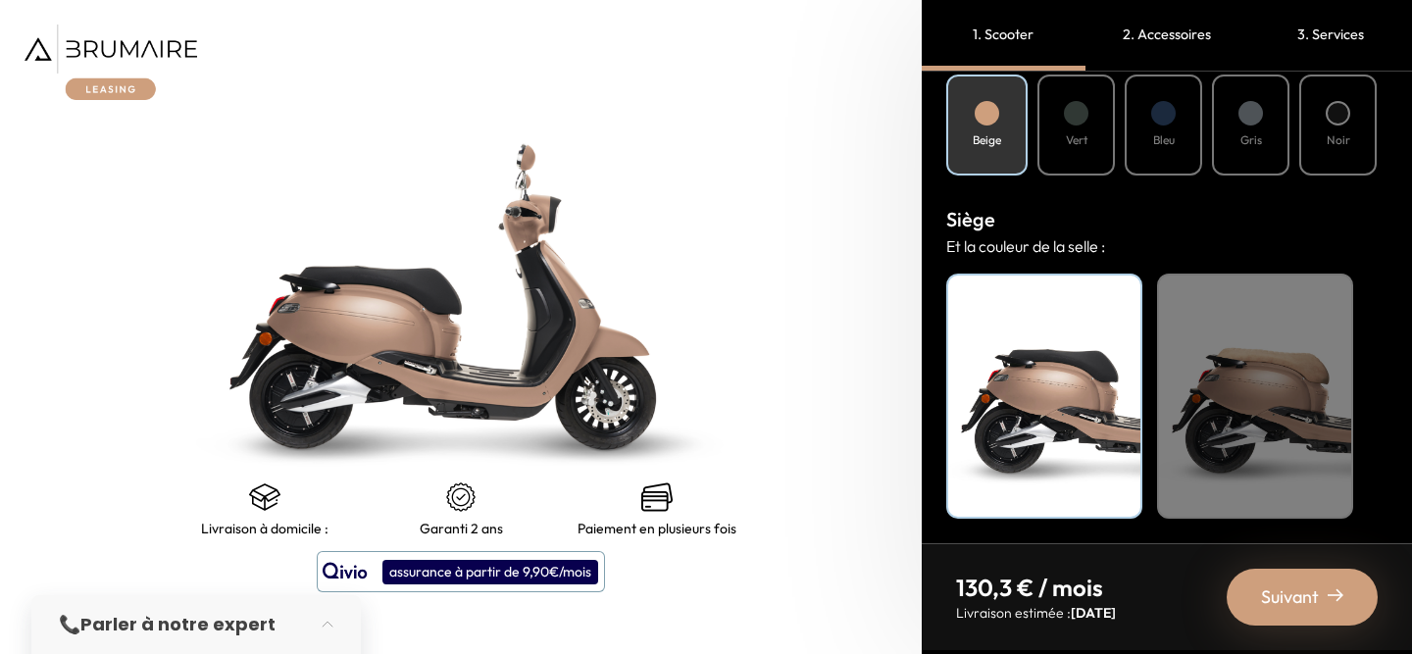
click at [1104, 121] on div "Vert" at bounding box center [1075, 125] width 77 height 101
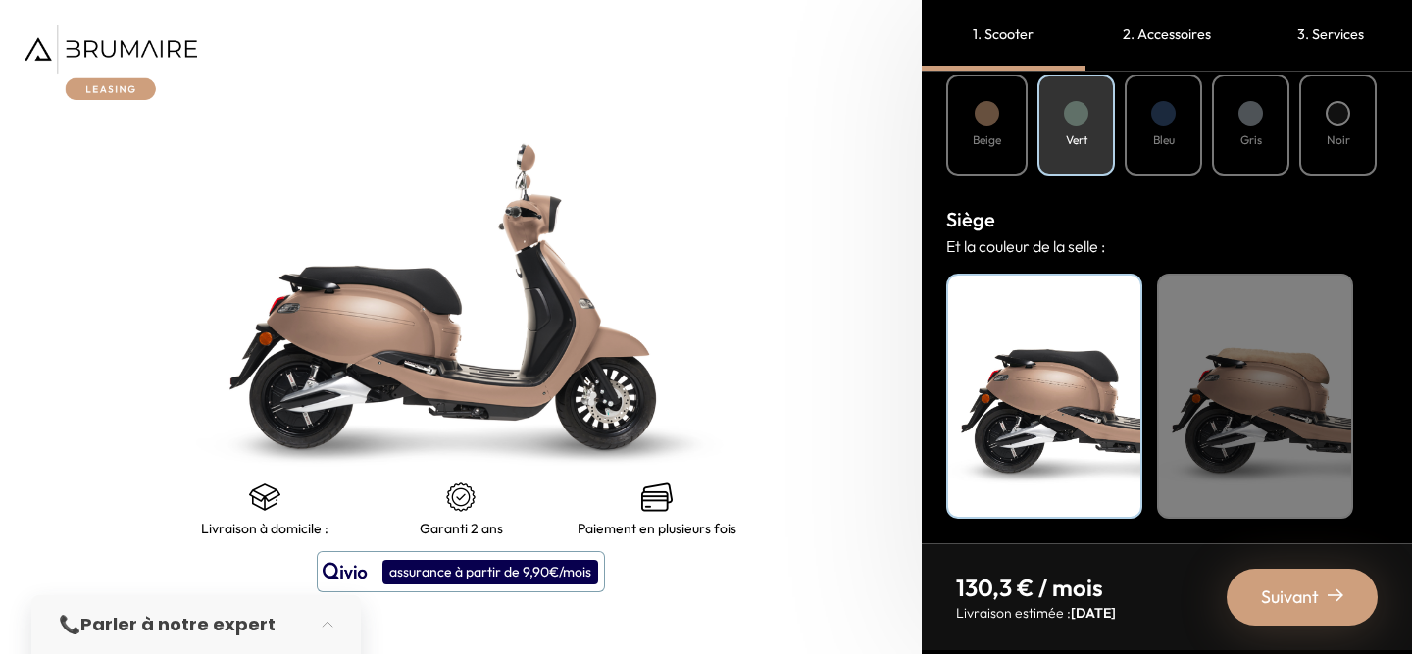
click at [1179, 141] on div "Bleu" at bounding box center [1163, 125] width 77 height 101
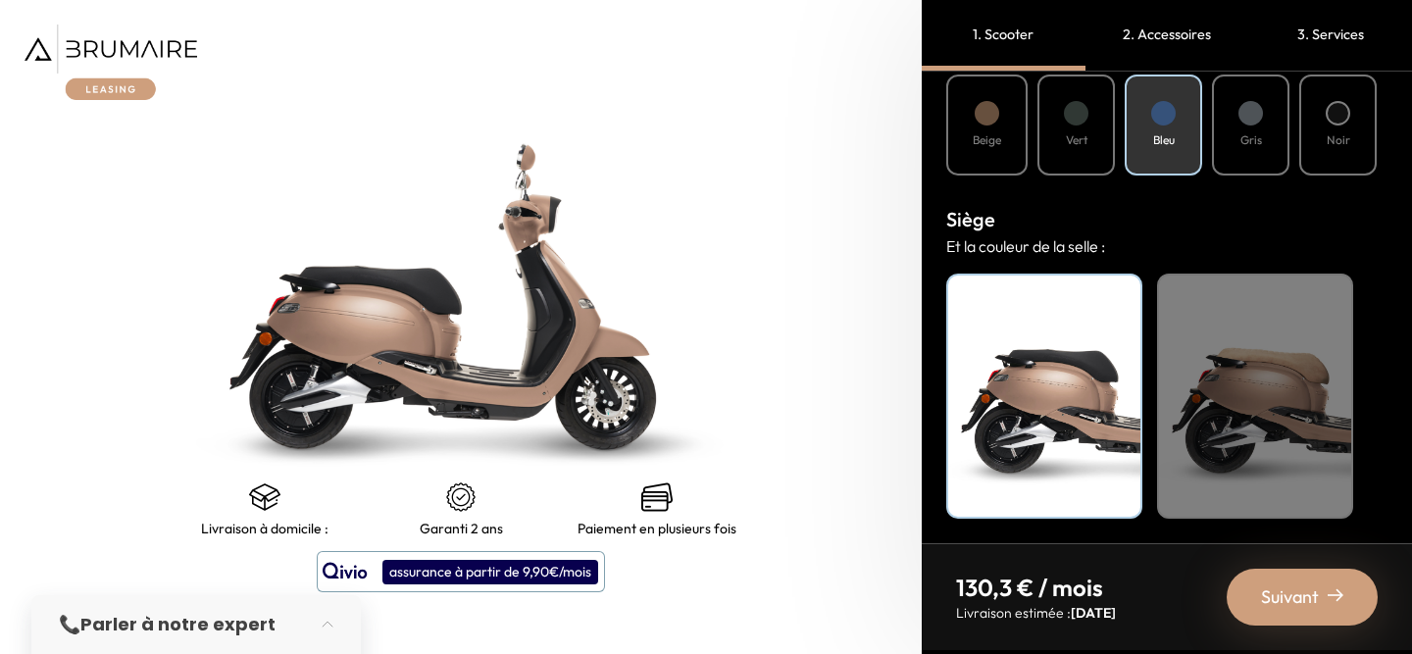
click at [1338, 143] on h4 "Noir" at bounding box center [1339, 140] width 24 height 18
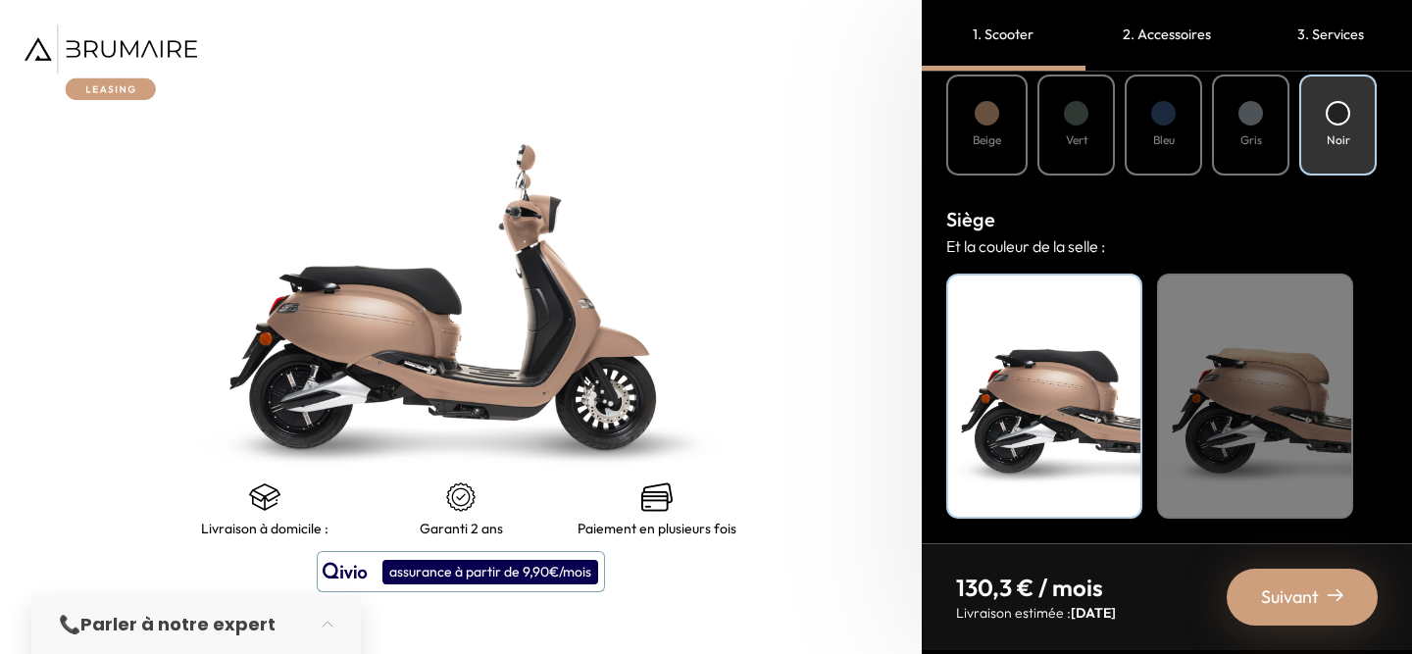
click at [1289, 597] on span "Suivant" at bounding box center [1290, 596] width 58 height 27
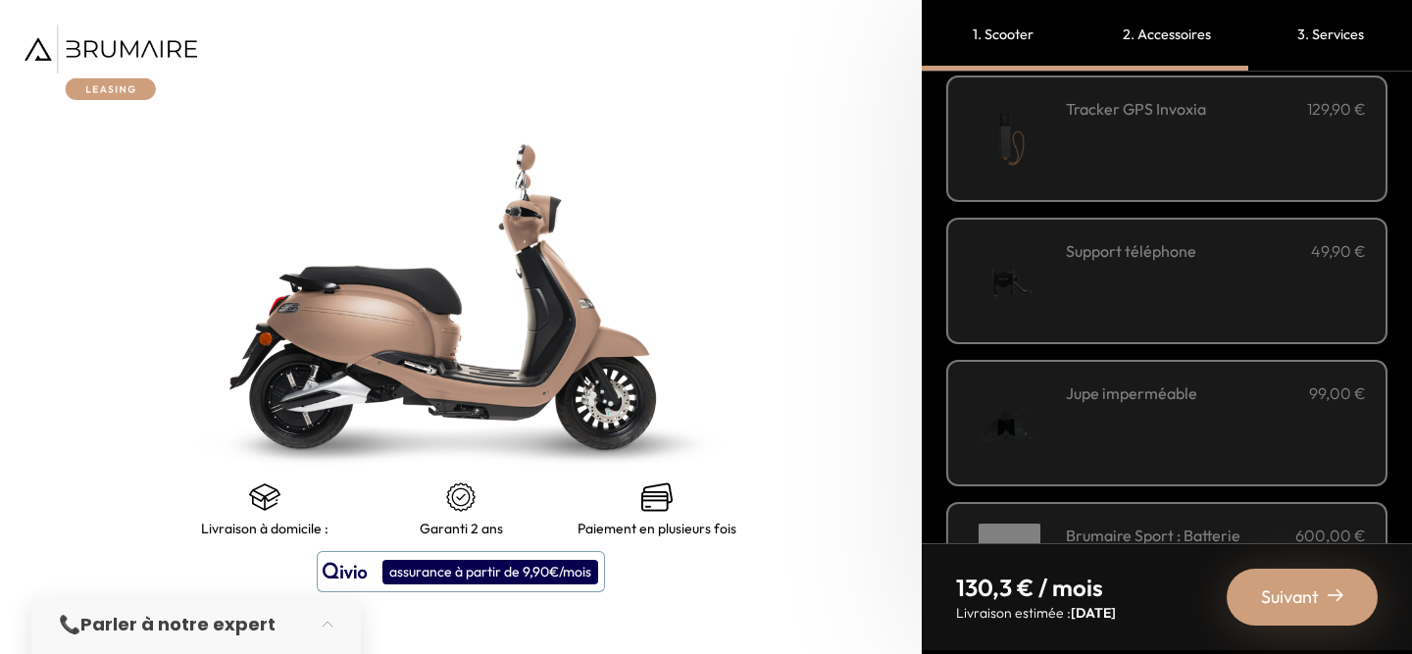
scroll to position [0, 0]
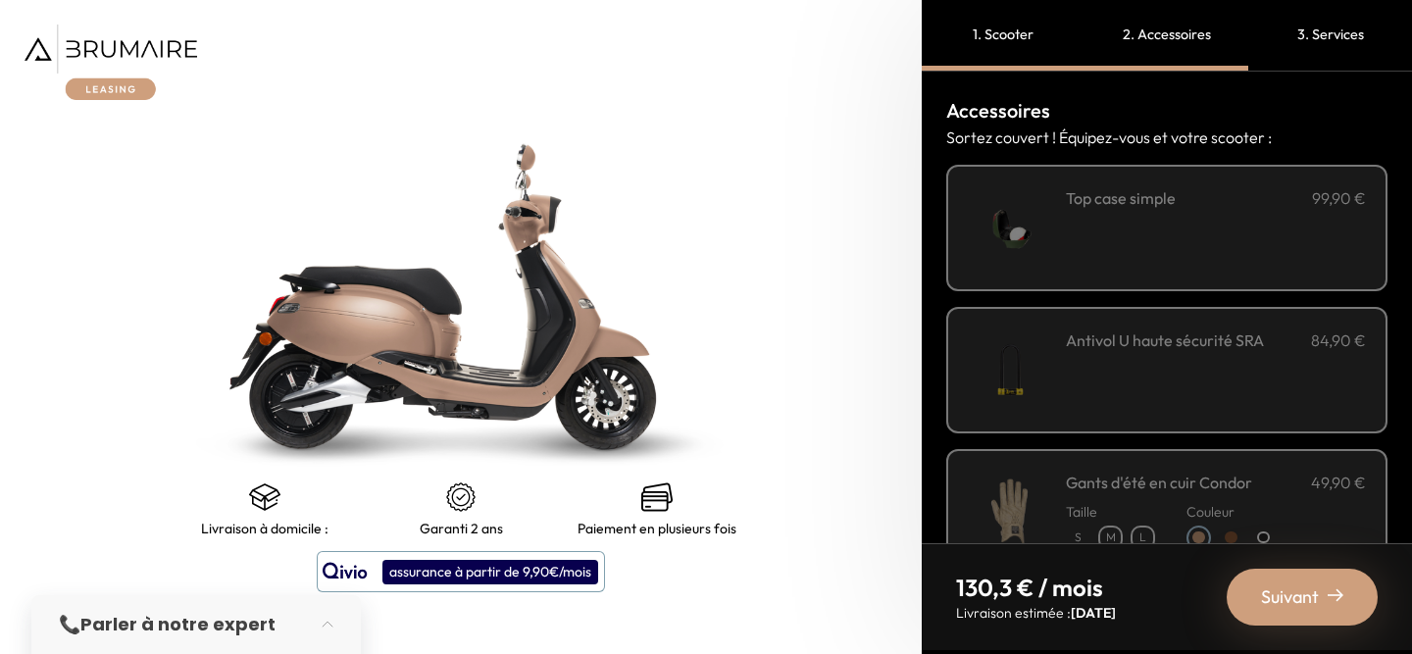
click at [1280, 586] on span "Suivant" at bounding box center [1290, 596] width 58 height 27
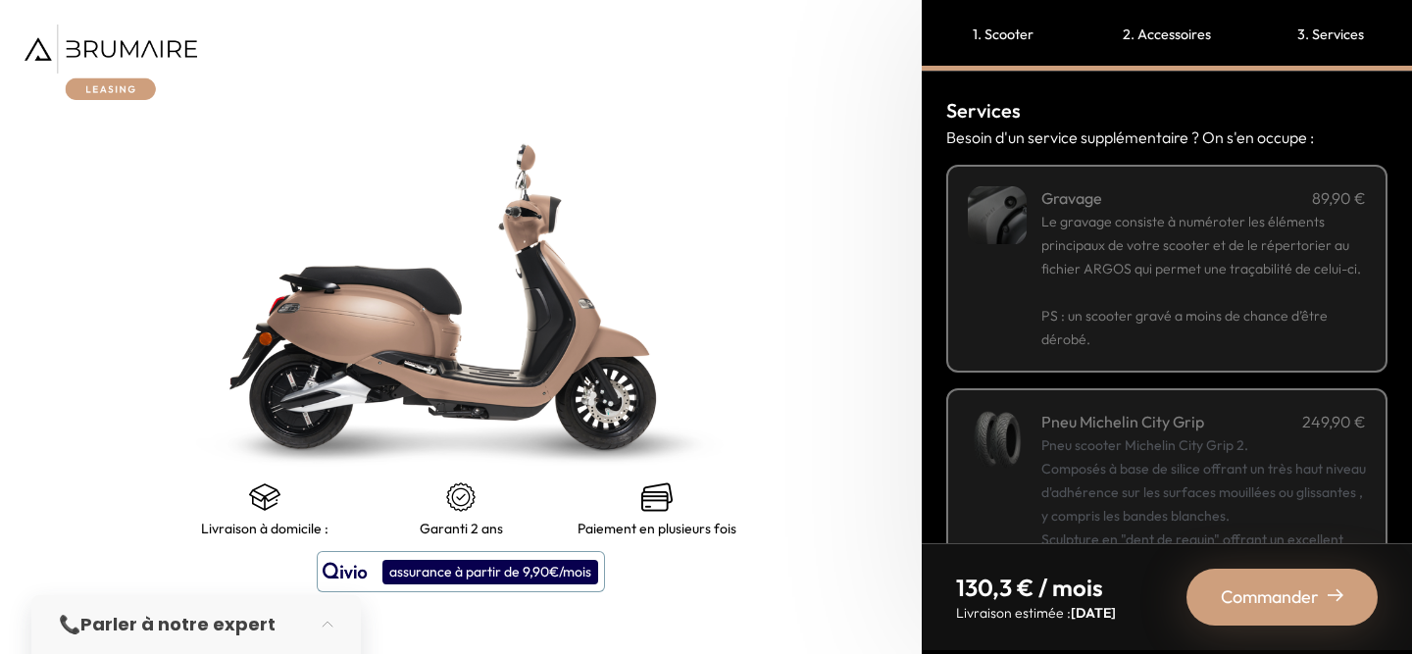
click at [1280, 586] on span "Commander" at bounding box center [1270, 596] width 98 height 27
